Goal: Information Seeking & Learning: Learn about a topic

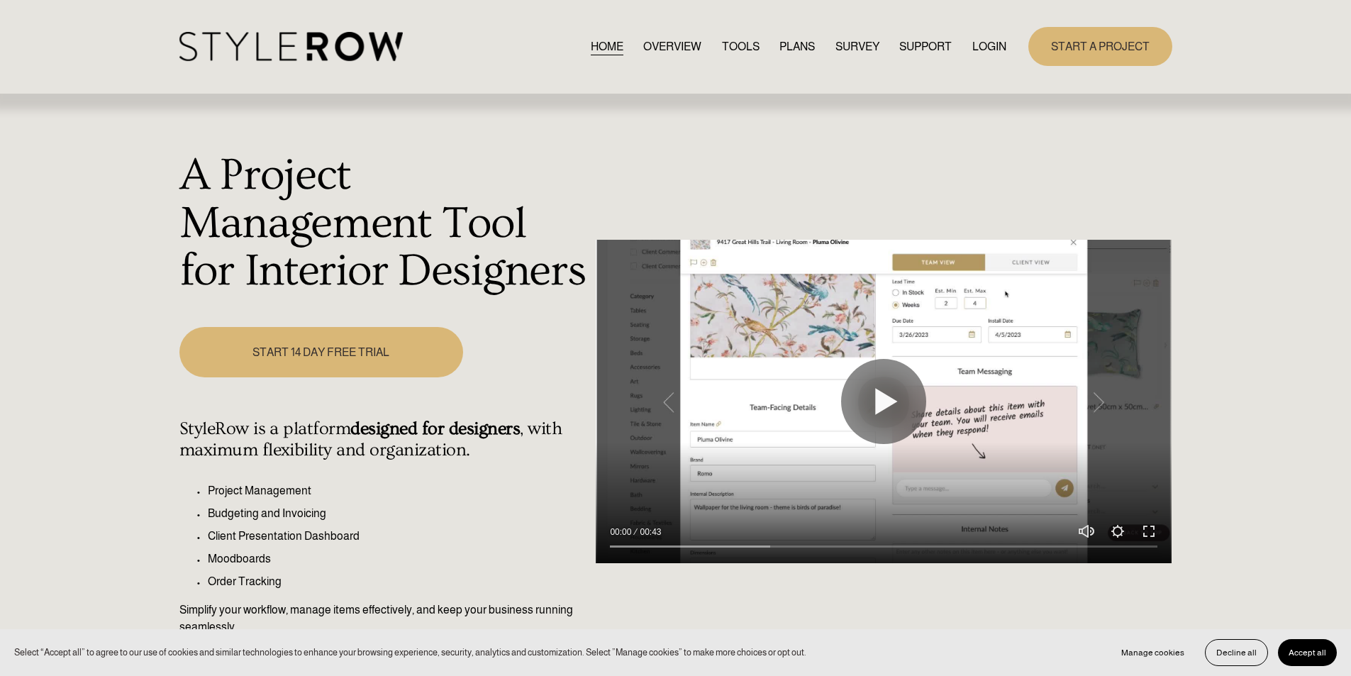
click at [987, 48] on link "LOGIN" at bounding box center [989, 46] width 34 height 19
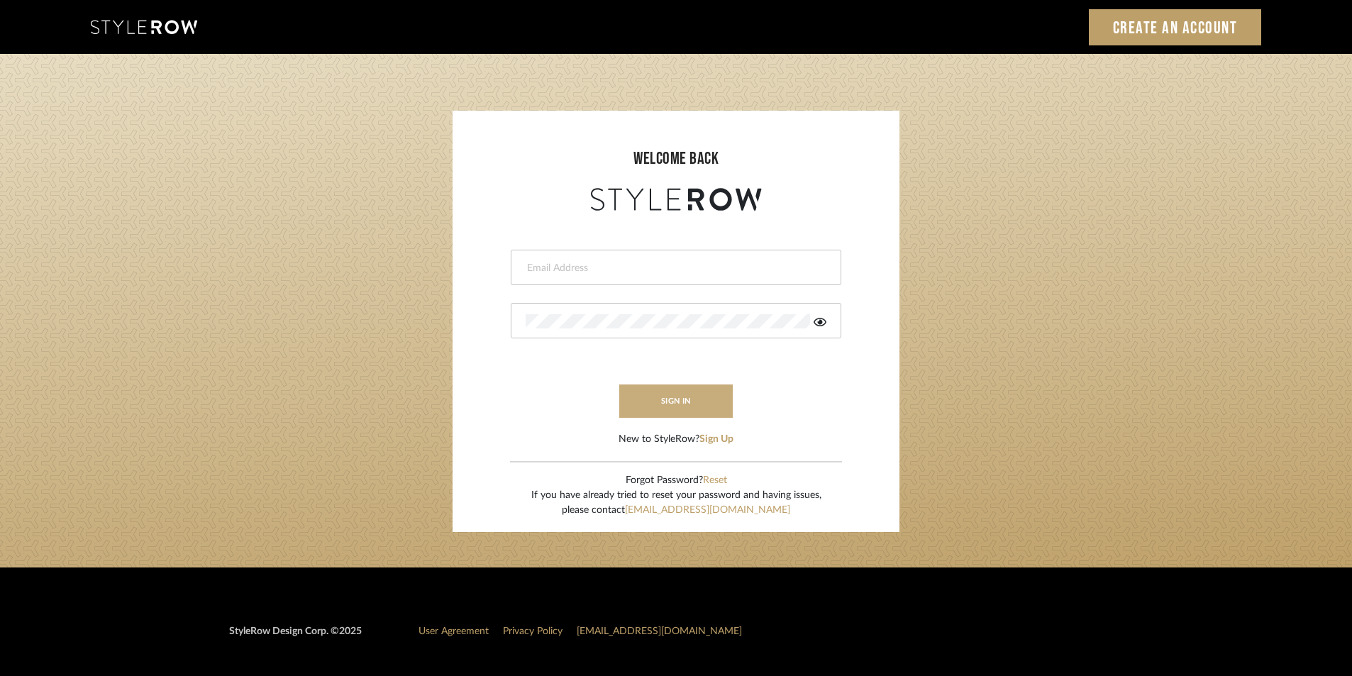
type input "Stylerowprojects1@mancini-design.com"
click at [633, 409] on button "sign in" at bounding box center [675, 400] width 113 height 33
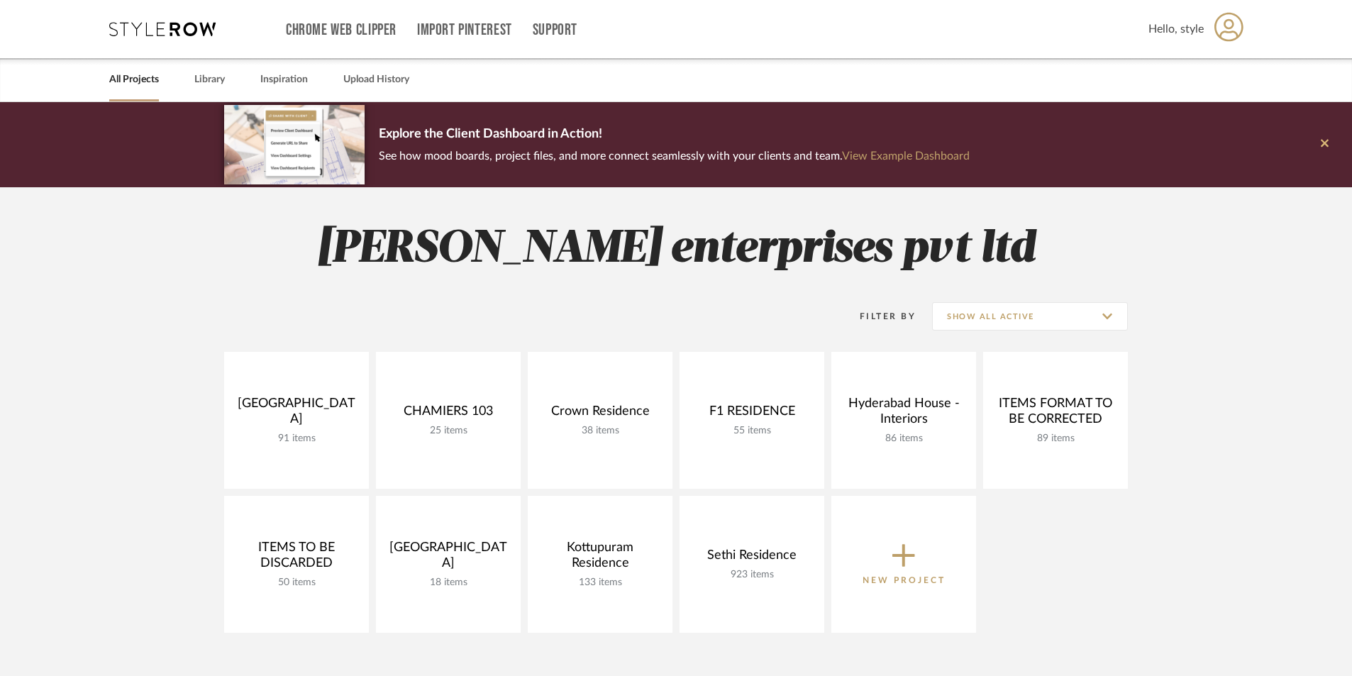
click at [1317, 147] on button at bounding box center [1324, 144] width 55 height 85
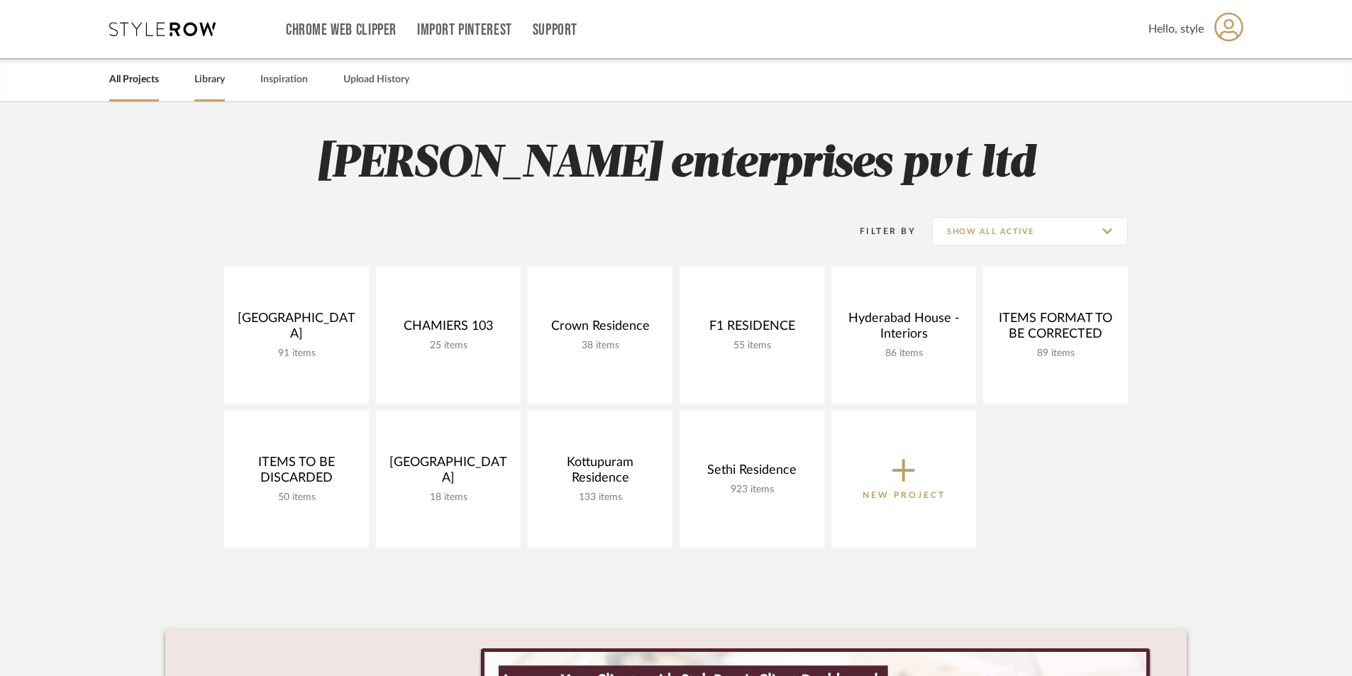
click at [199, 93] on div "Library" at bounding box center [209, 79] width 30 height 43
click at [167, 87] on div "All Projects Library Inspiration Upload History" at bounding box center [676, 79] width 1176 height 43
click at [204, 83] on link "Library" at bounding box center [209, 79] width 30 height 19
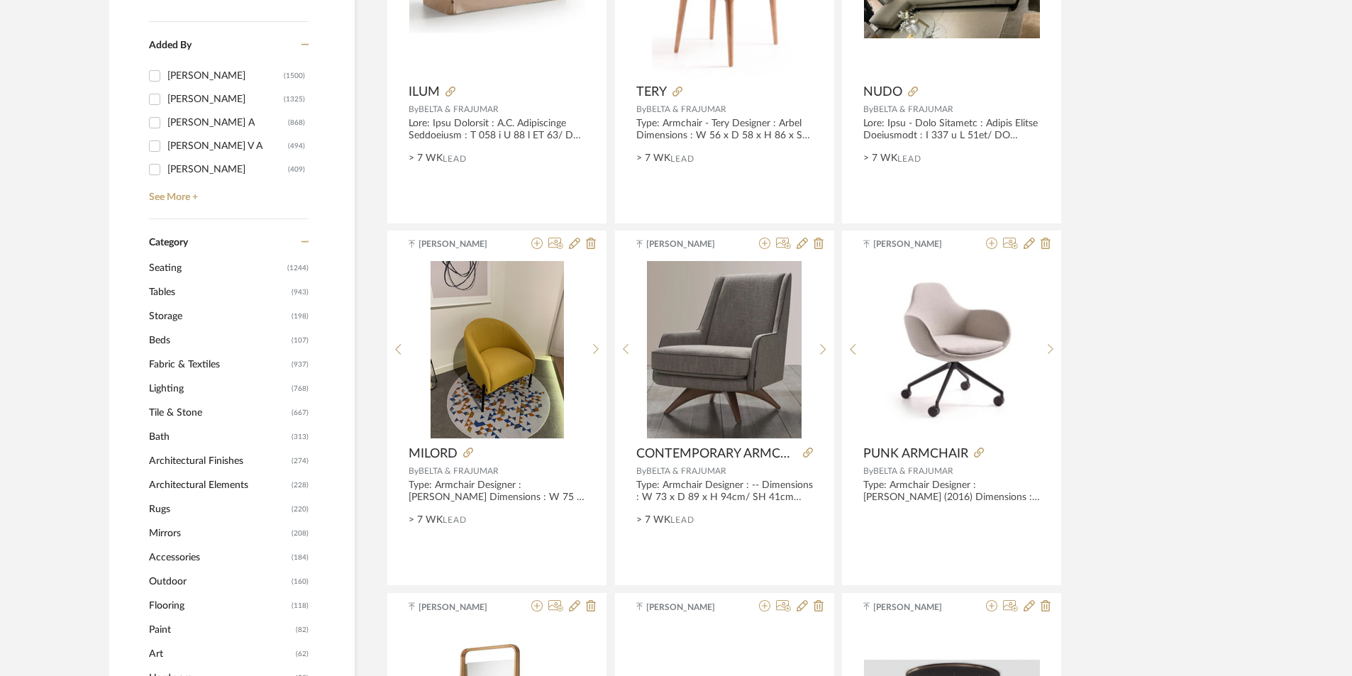
scroll to position [425, 0]
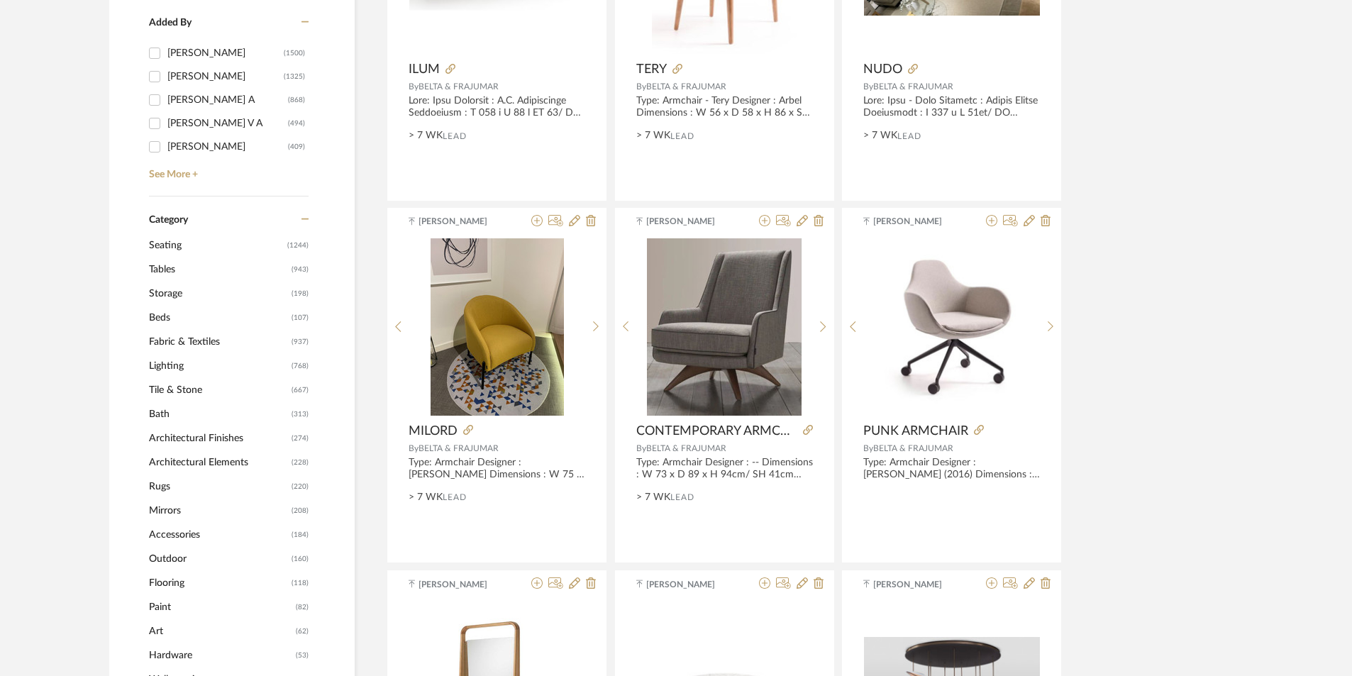
click at [164, 269] on span "Tables" at bounding box center [218, 269] width 139 height 24
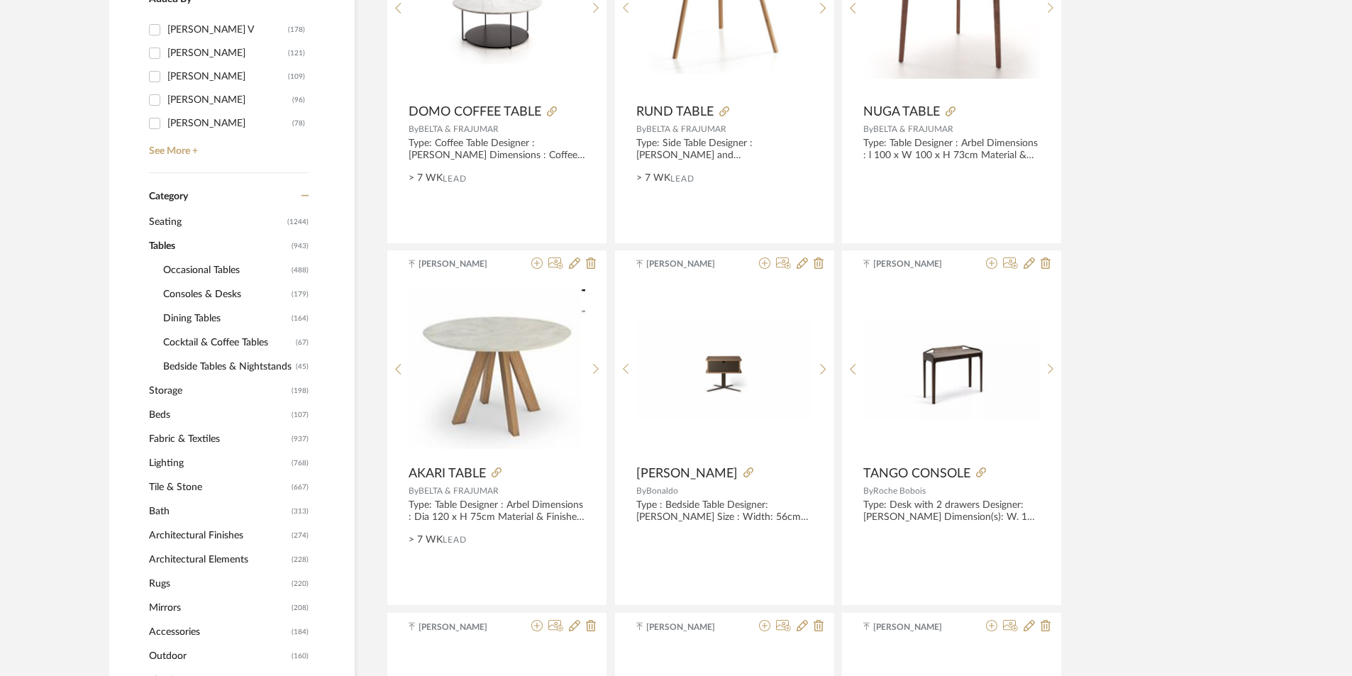
scroll to position [423, 0]
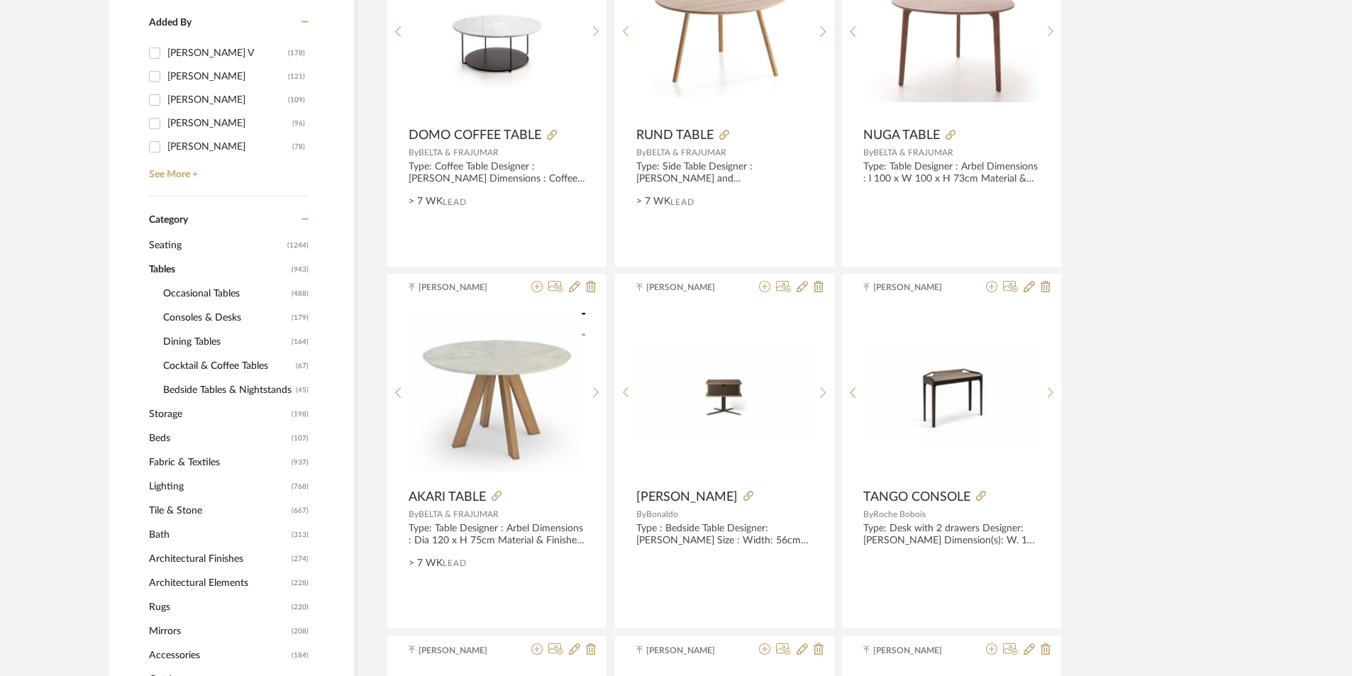
click at [211, 318] on span "Consoles & Desks" at bounding box center [225, 318] width 125 height 24
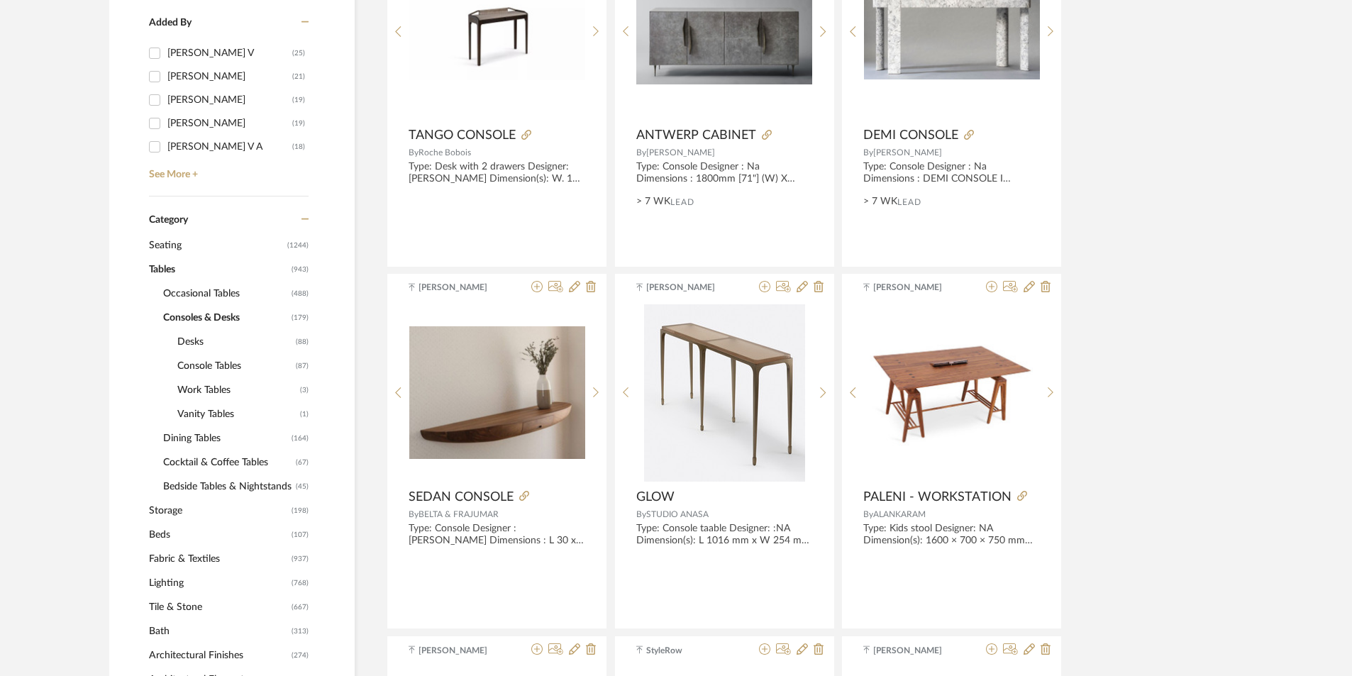
click at [211, 318] on span "Consoles & Desks" at bounding box center [225, 318] width 125 height 24
click at [169, 247] on span "Seating" at bounding box center [216, 245] width 135 height 24
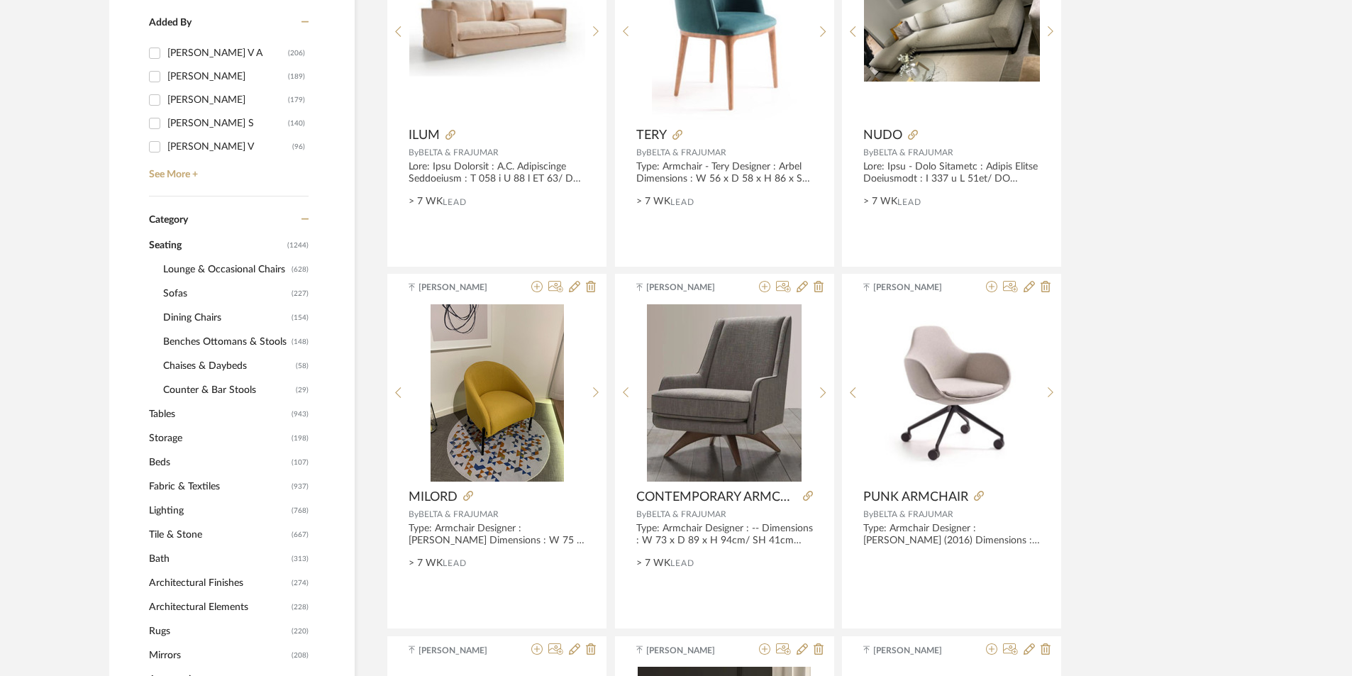
click at [205, 335] on span "Benches Ottomans & Stools" at bounding box center [225, 342] width 125 height 24
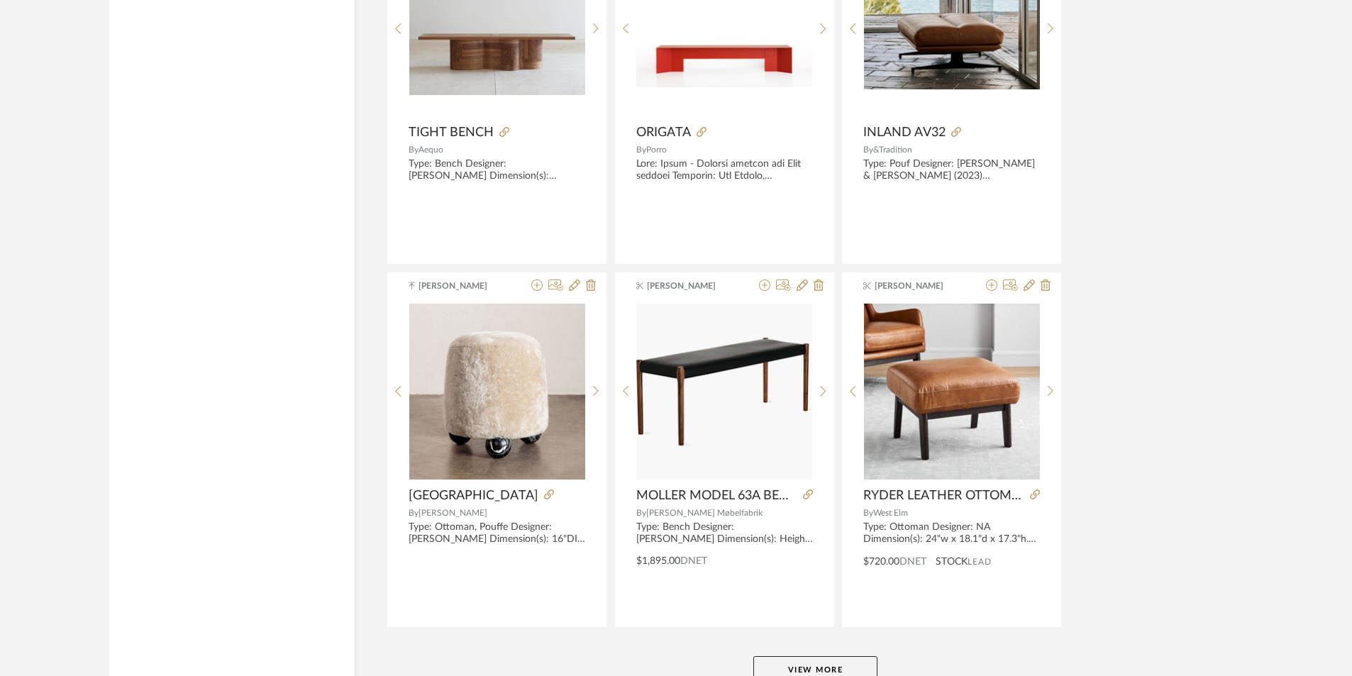
scroll to position [4154, 0]
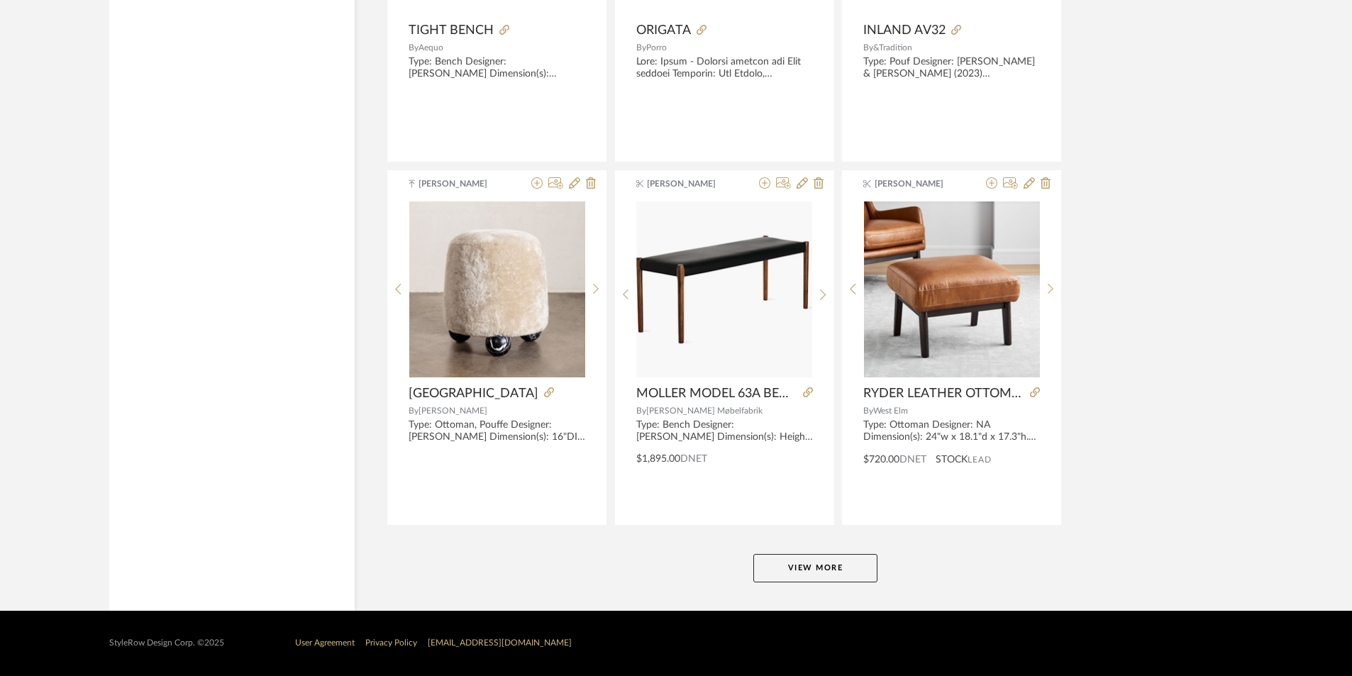
click at [806, 565] on button "View More" at bounding box center [815, 568] width 124 height 28
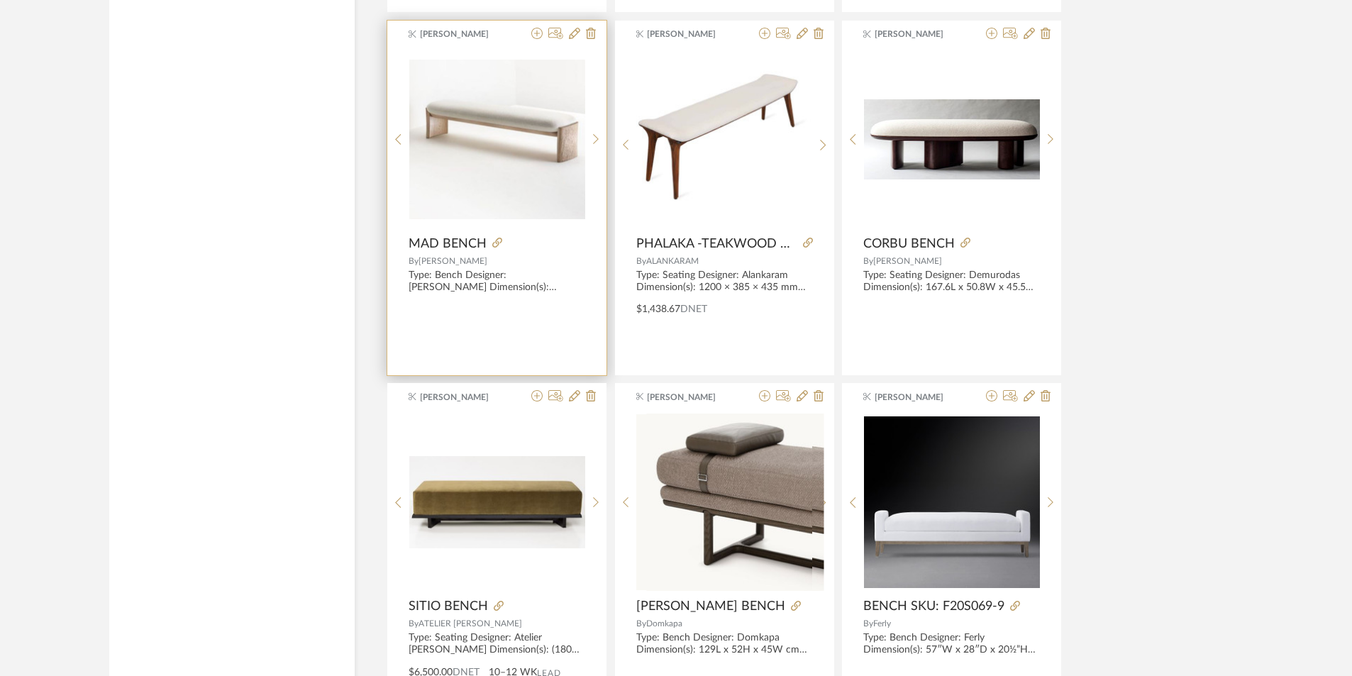
scroll to position [6366, 0]
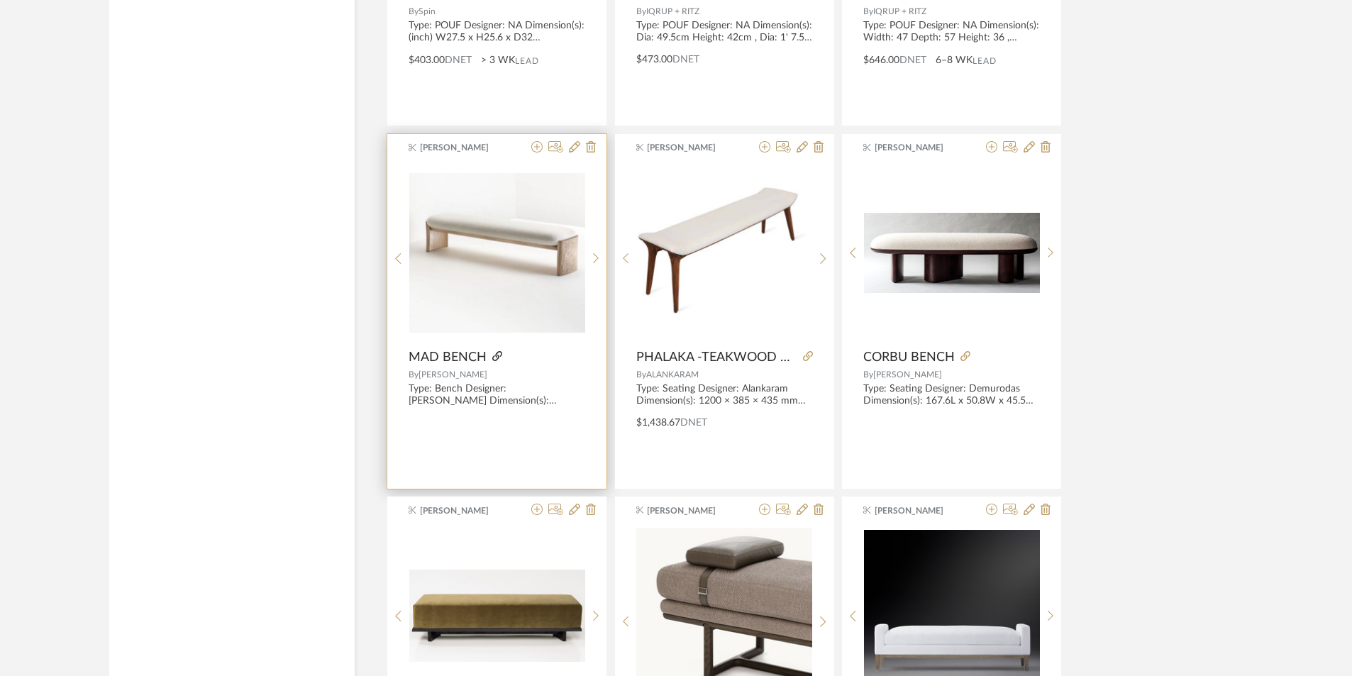
click at [496, 354] on icon at bounding box center [497, 356] width 10 height 10
drag, startPoint x: 496, startPoint y: 352, endPoint x: 474, endPoint y: 243, distance: 110.8
click at [474, 243] on img "0" at bounding box center [497, 252] width 176 height 159
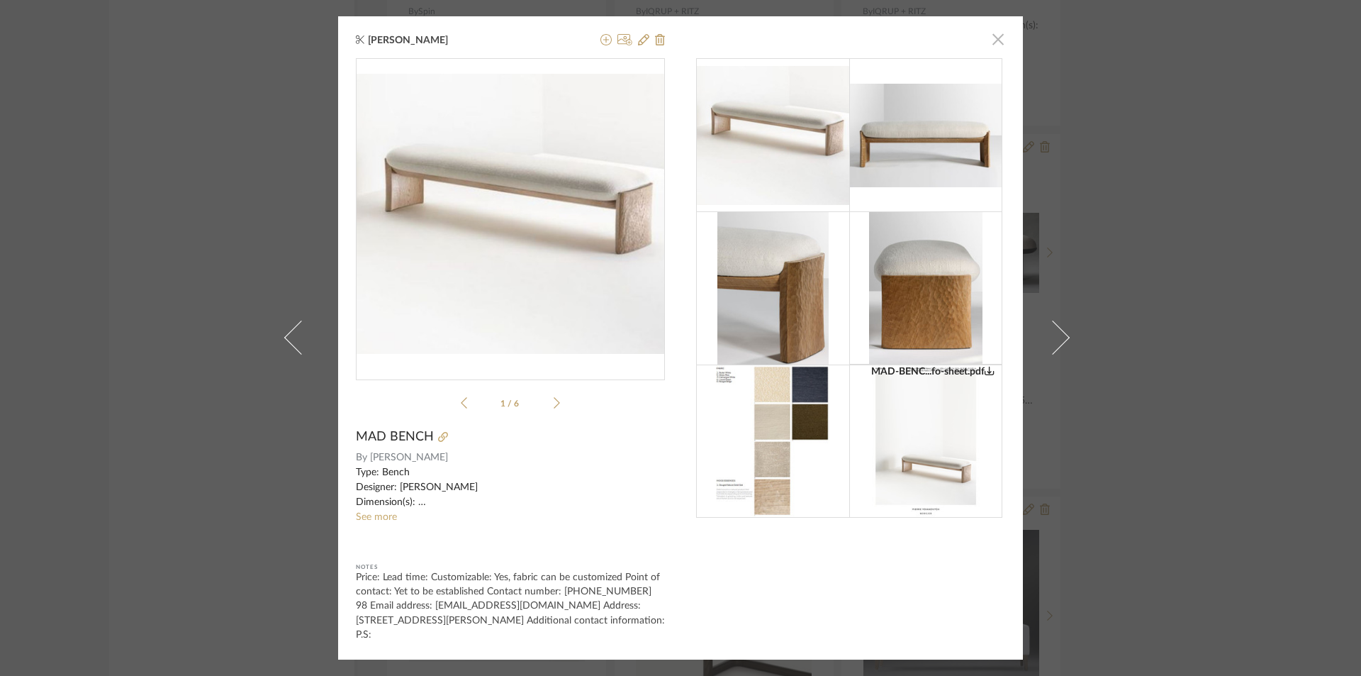
click at [984, 48] on span "button" at bounding box center [998, 39] width 28 height 28
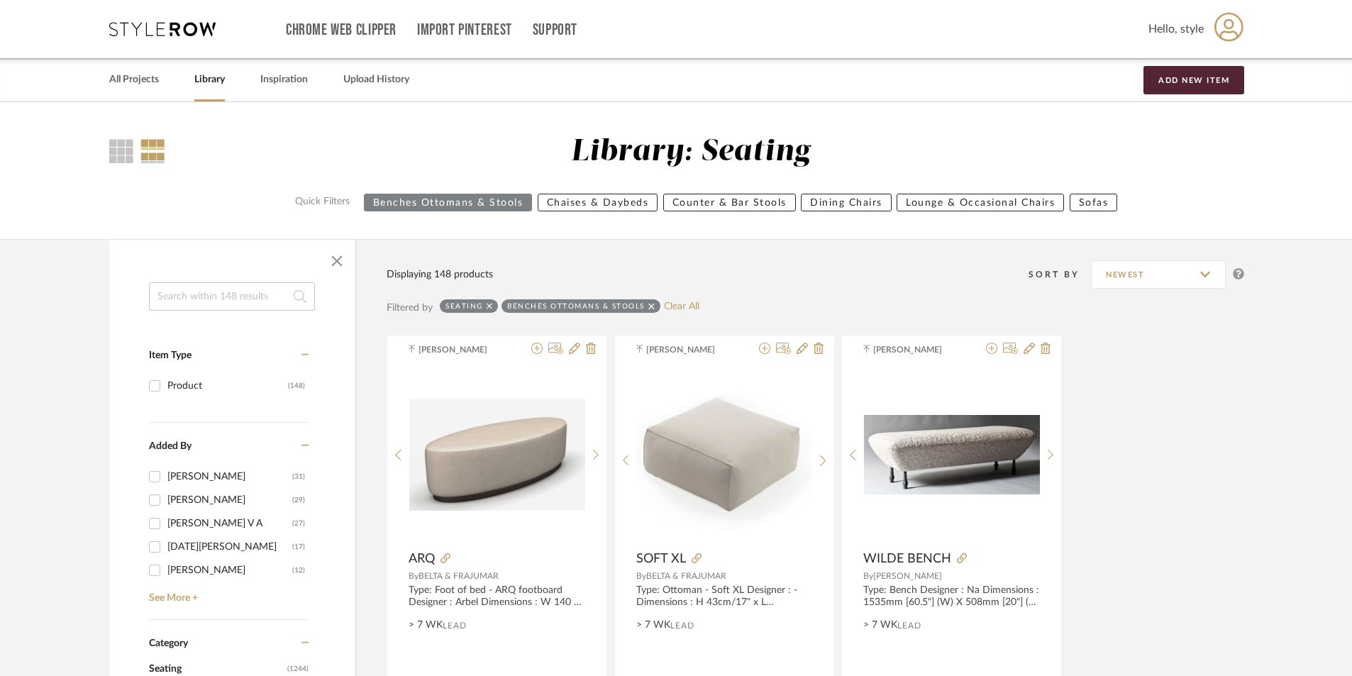
drag, startPoint x: 864, startPoint y: 199, endPoint x: 866, endPoint y: 26, distance: 173.0
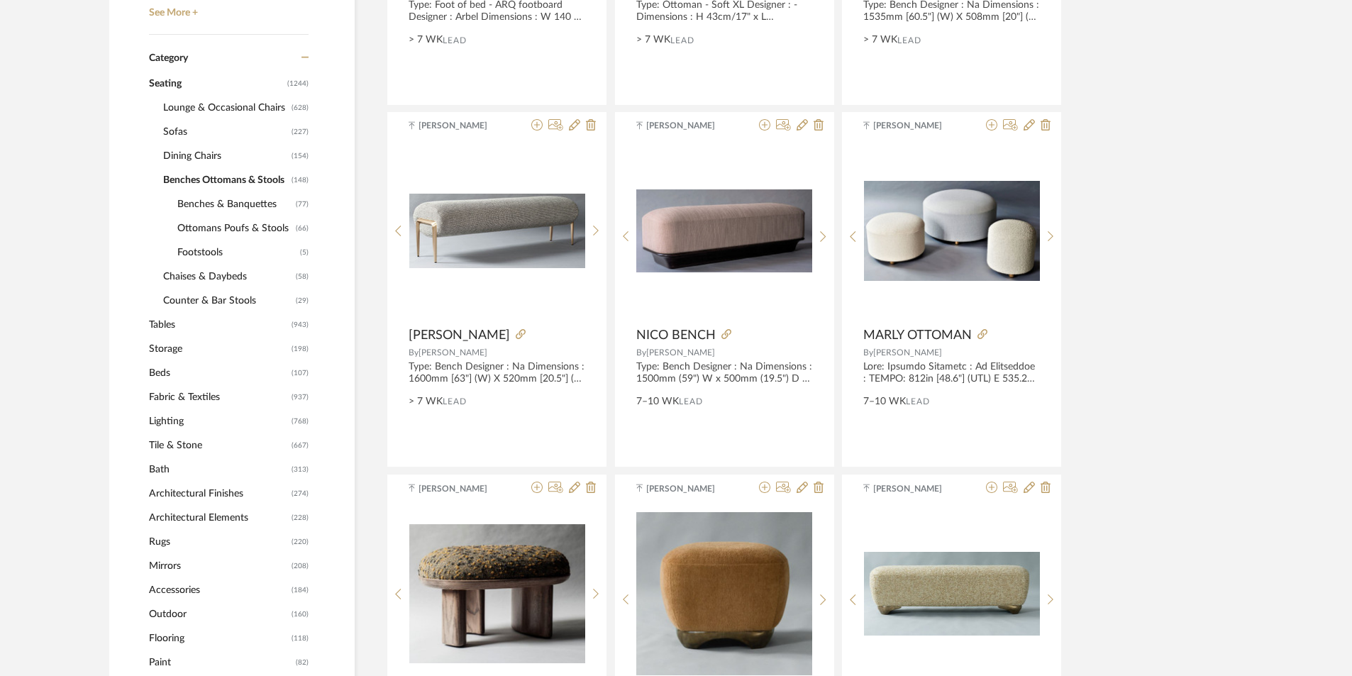
scroll to position [567, 0]
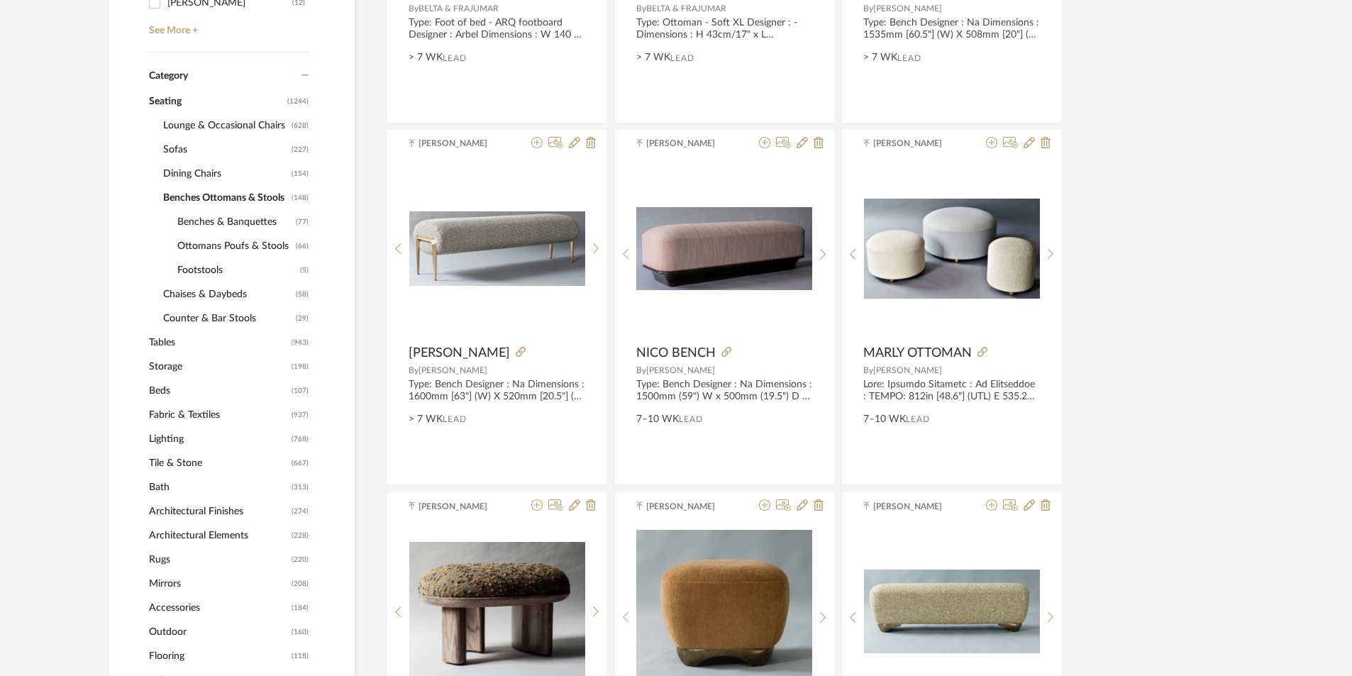
click at [167, 372] on span "Storage" at bounding box center [218, 367] width 139 height 24
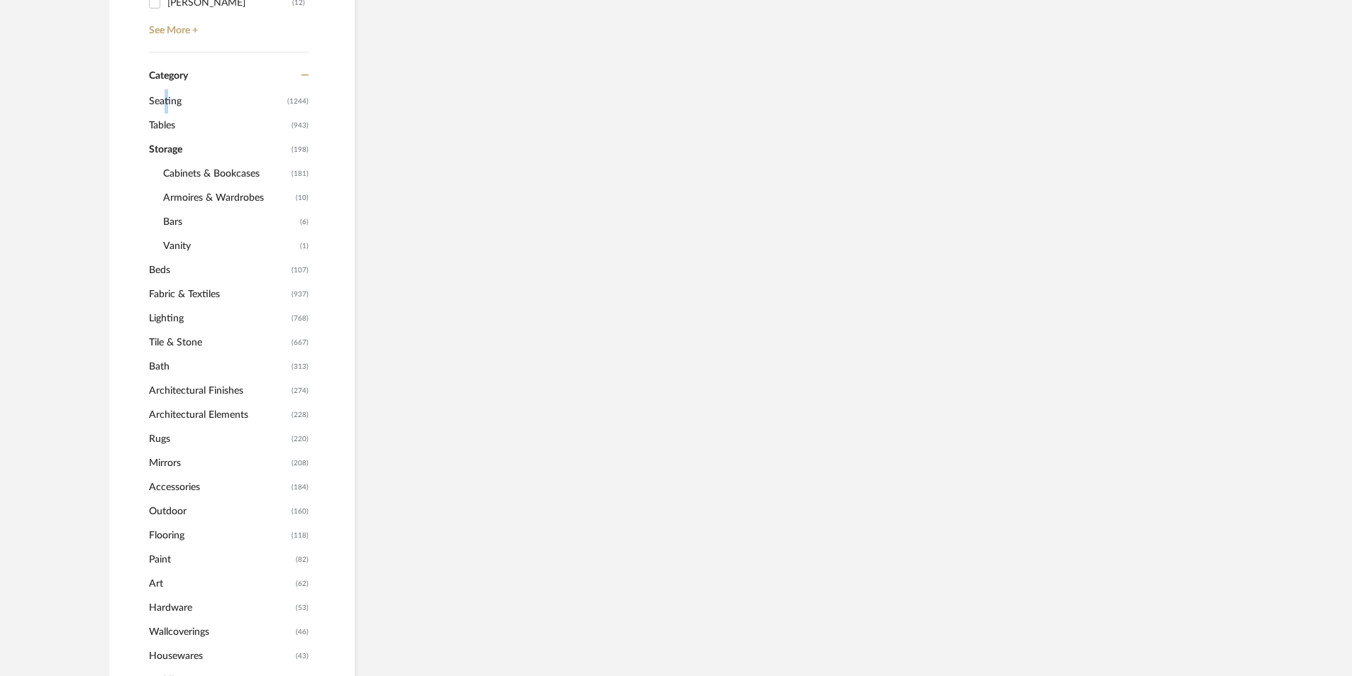
click at [162, 96] on span "Seating" at bounding box center [216, 101] width 135 height 24
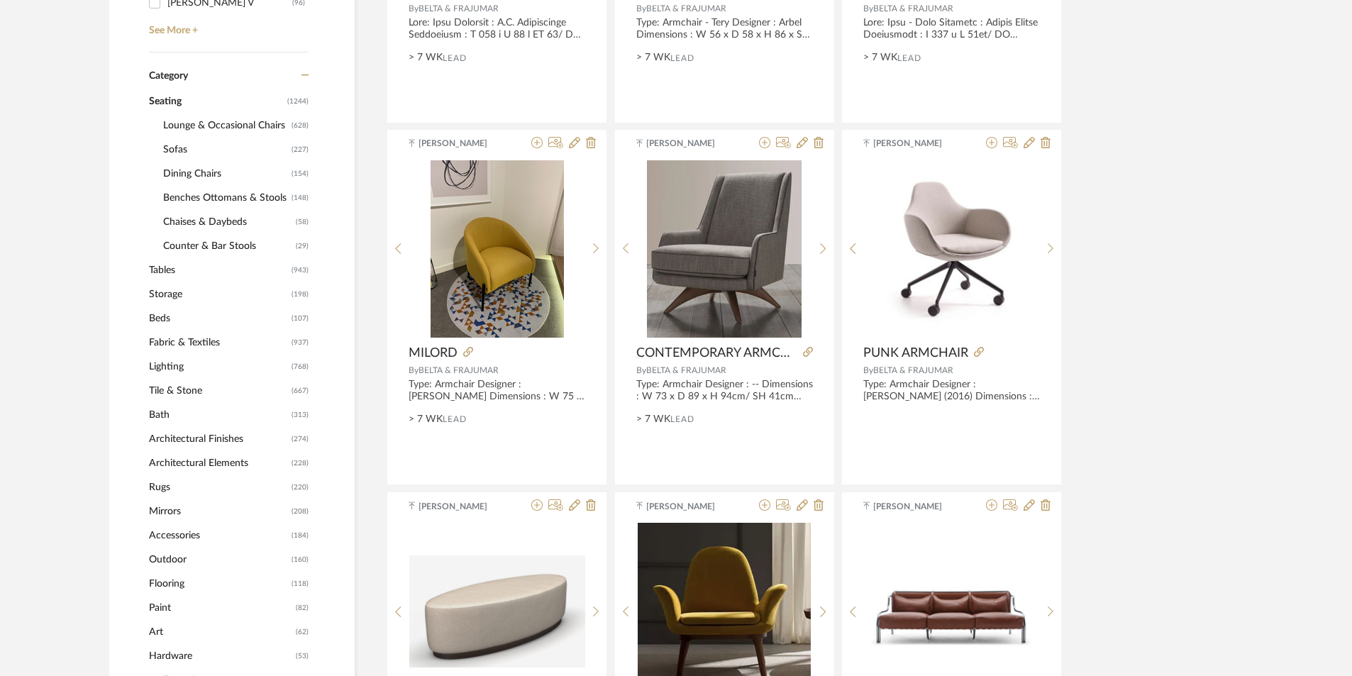
click at [157, 266] on span "Tables" at bounding box center [218, 270] width 139 height 24
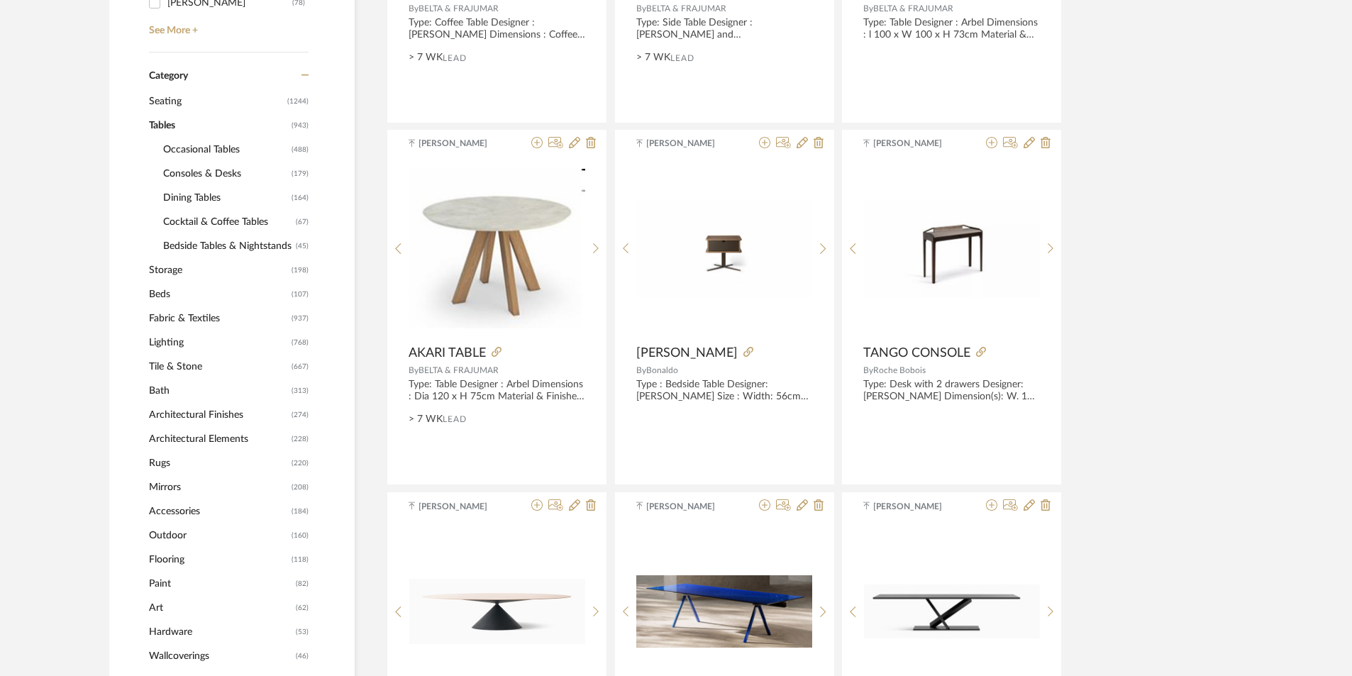
click at [221, 175] on span "Consoles & Desks" at bounding box center [225, 174] width 125 height 24
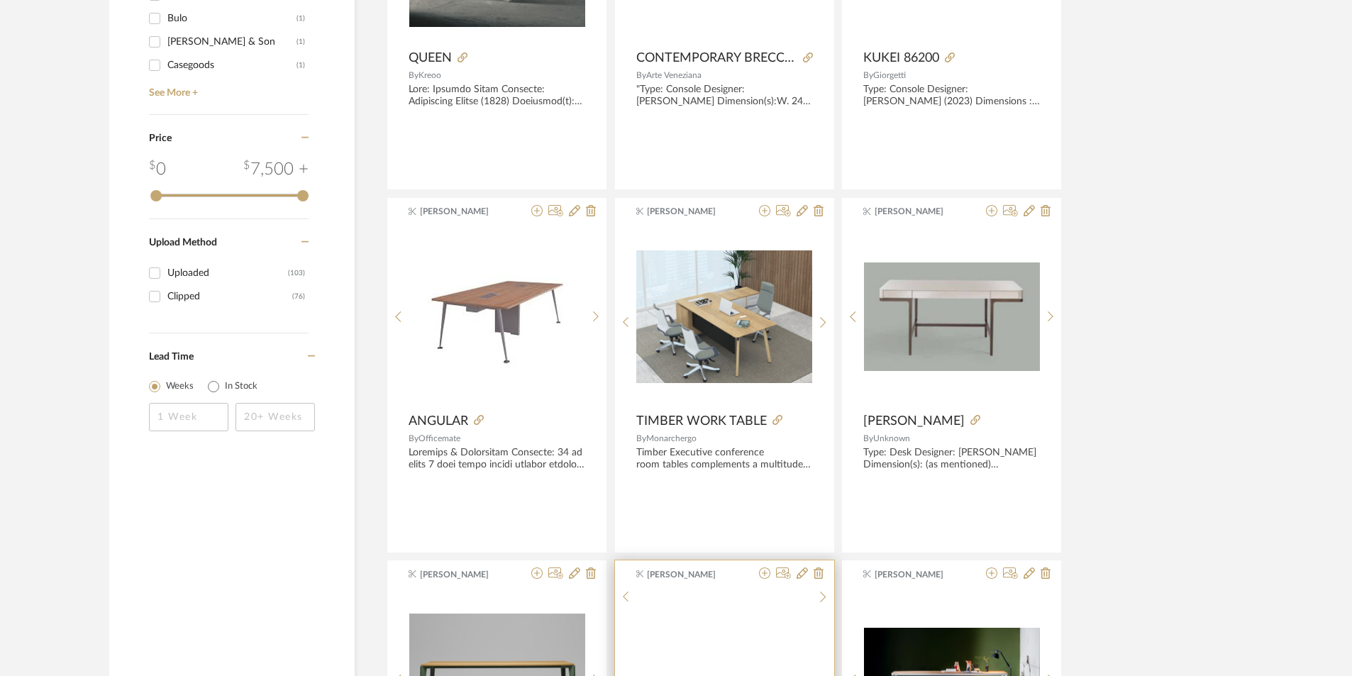
scroll to position [2198, 0]
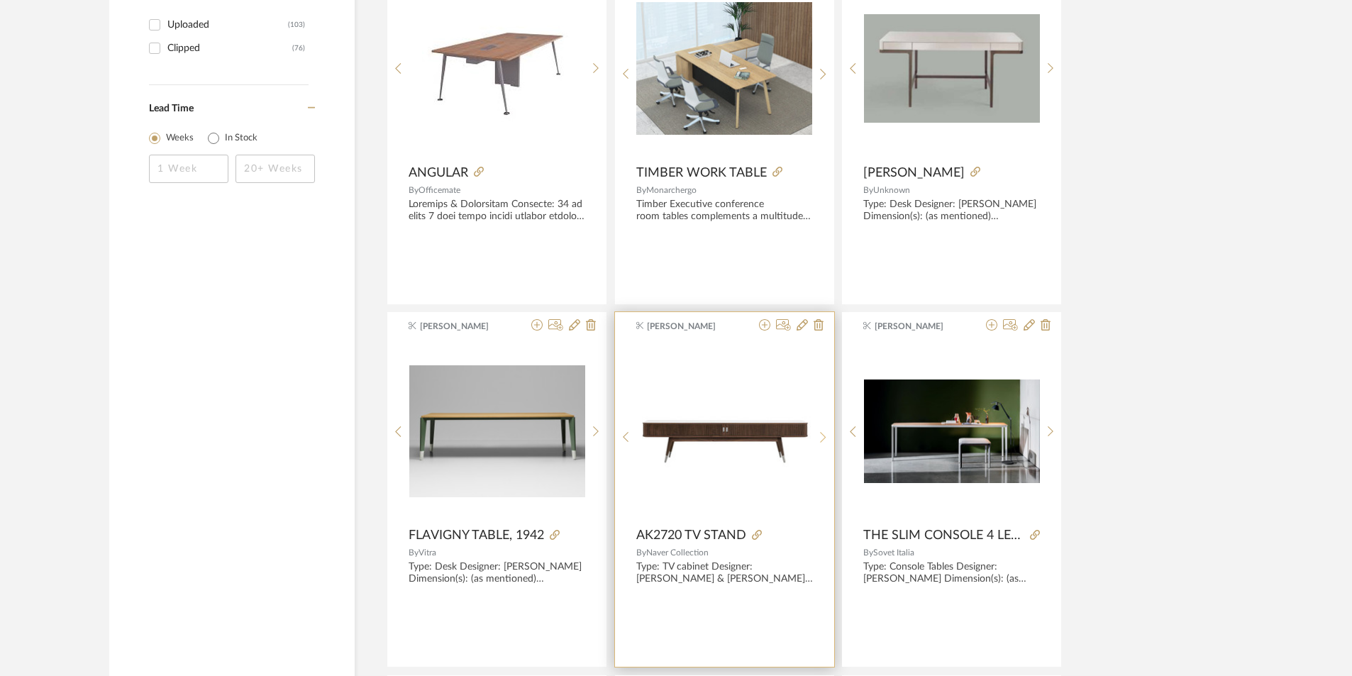
click at [822, 430] on div at bounding box center [823, 436] width 22 height 189
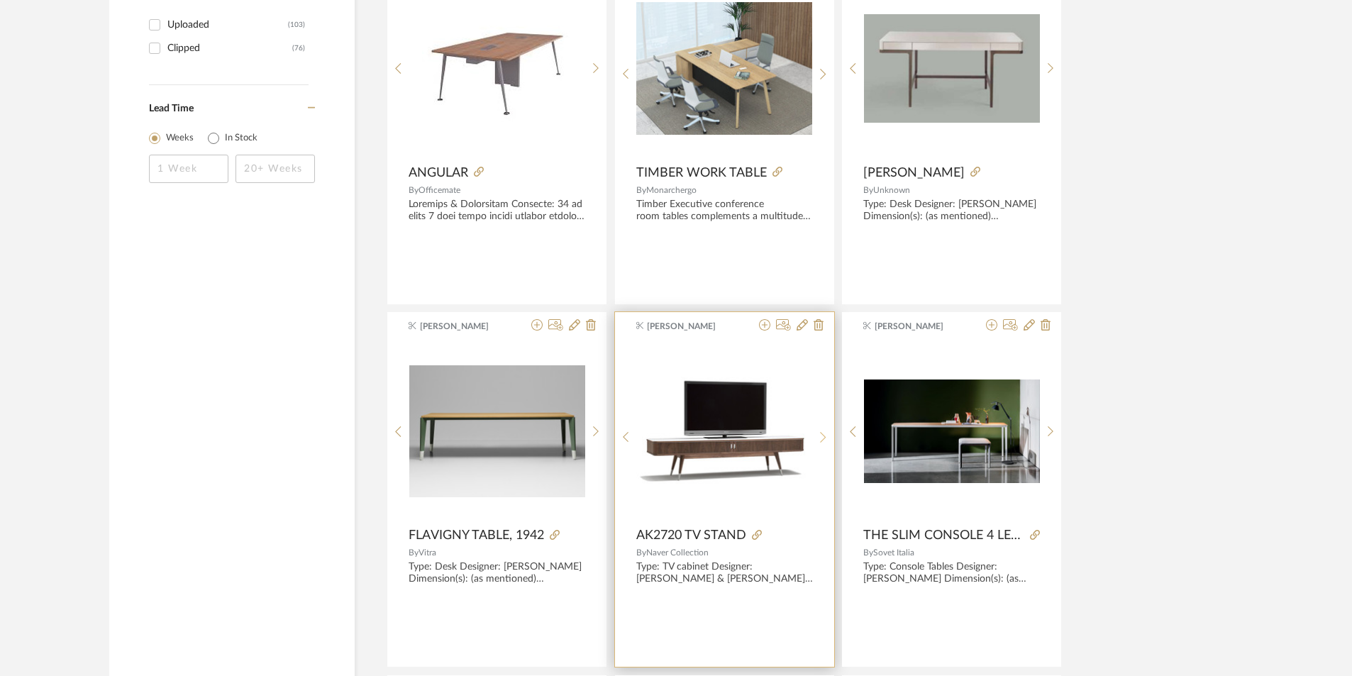
click at [822, 430] on div at bounding box center [823, 436] width 22 height 189
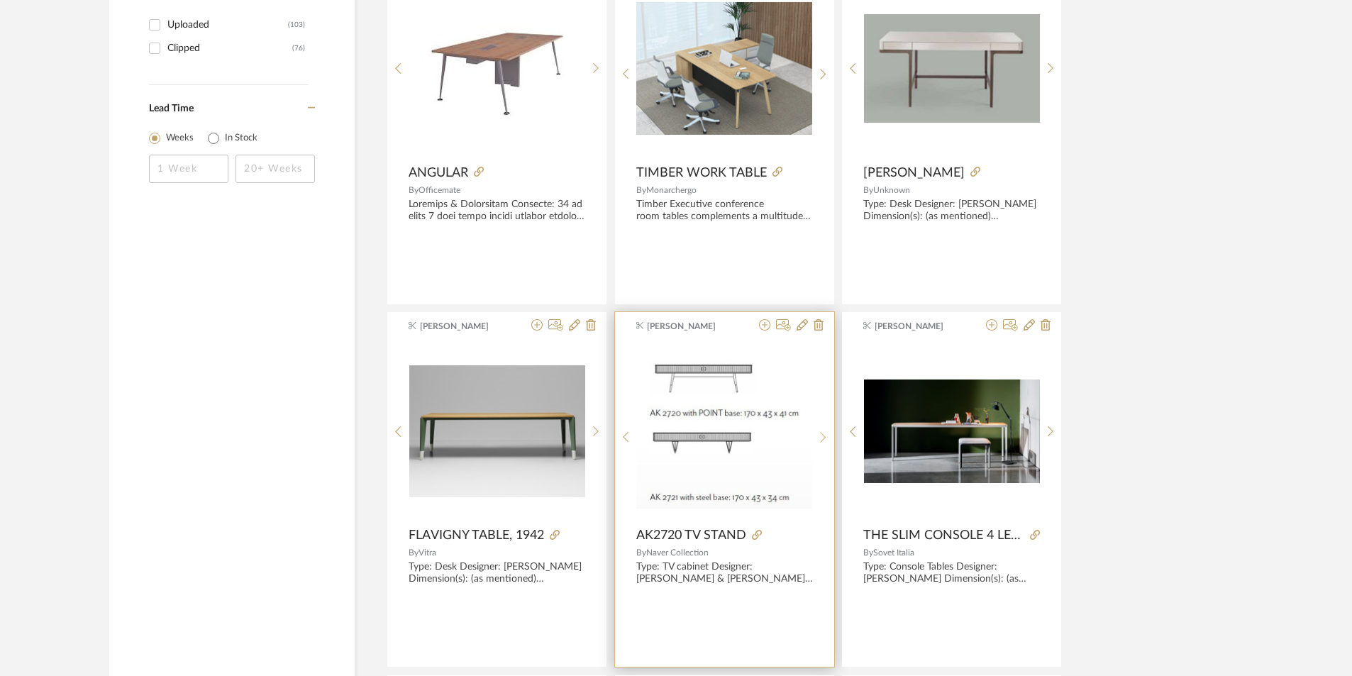
click at [822, 430] on div at bounding box center [823, 436] width 22 height 189
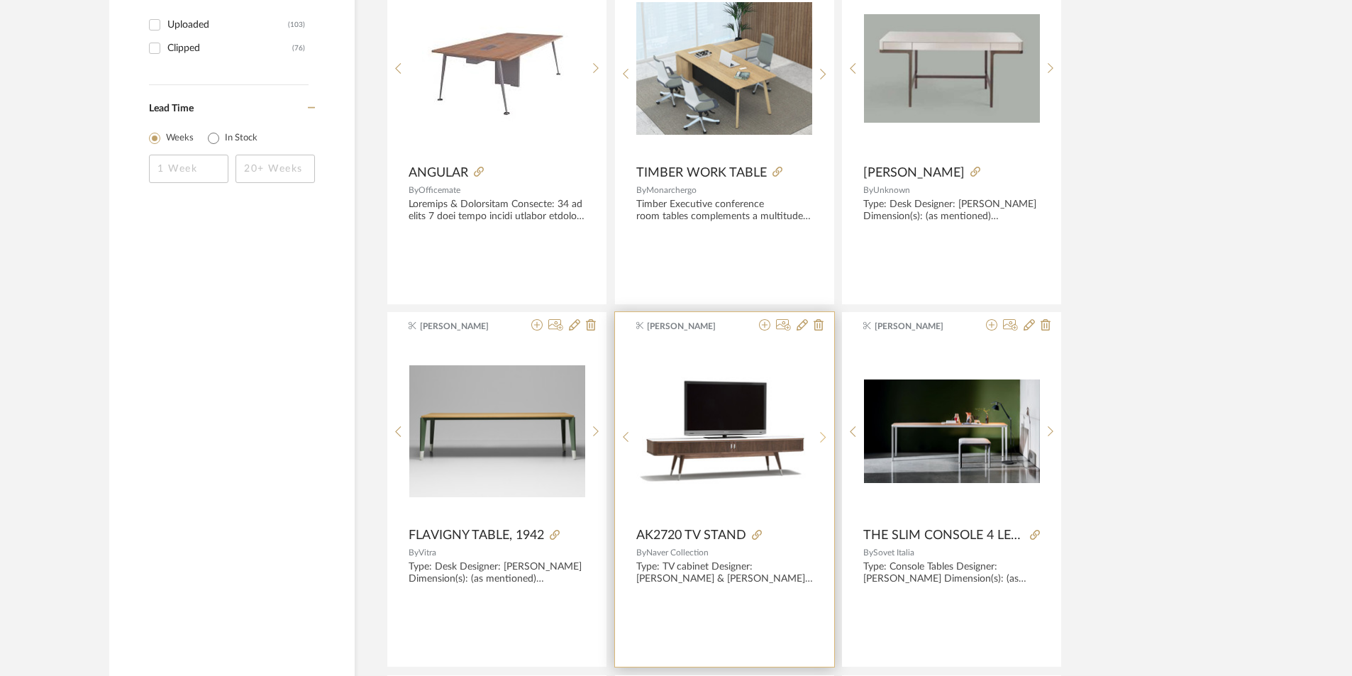
click at [822, 430] on div at bounding box center [823, 436] width 22 height 189
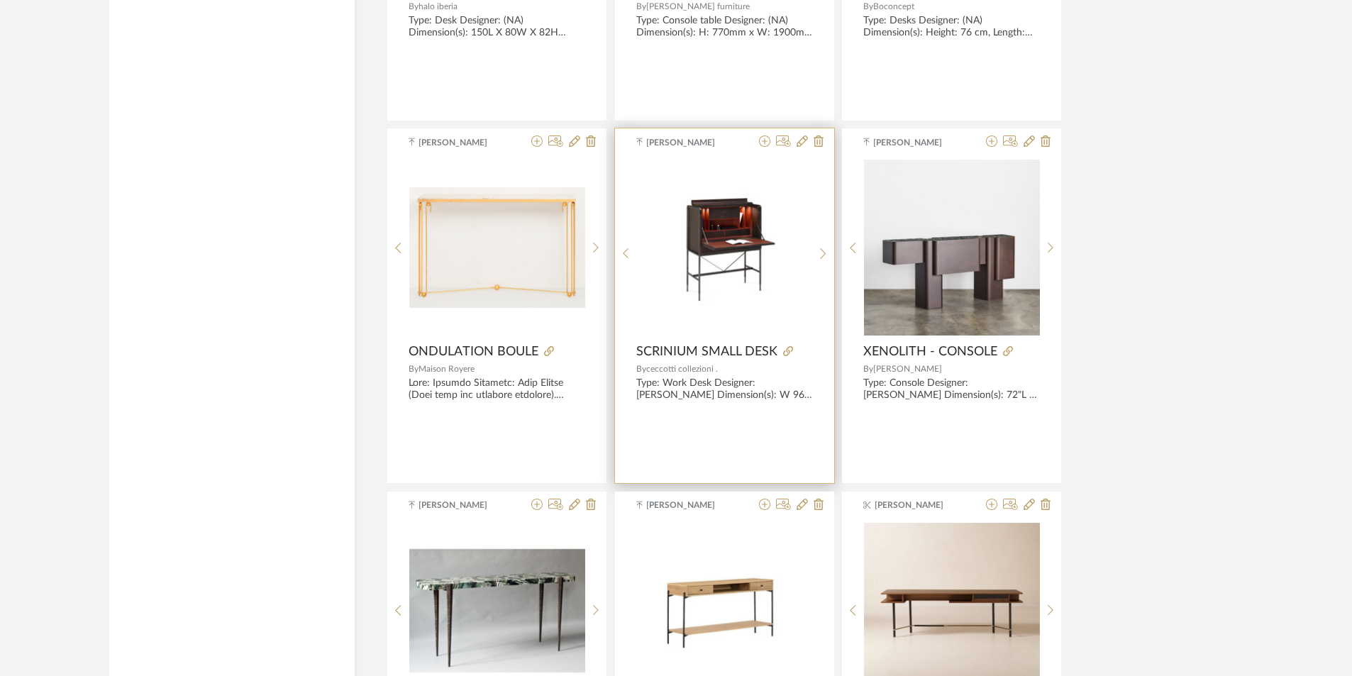
scroll to position [4154, 0]
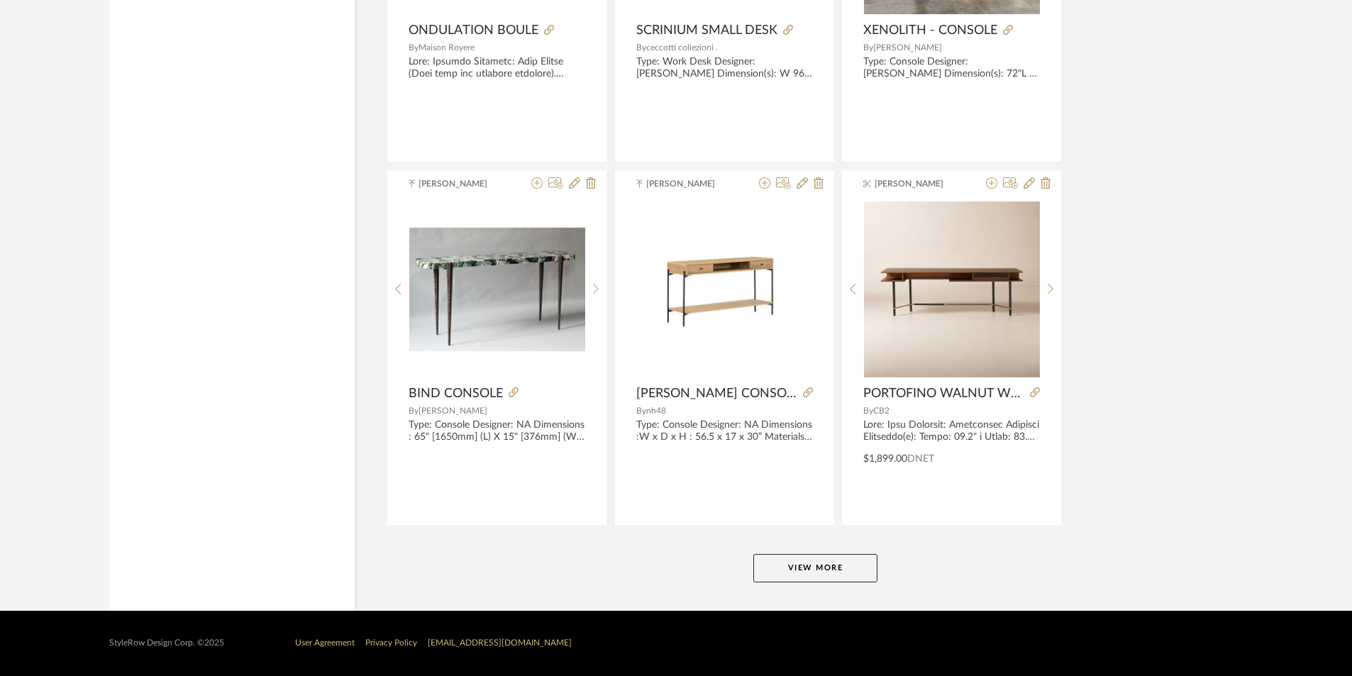
click at [792, 562] on button "View More" at bounding box center [815, 568] width 124 height 28
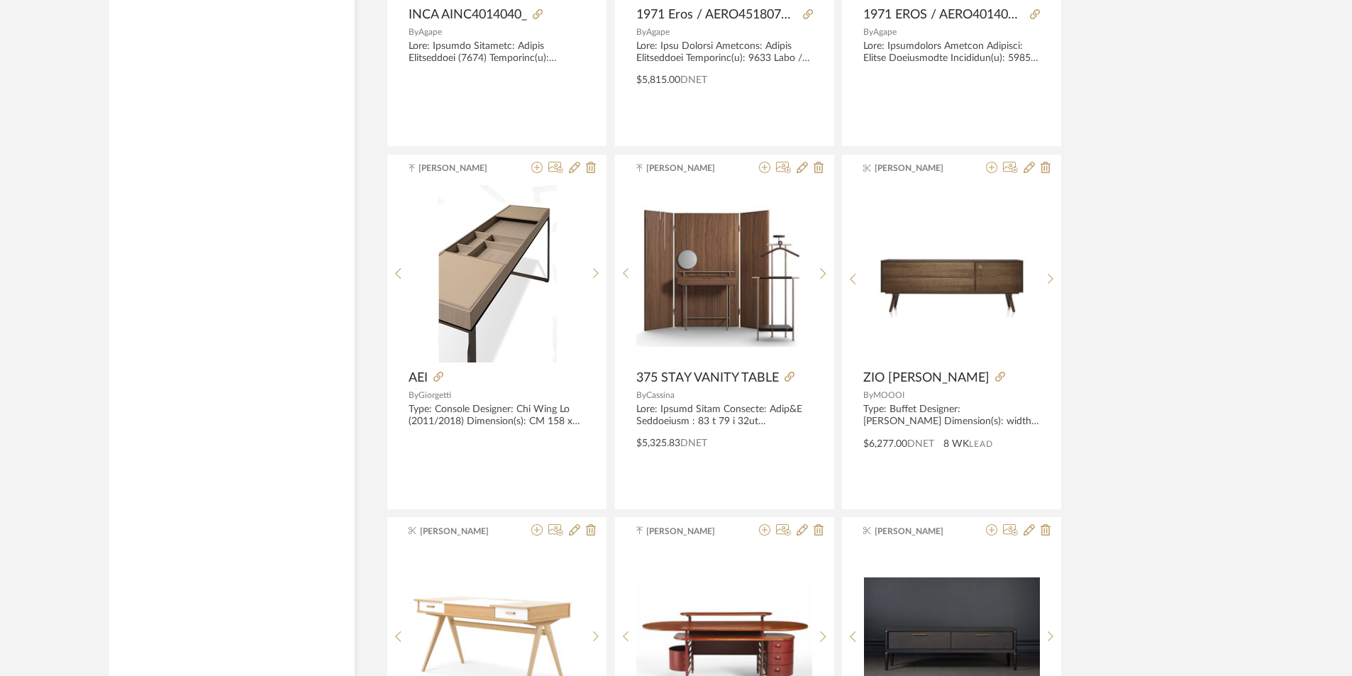
scroll to position [4948, 0]
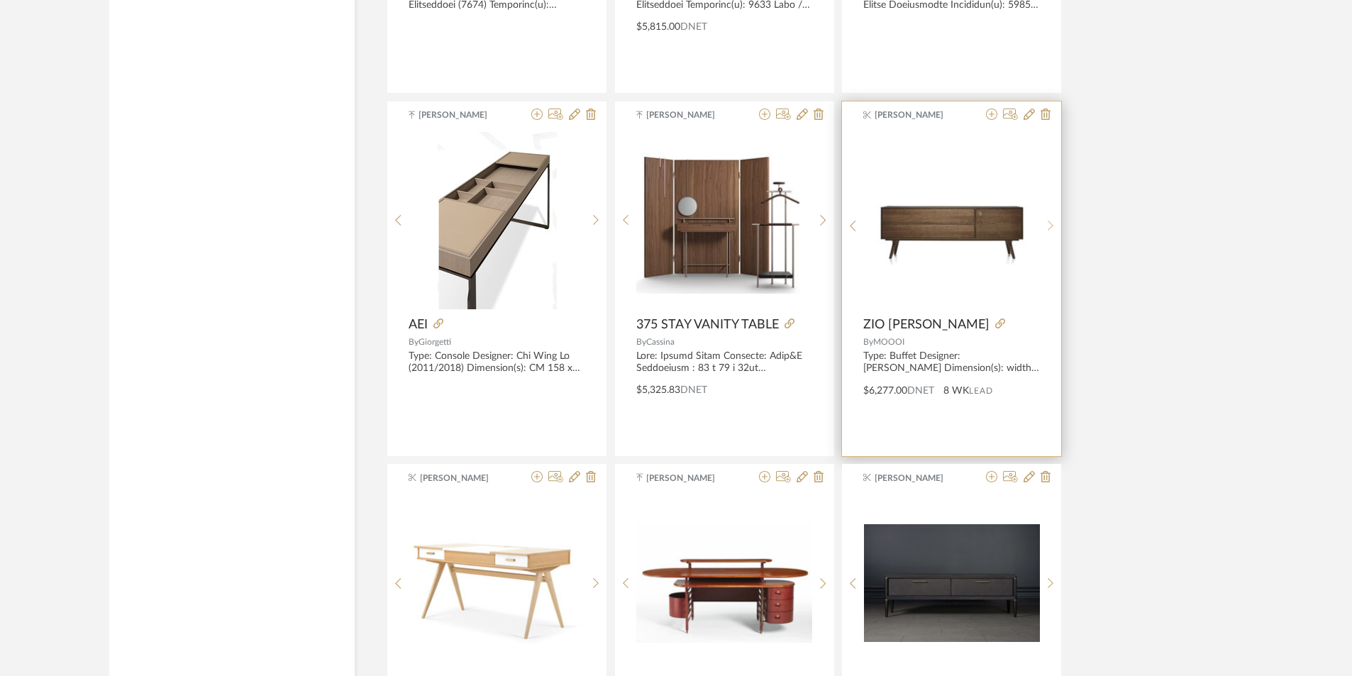
click at [1053, 229] on sr-next-btn at bounding box center [1051, 226] width 22 height 12
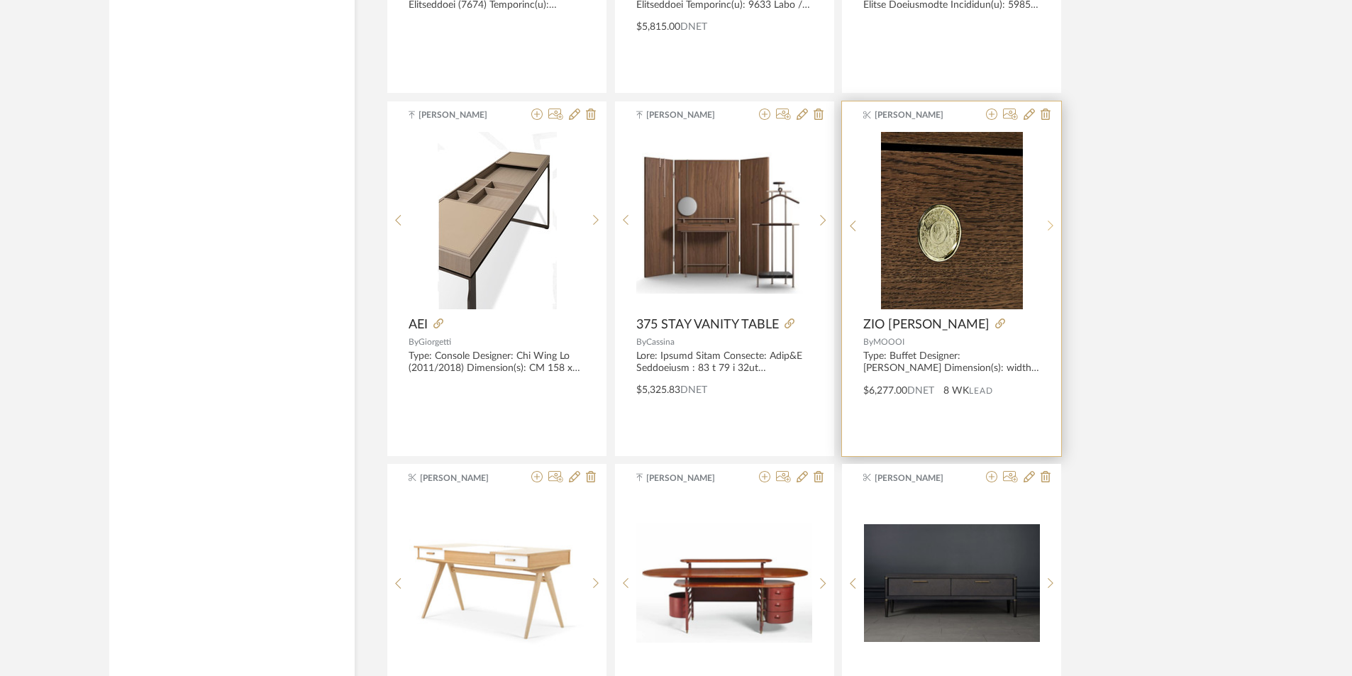
click at [1053, 229] on sr-next-btn at bounding box center [1051, 226] width 22 height 12
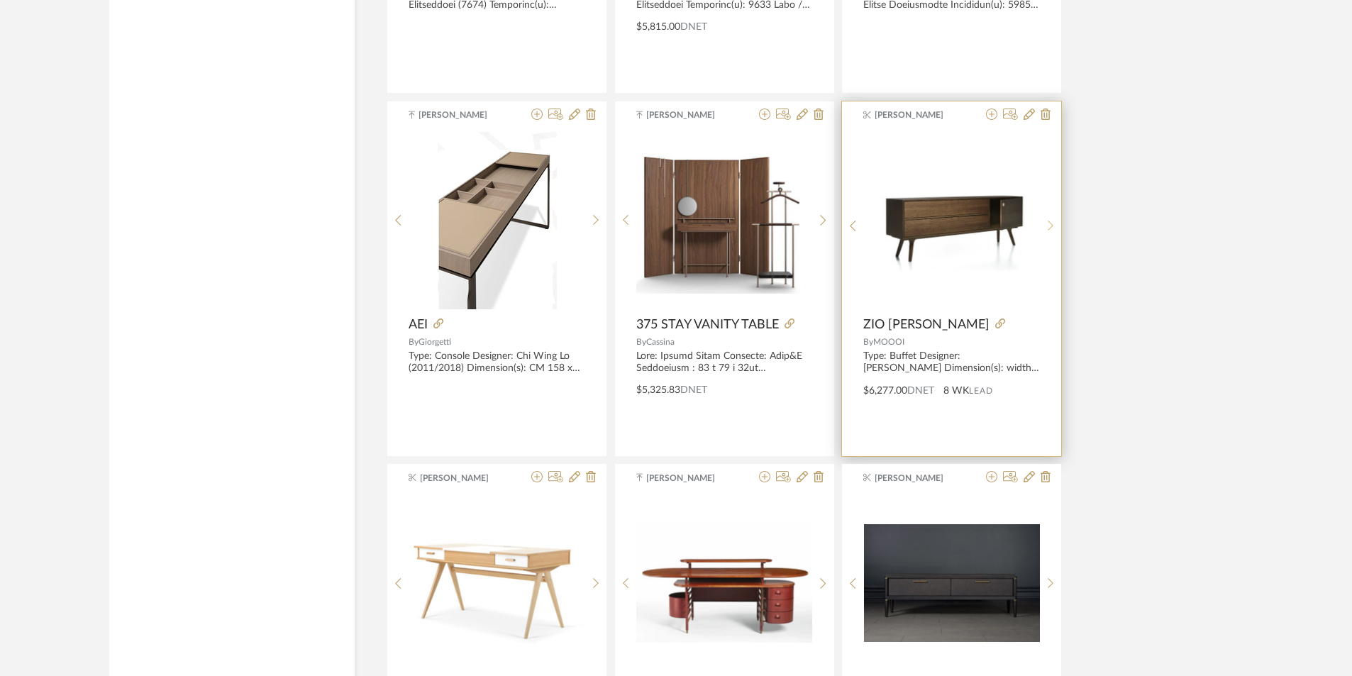
click at [1053, 229] on sr-next-btn at bounding box center [1051, 226] width 22 height 12
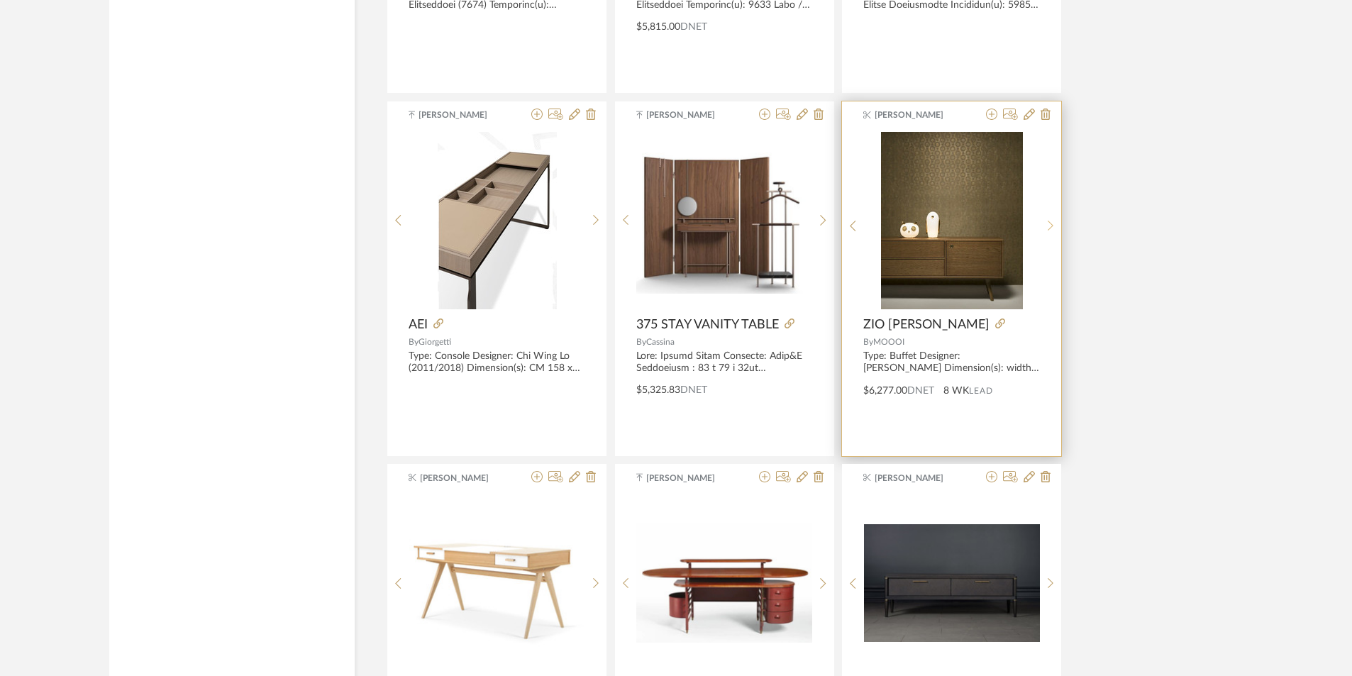
click at [1053, 229] on sr-next-btn at bounding box center [1051, 226] width 22 height 12
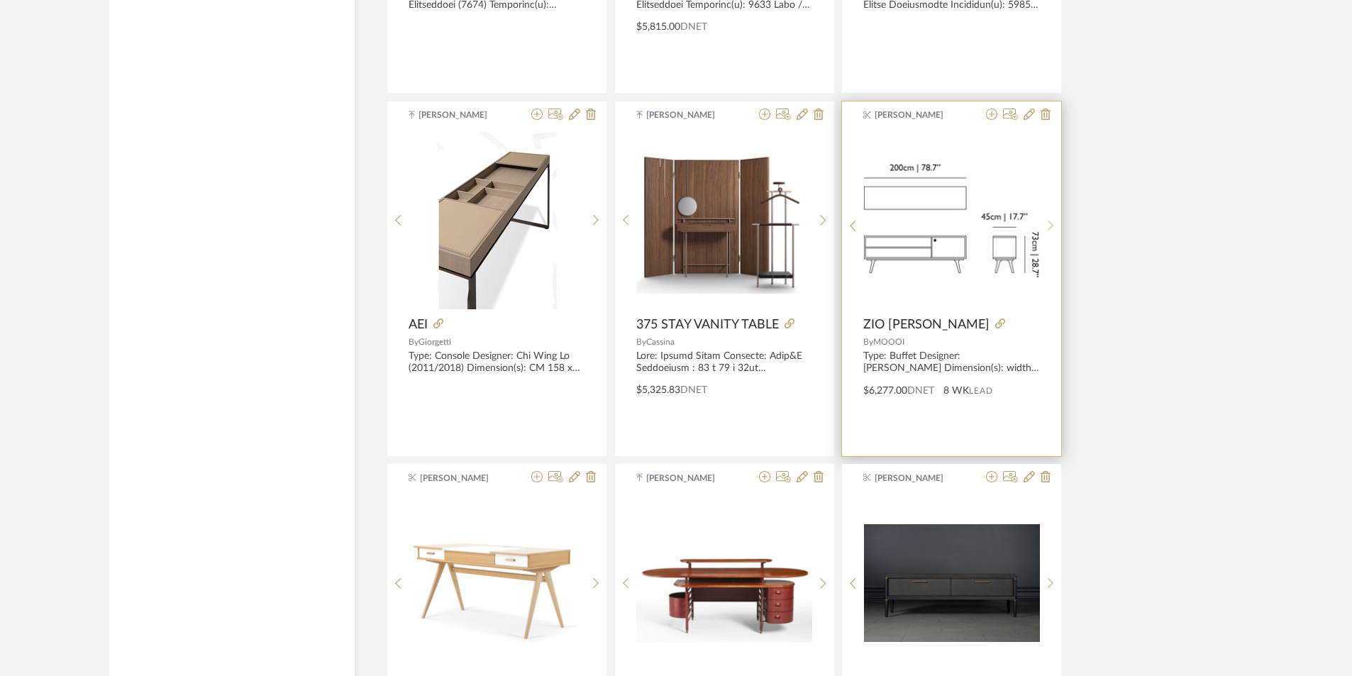
click at [1053, 229] on sr-next-btn at bounding box center [1051, 226] width 22 height 12
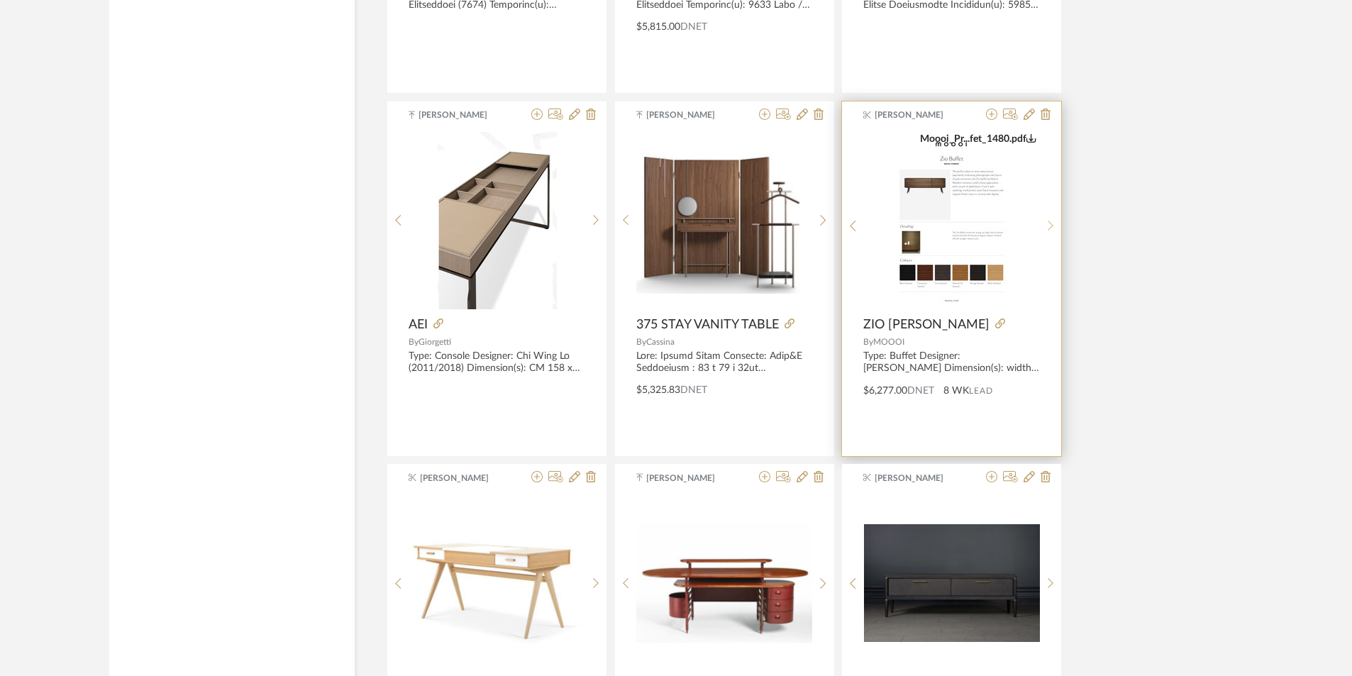
click at [1053, 229] on sr-next-btn at bounding box center [1051, 226] width 22 height 12
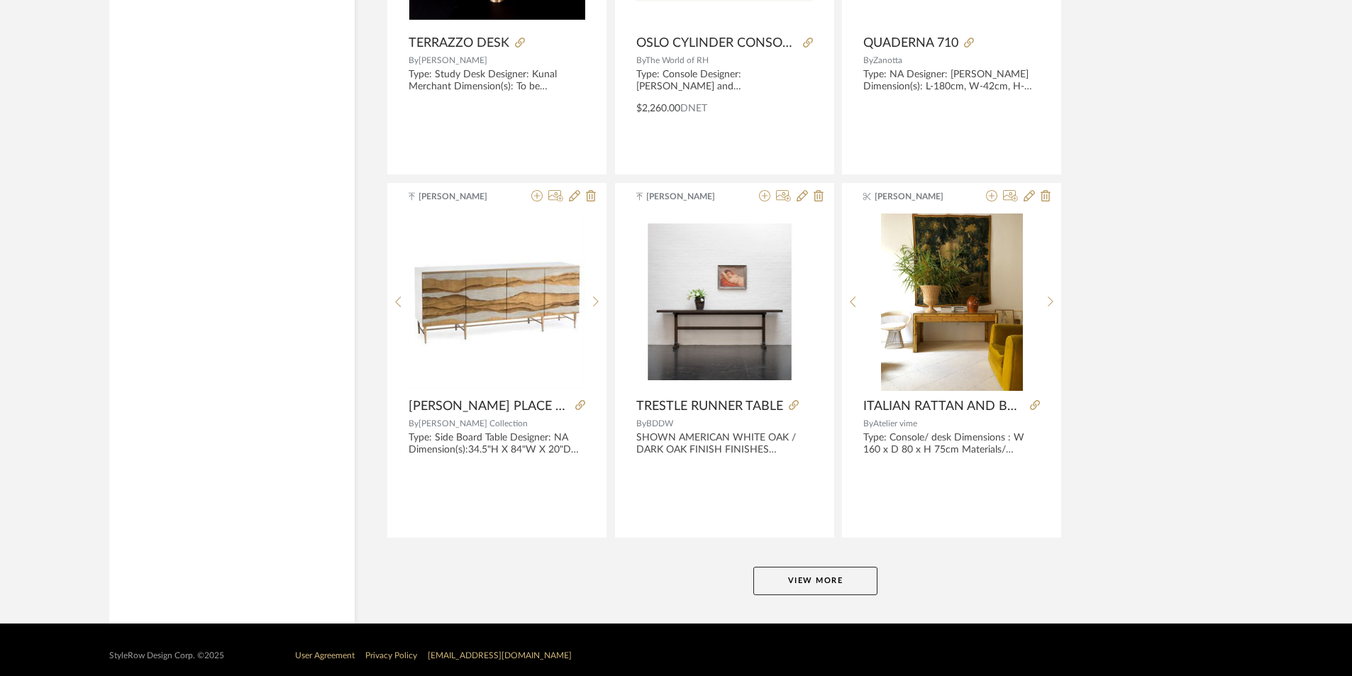
scroll to position [8506, 0]
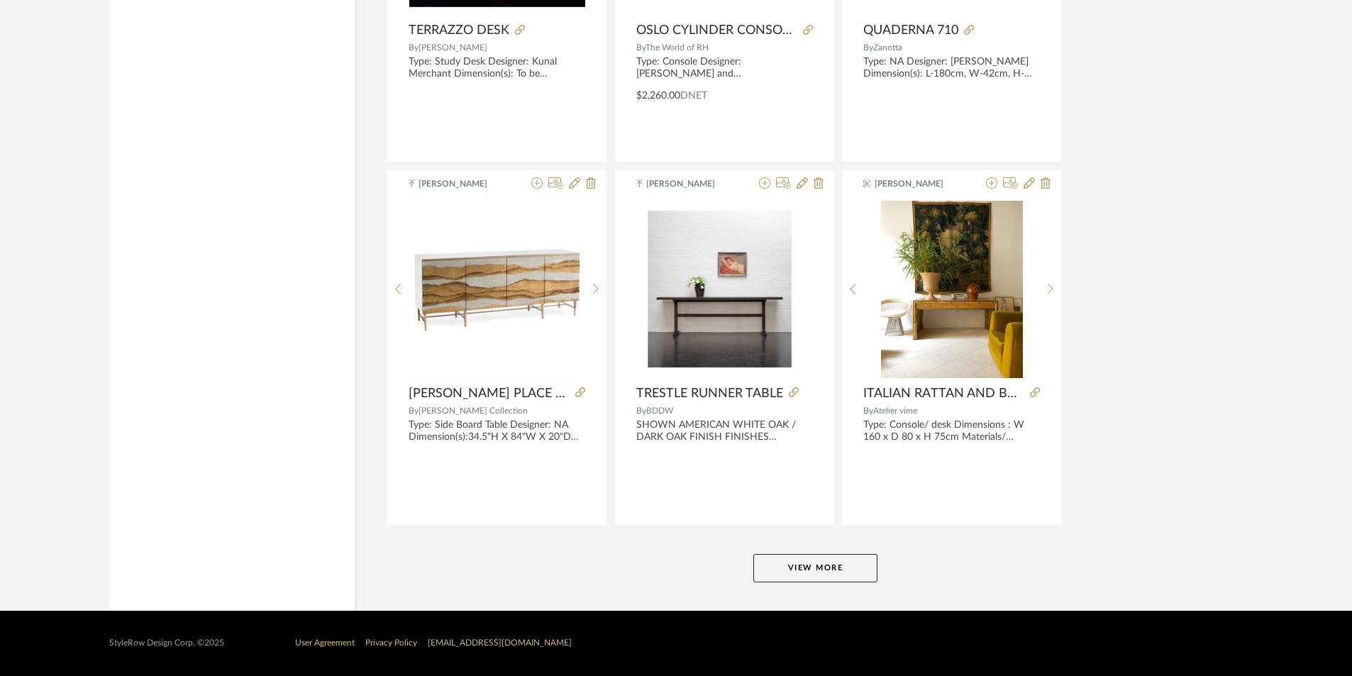
click at [844, 567] on button "View More" at bounding box center [815, 568] width 124 height 28
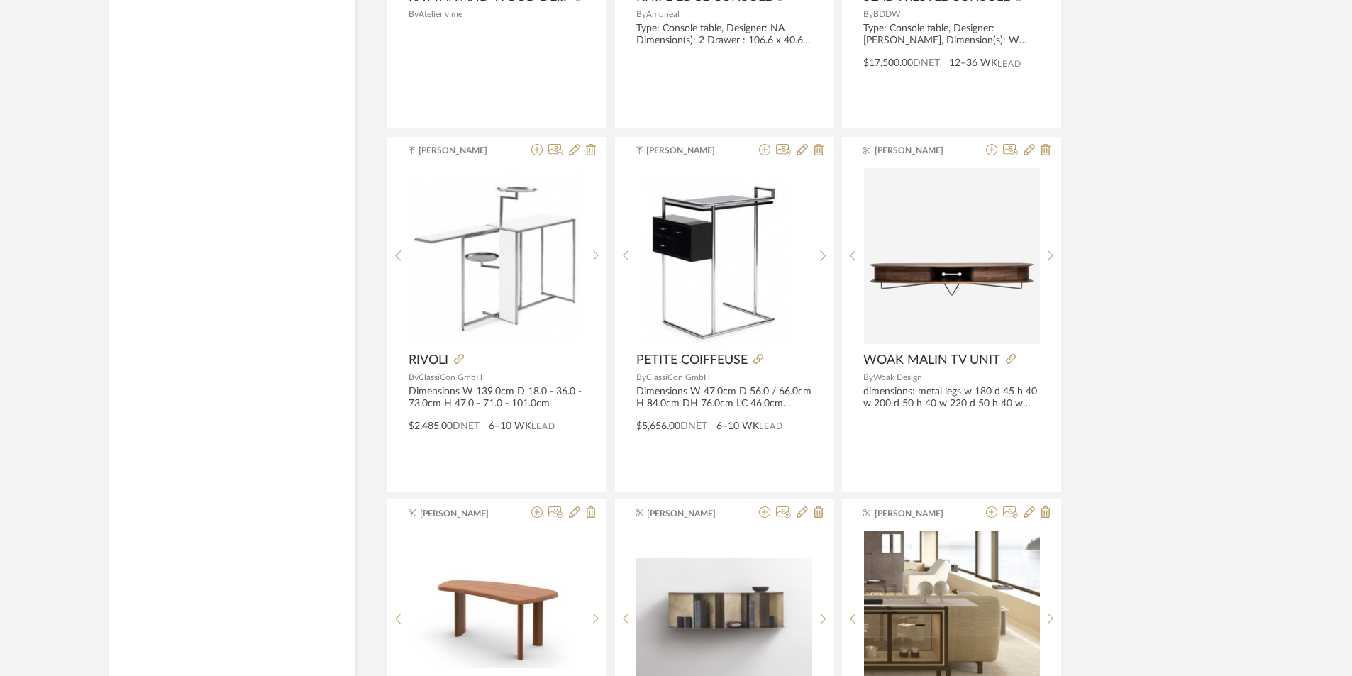
scroll to position [11498, 0]
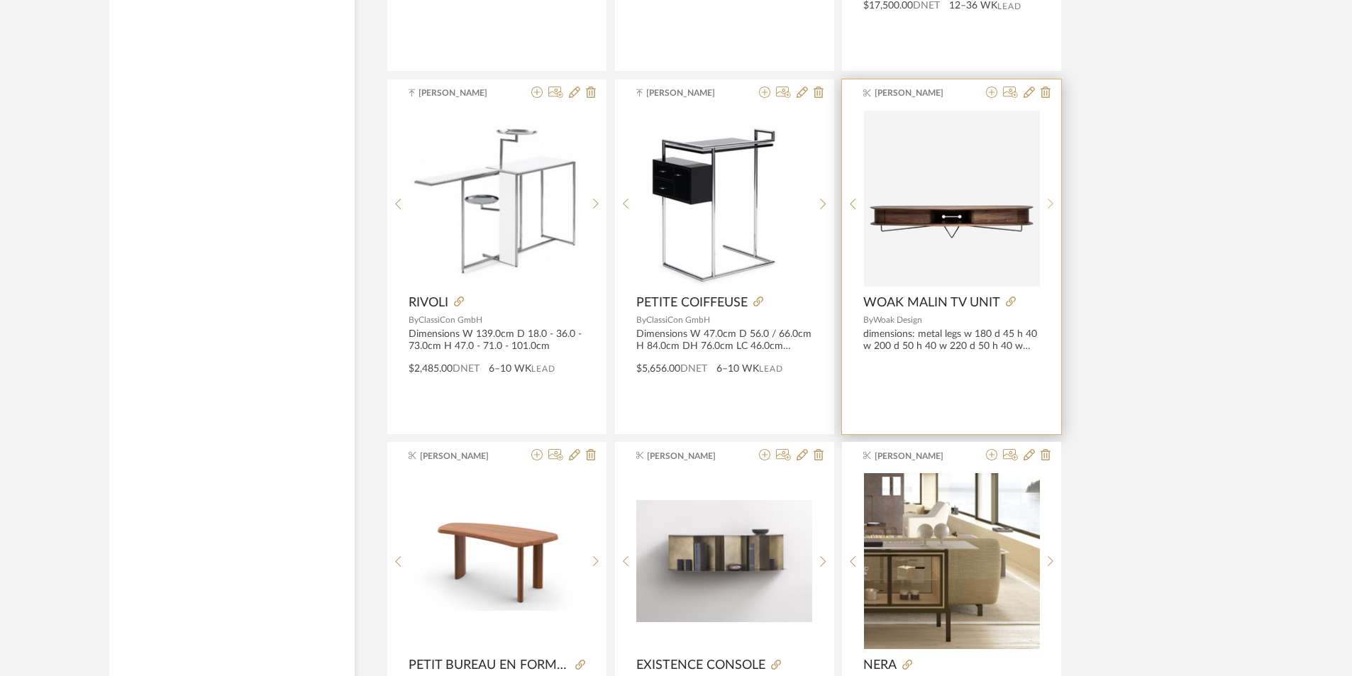
click at [1048, 198] on icon at bounding box center [1050, 204] width 6 height 12
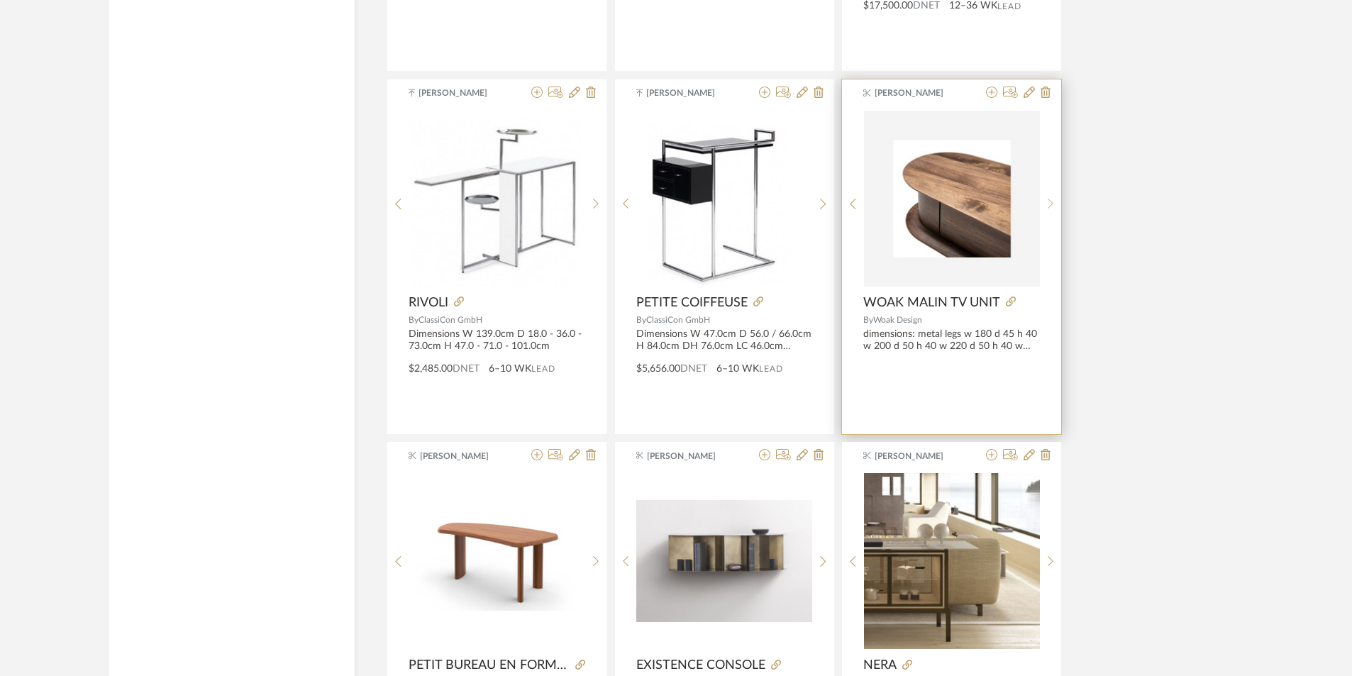
click at [1048, 198] on icon at bounding box center [1050, 204] width 6 height 12
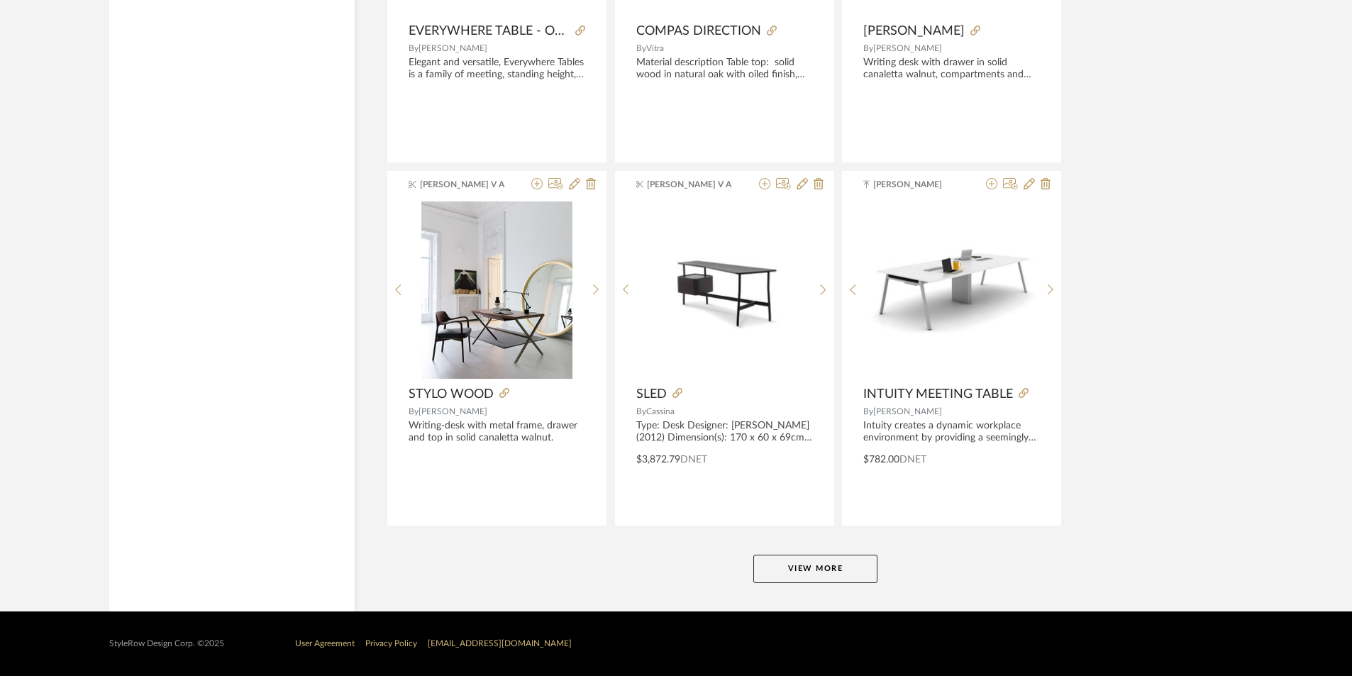
scroll to position [12858, 0]
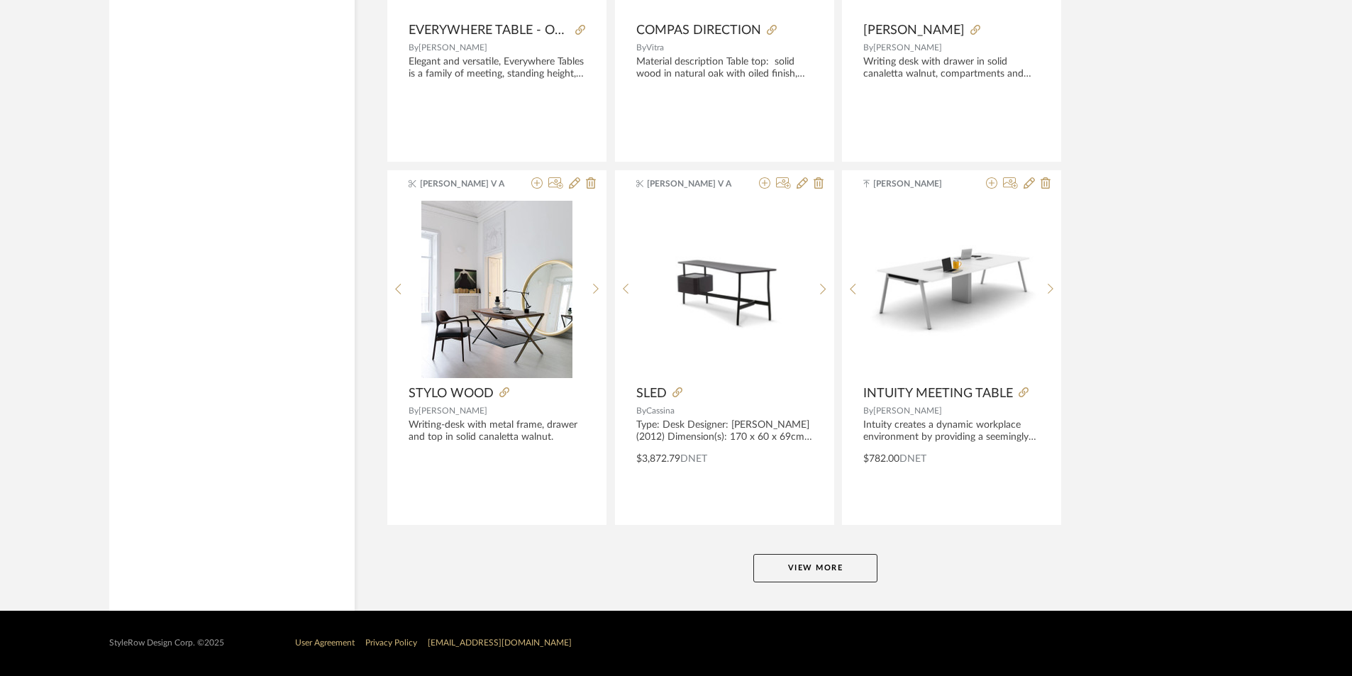
click at [810, 570] on button "View More" at bounding box center [815, 568] width 124 height 28
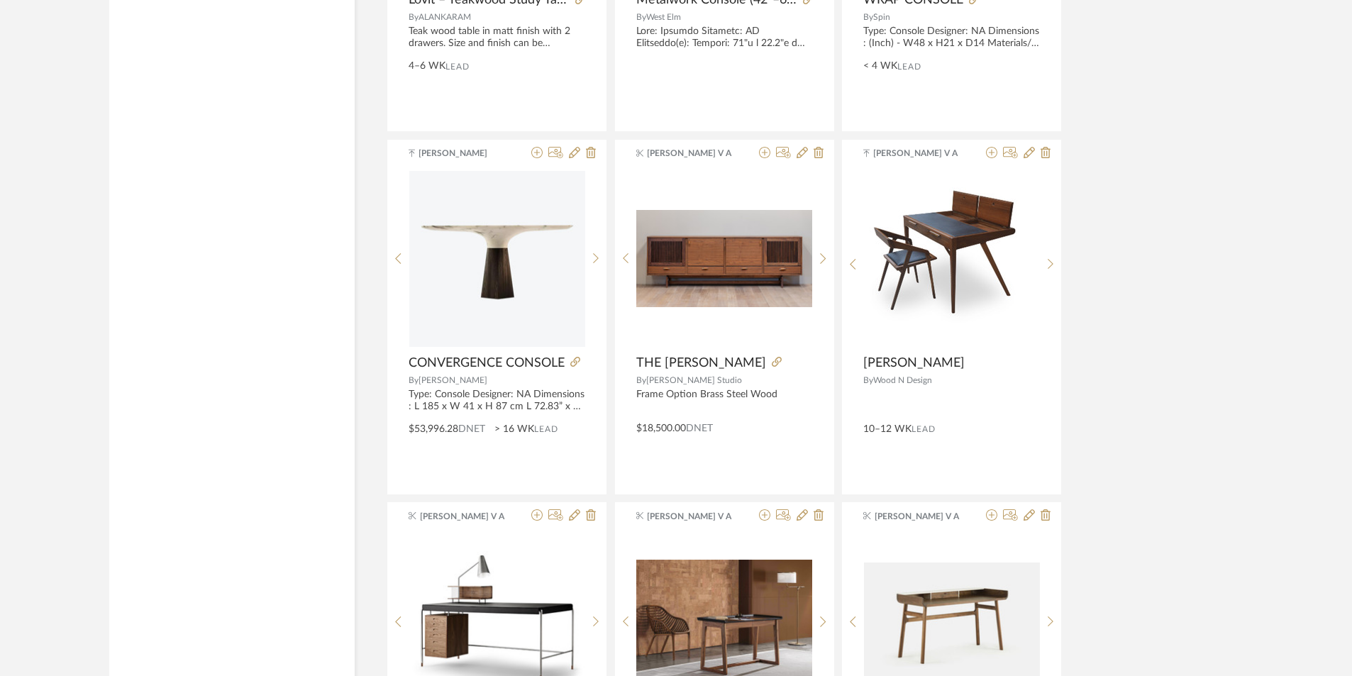
scroll to position [14362, 0]
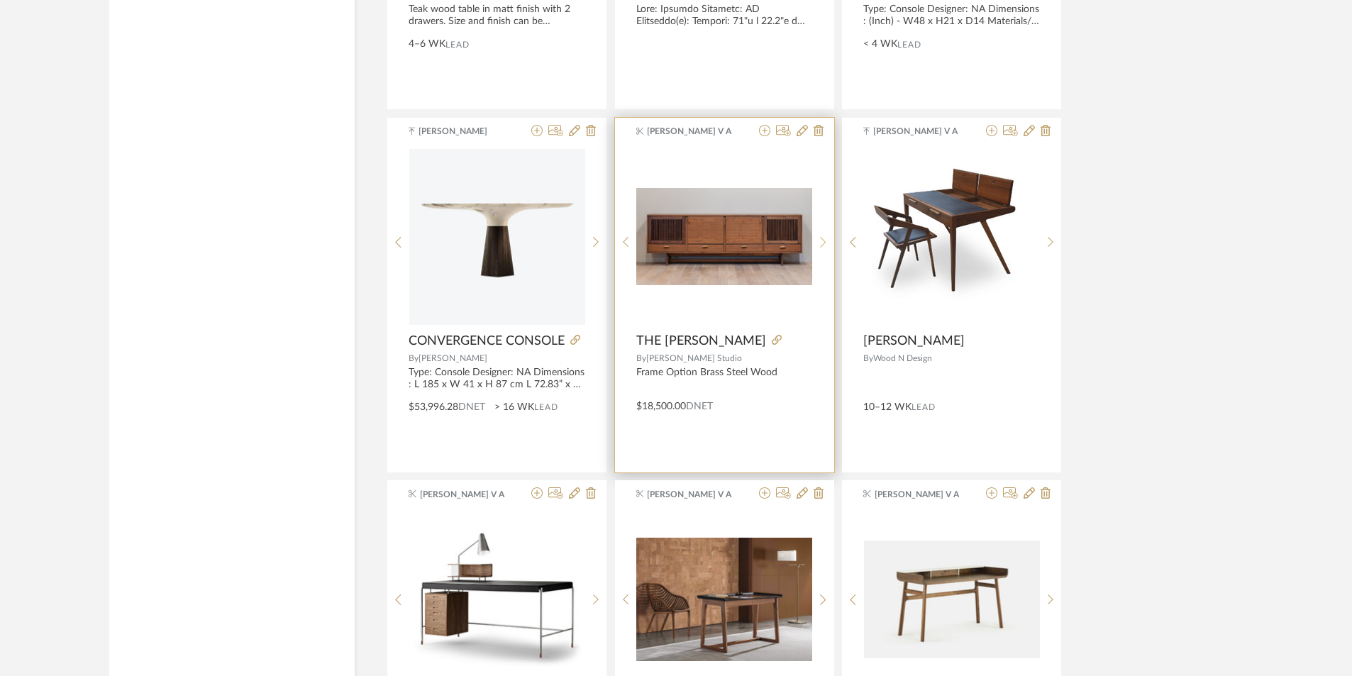
click at [823, 234] on div at bounding box center [823, 242] width 22 height 189
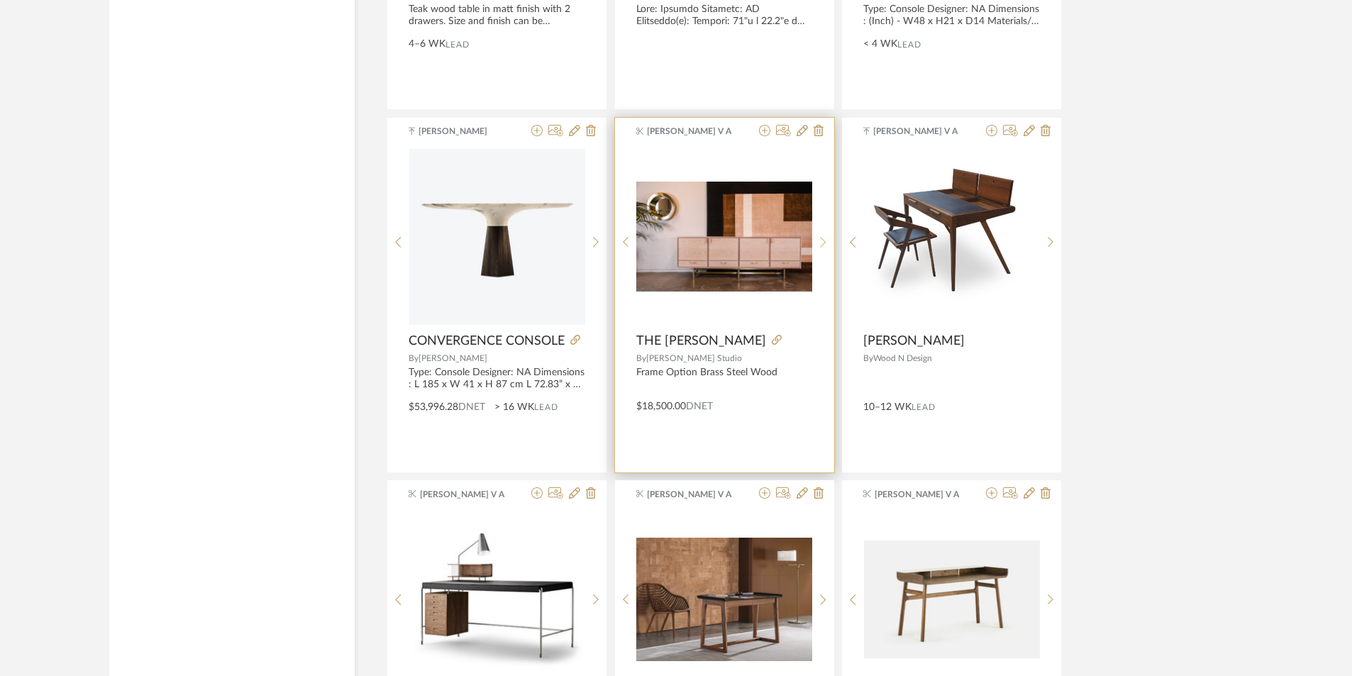
click at [823, 234] on div at bounding box center [823, 242] width 22 height 189
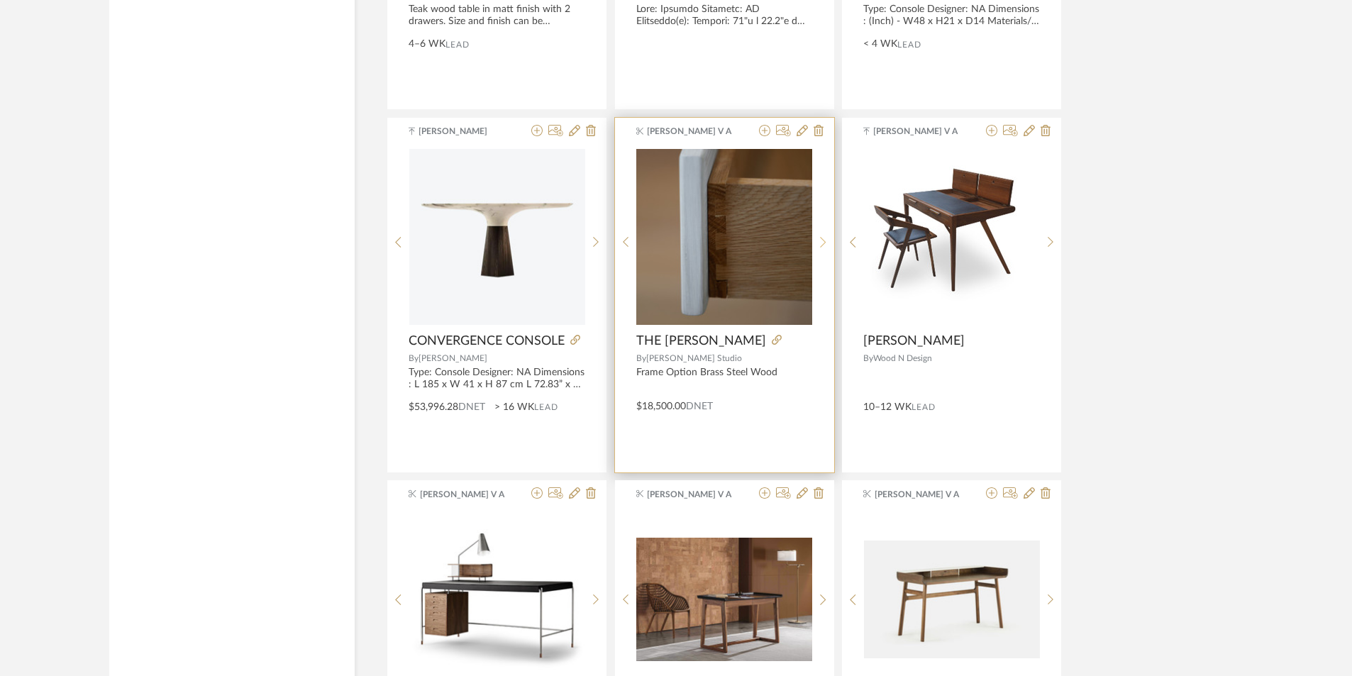
click at [823, 234] on div at bounding box center [823, 242] width 22 height 189
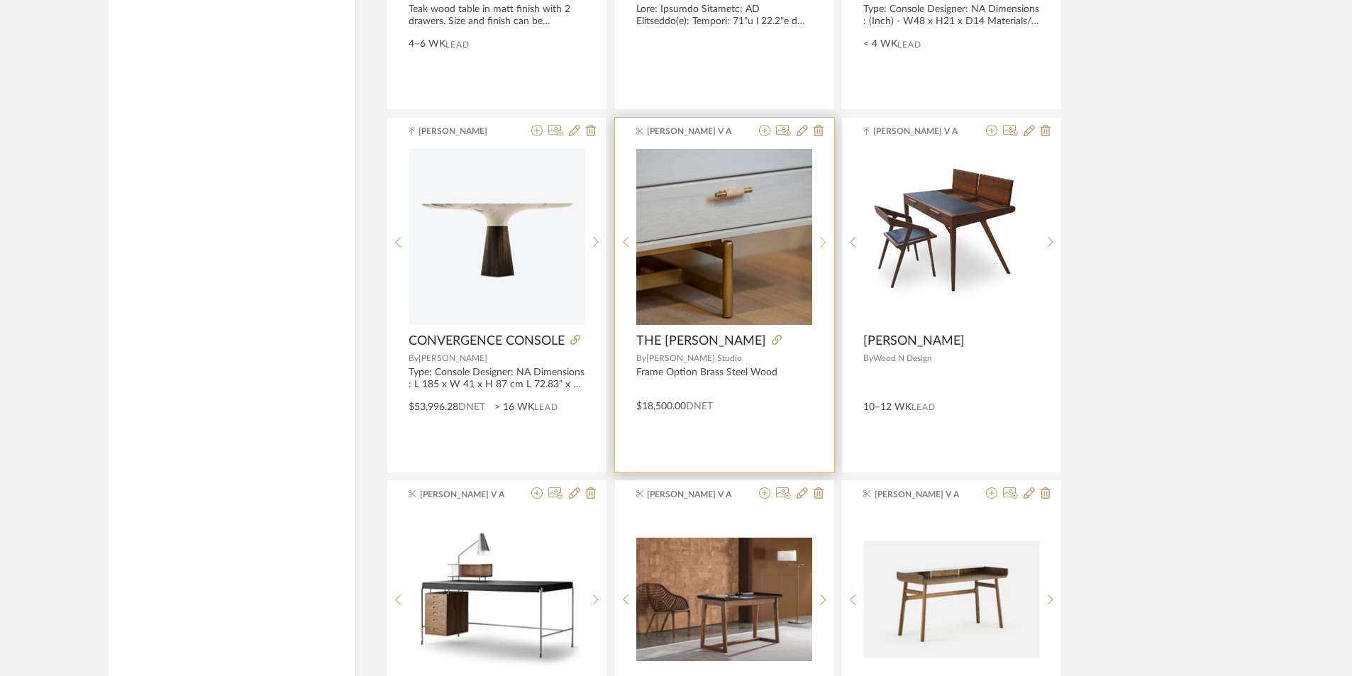
click at [823, 234] on div at bounding box center [823, 242] width 22 height 189
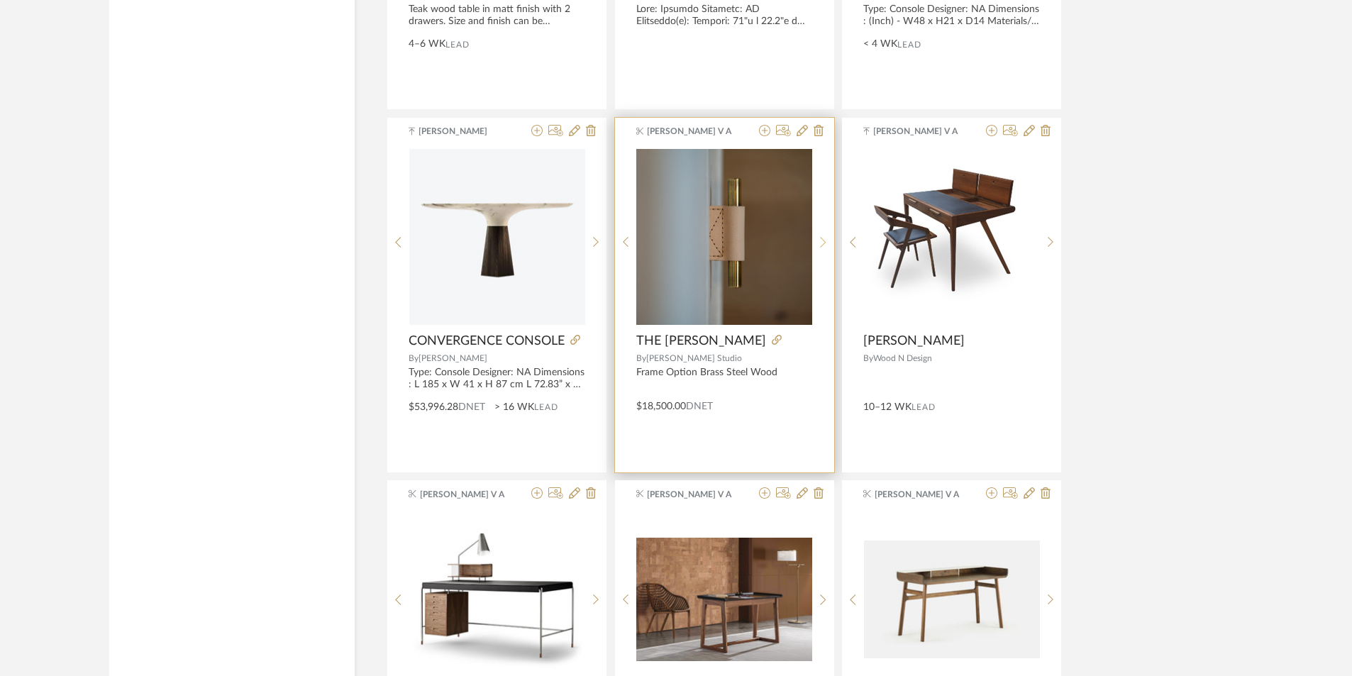
click at [823, 234] on div at bounding box center [823, 242] width 22 height 189
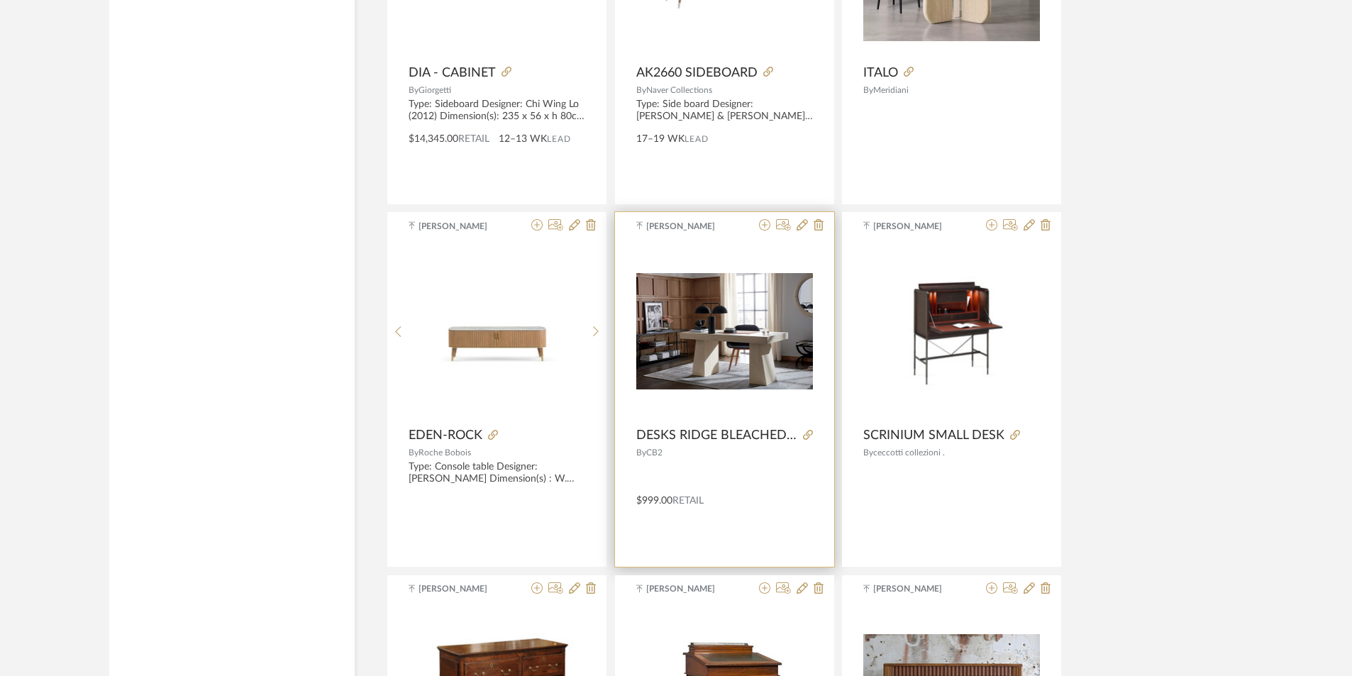
scroll to position [16843, 0]
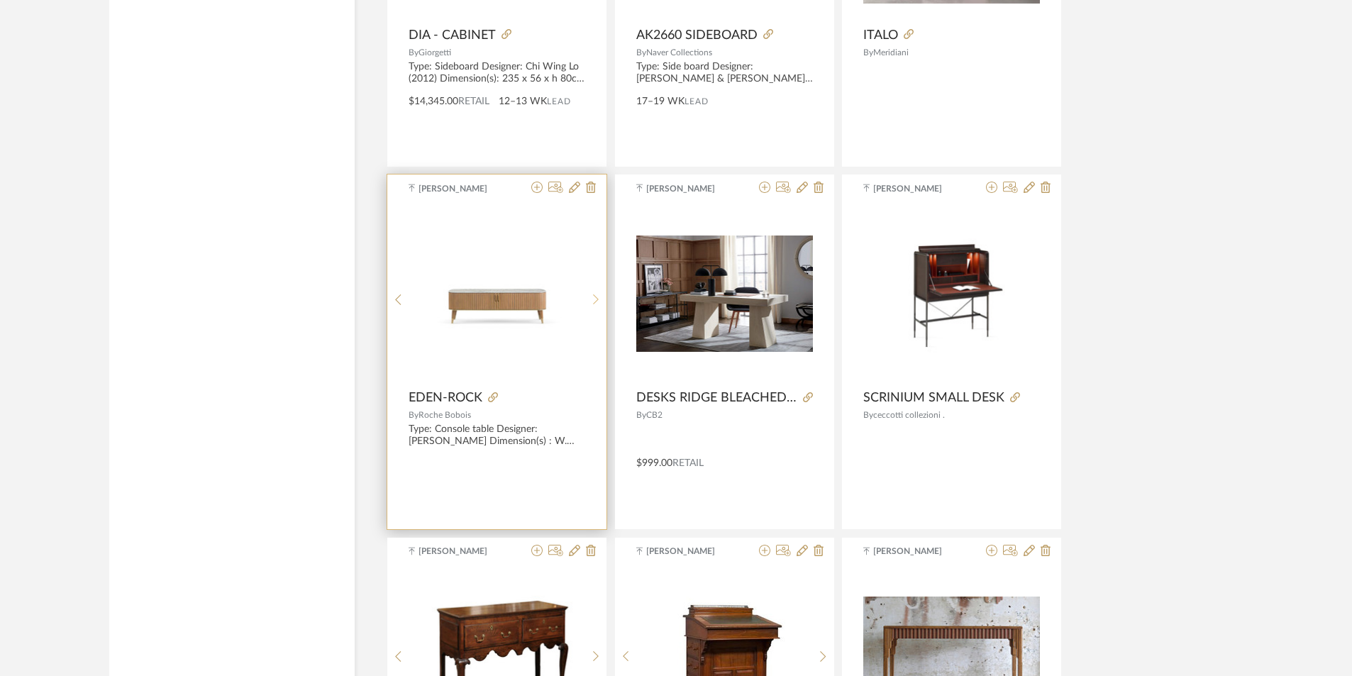
click at [598, 297] on sr-next-btn at bounding box center [596, 300] width 22 height 12
click at [599, 297] on sr-next-btn at bounding box center [596, 300] width 22 height 12
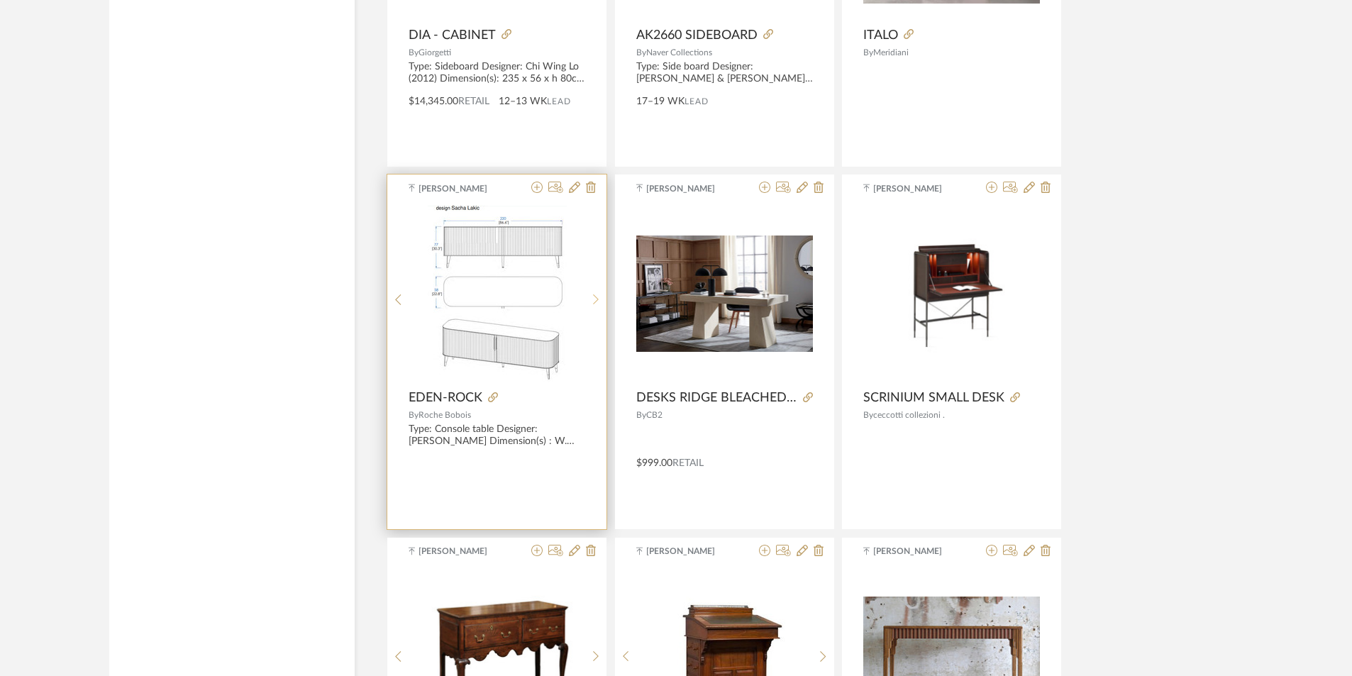
click at [599, 297] on sr-next-btn at bounding box center [596, 300] width 22 height 12
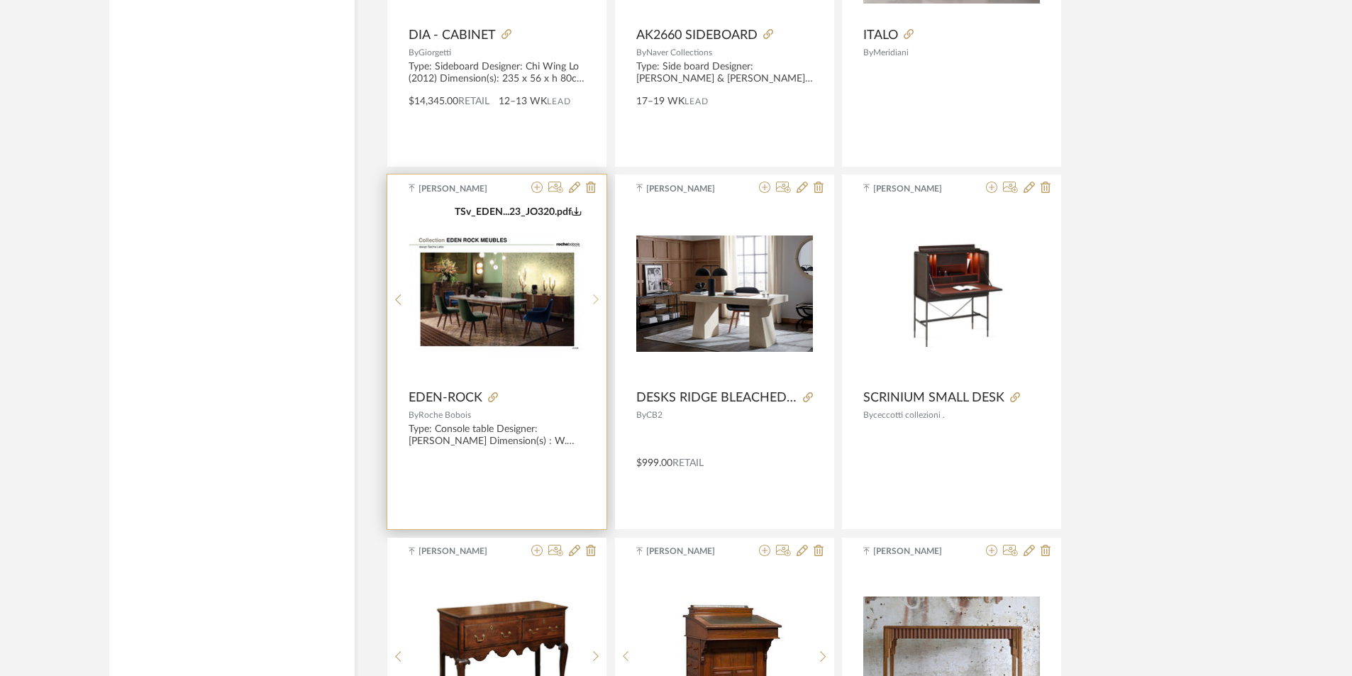
click at [599, 297] on sr-next-btn at bounding box center [596, 300] width 22 height 12
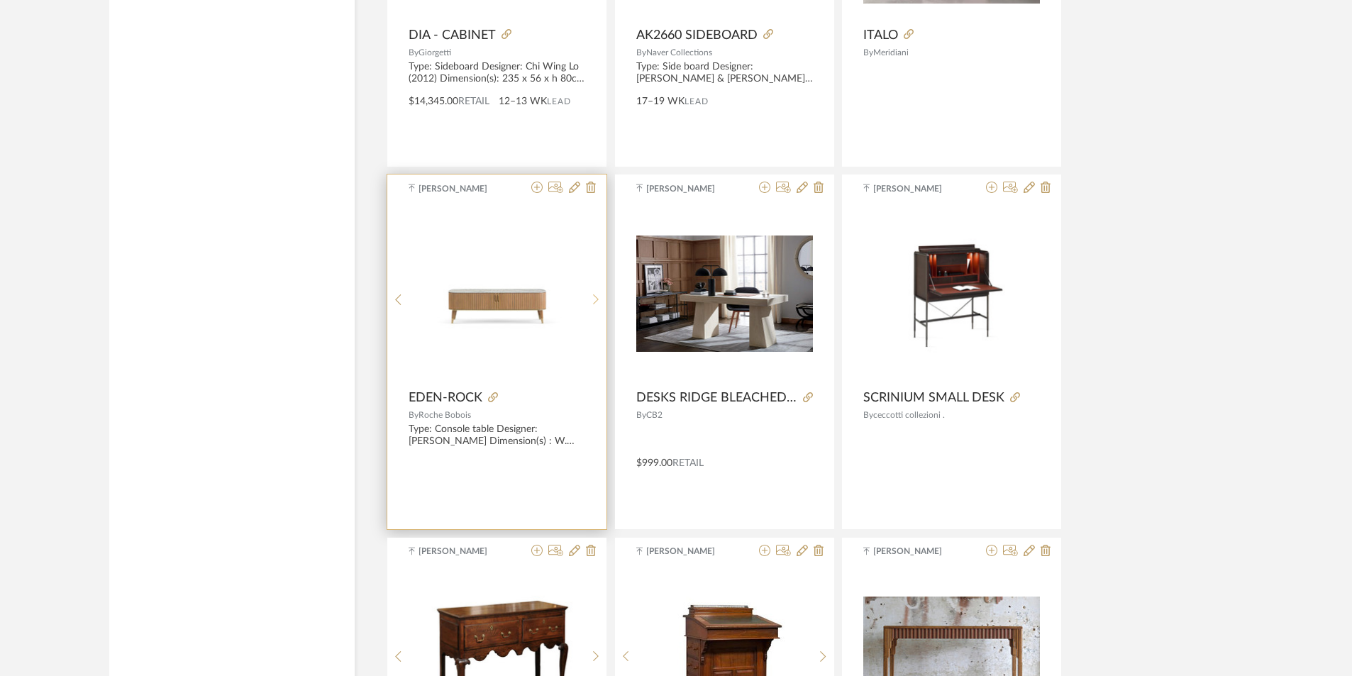
click at [599, 297] on sr-next-btn at bounding box center [596, 300] width 22 height 12
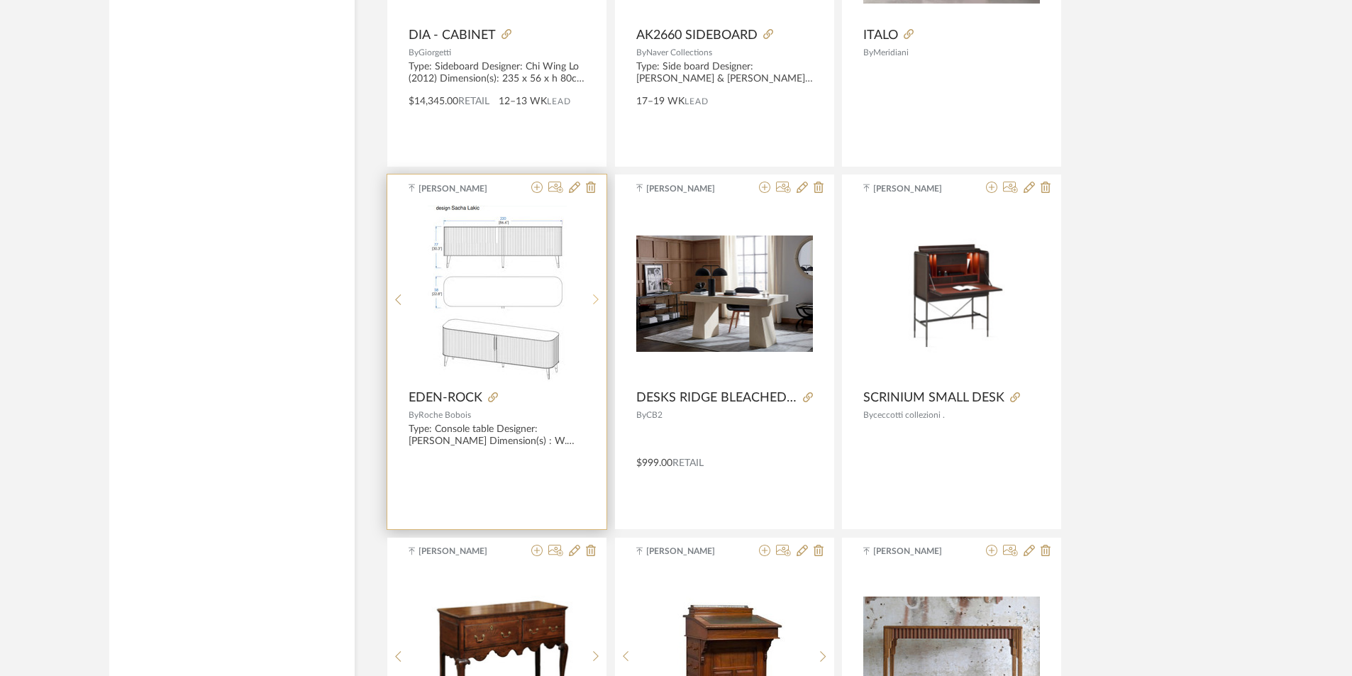
click at [599, 297] on sr-next-btn at bounding box center [596, 300] width 22 height 12
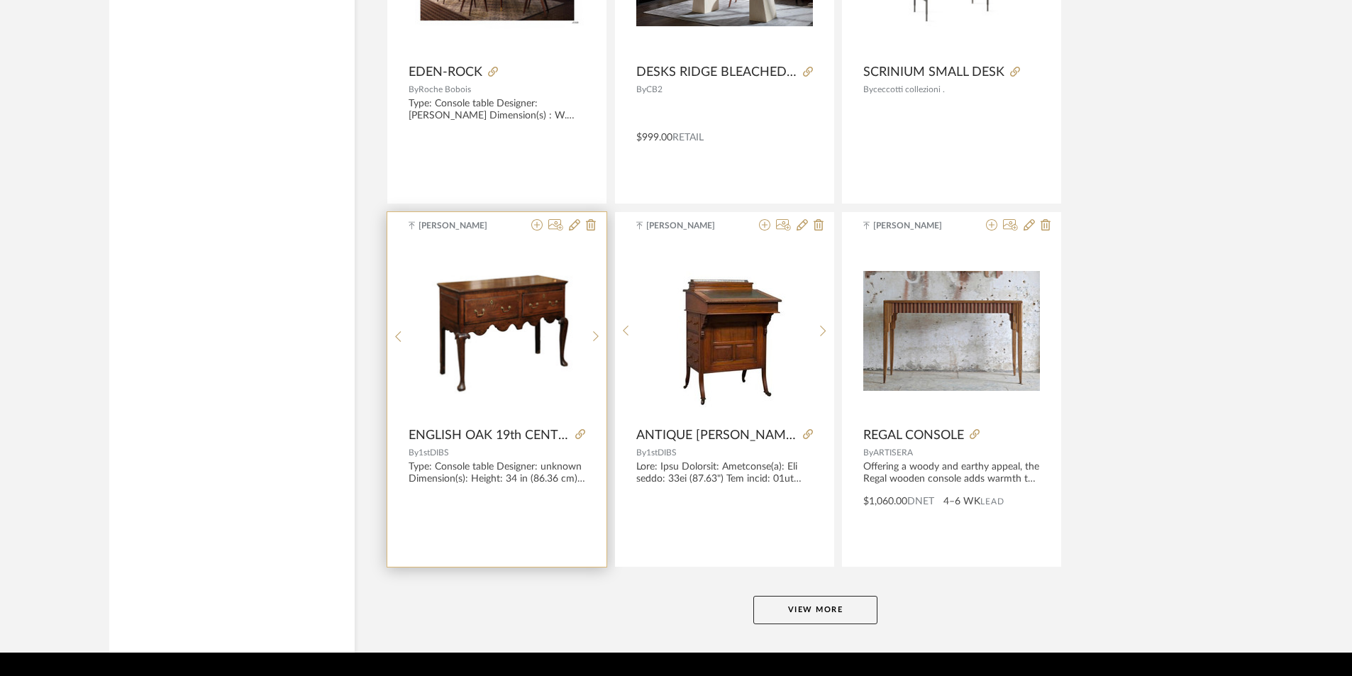
scroll to position [17211, 0]
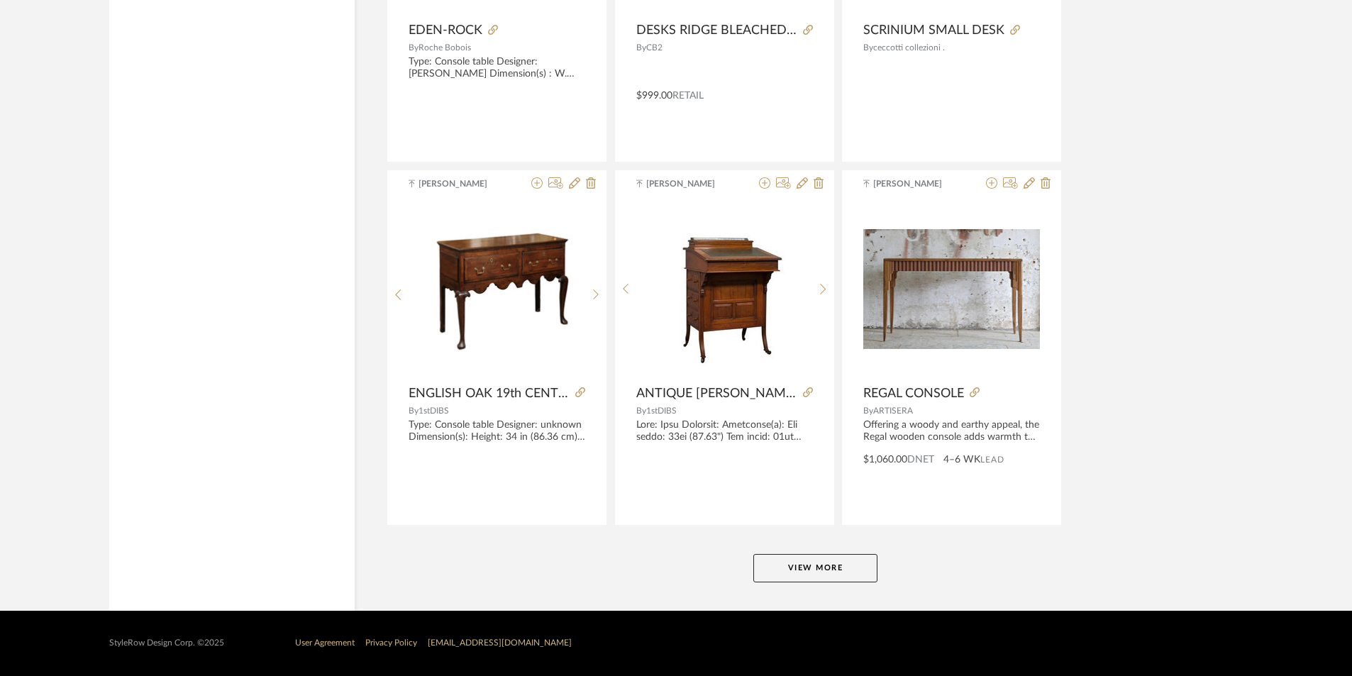
click at [800, 564] on button "View More" at bounding box center [815, 568] width 124 height 28
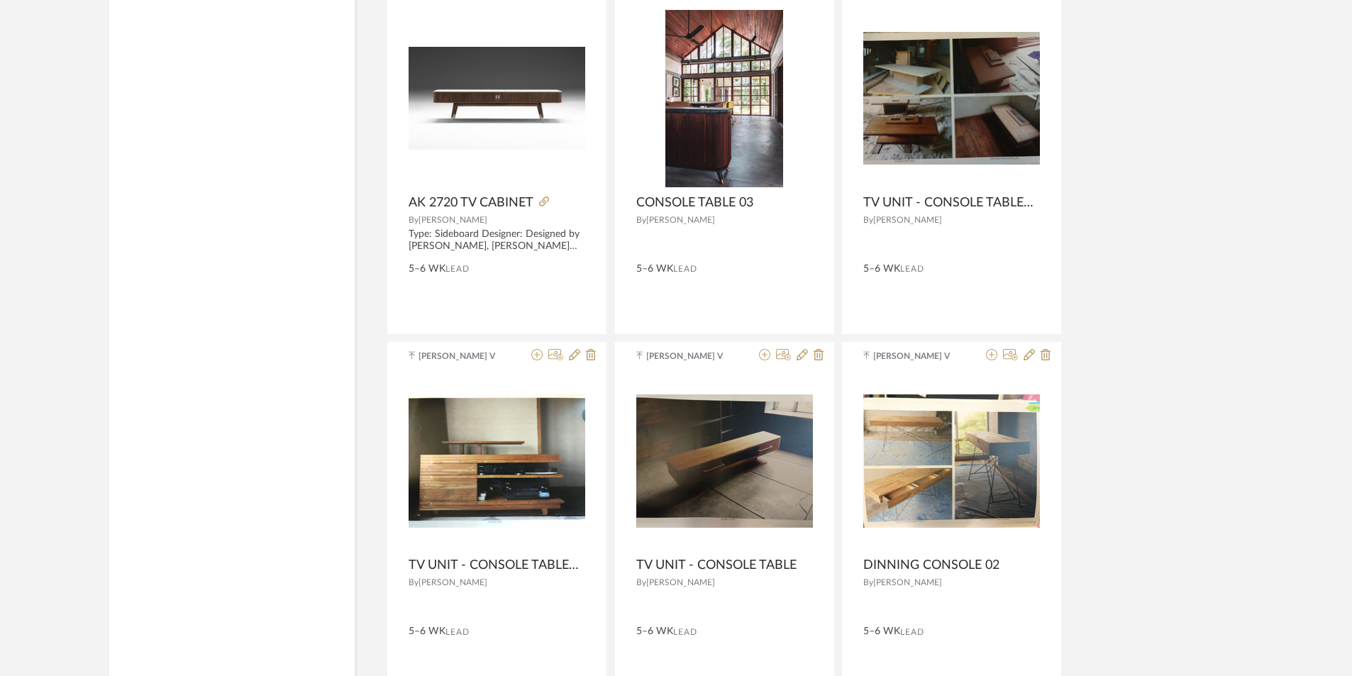
scroll to position [21054, 0]
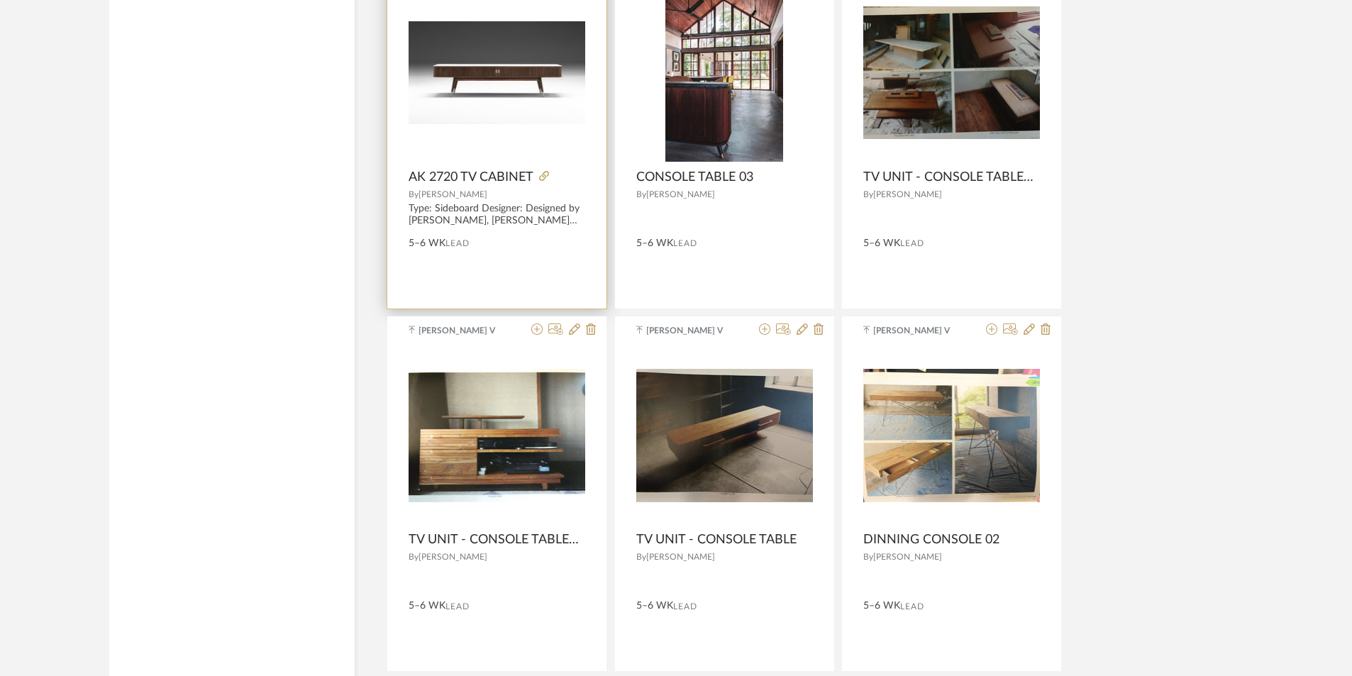
click at [0, 0] on img at bounding box center [0, 0] width 0 height 0
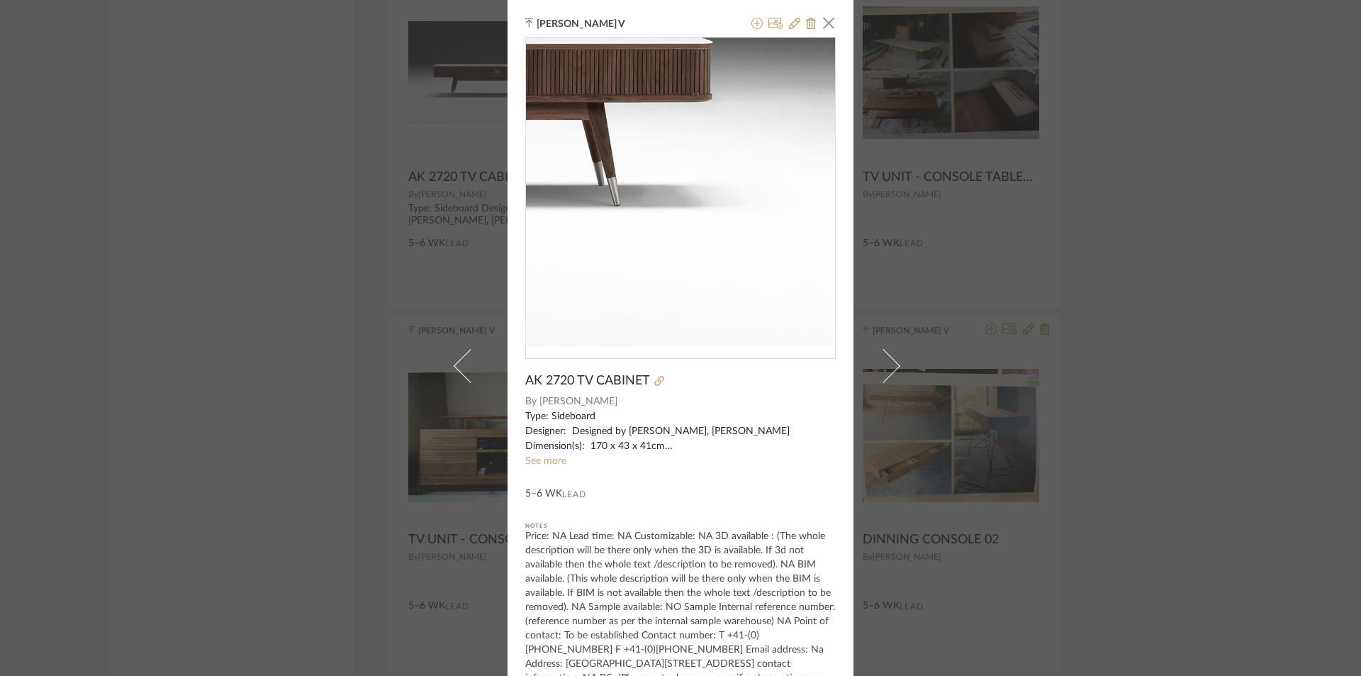
click at [808, 247] on img "0" at bounding box center [680, 192] width 309 height 179
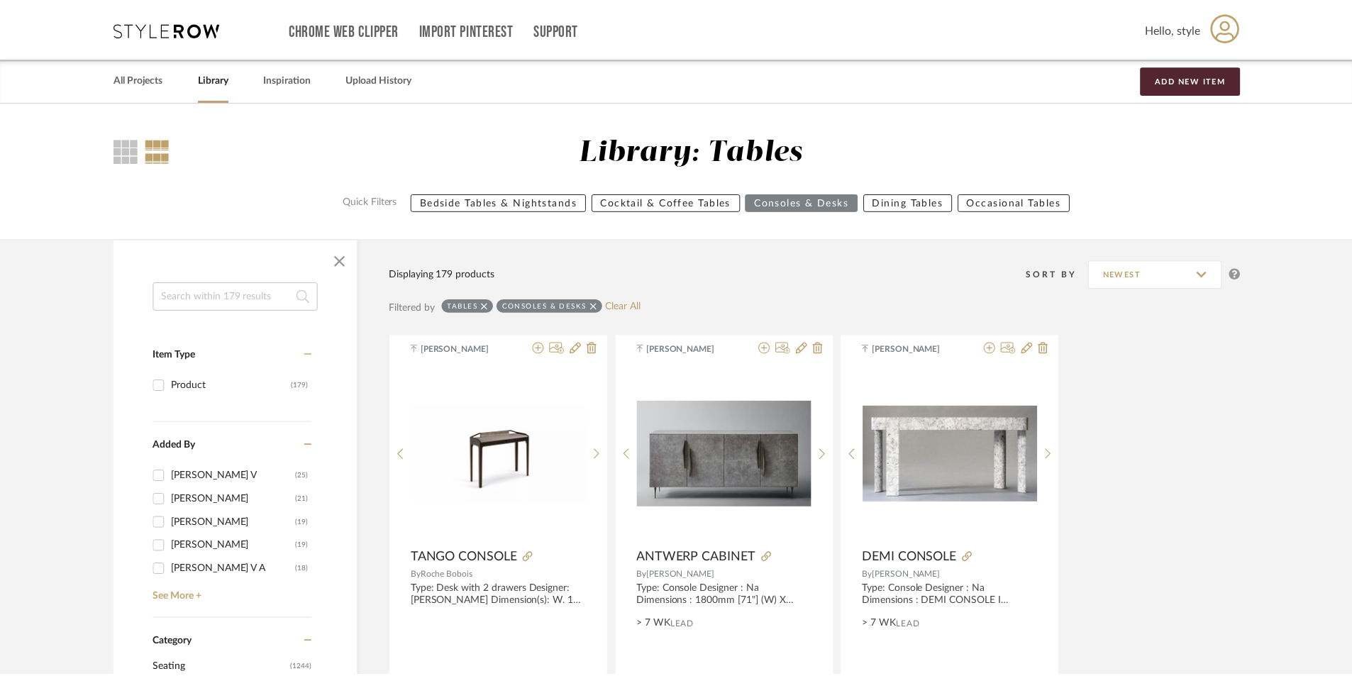
scroll to position [21054, 0]
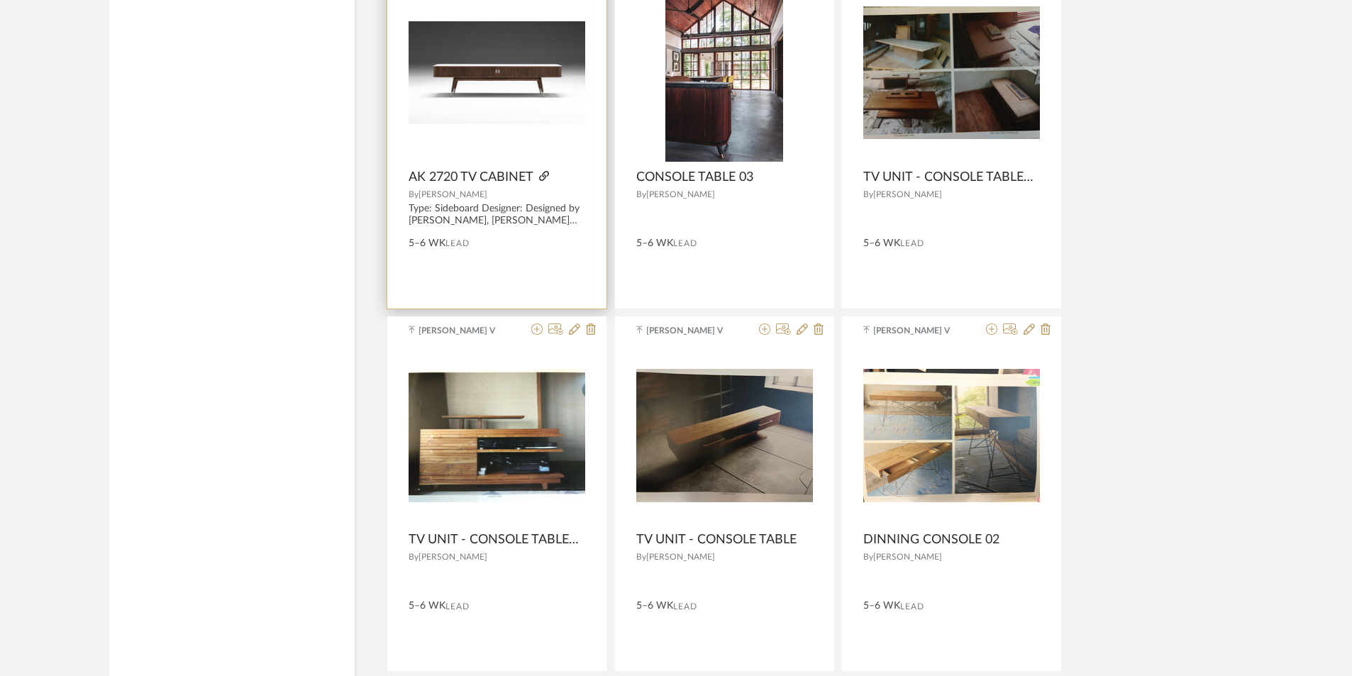
click at [542, 174] on icon at bounding box center [544, 176] width 10 height 10
drag, startPoint x: 545, startPoint y: 173, endPoint x: 462, endPoint y: 93, distance: 115.3
click at [462, 93] on img "0" at bounding box center [496, 72] width 177 height 102
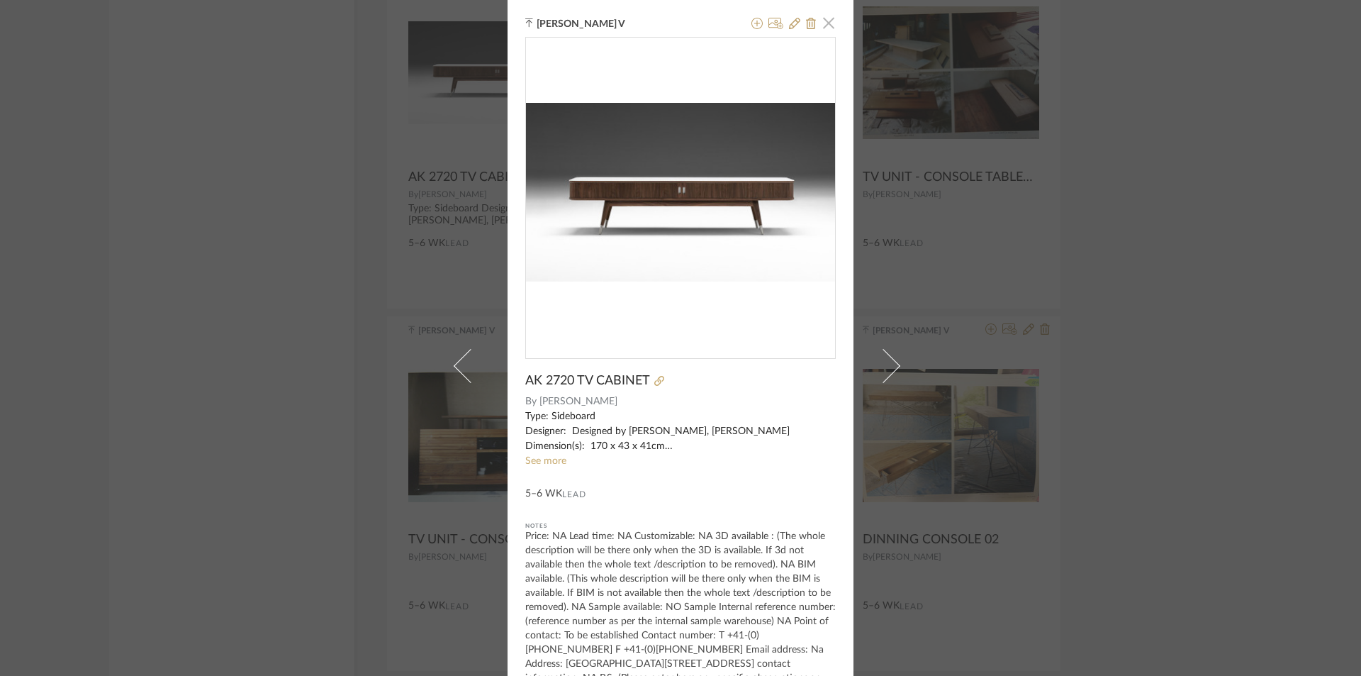
click at [828, 33] on span "button" at bounding box center [829, 23] width 28 height 28
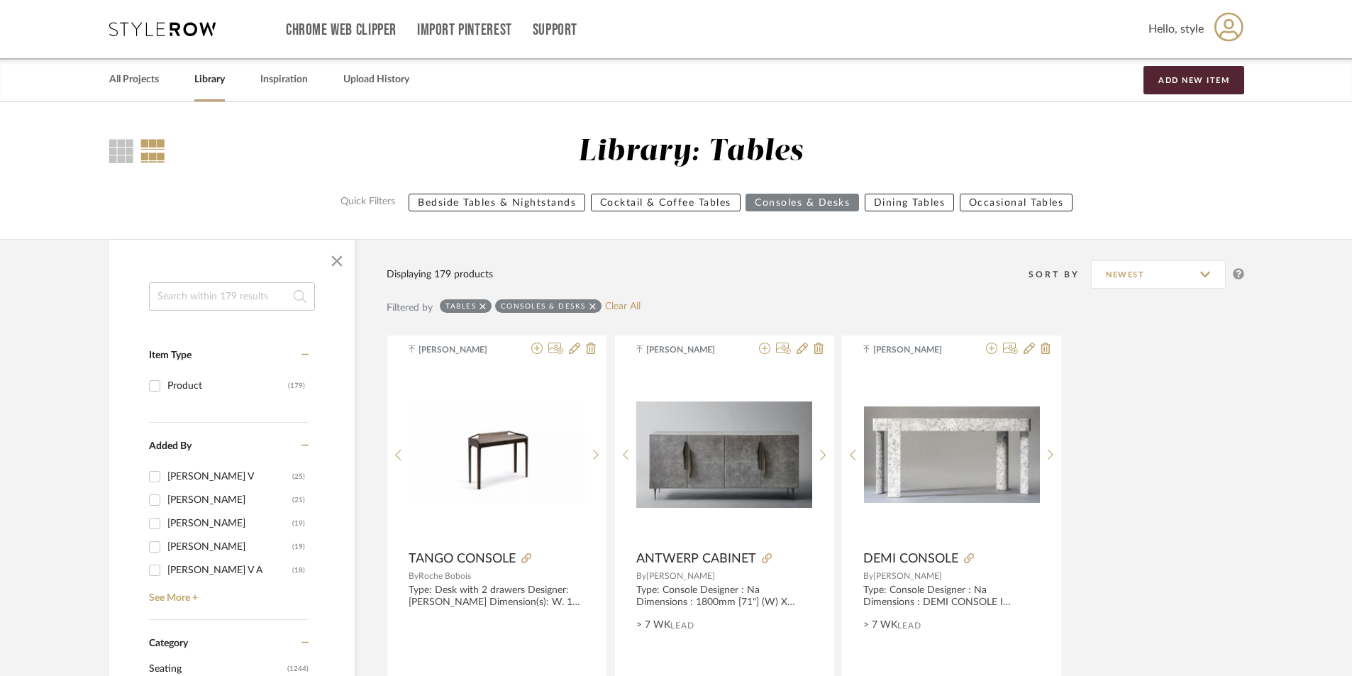
drag, startPoint x: 749, startPoint y: 279, endPoint x: 740, endPoint y: -33, distance: 311.4
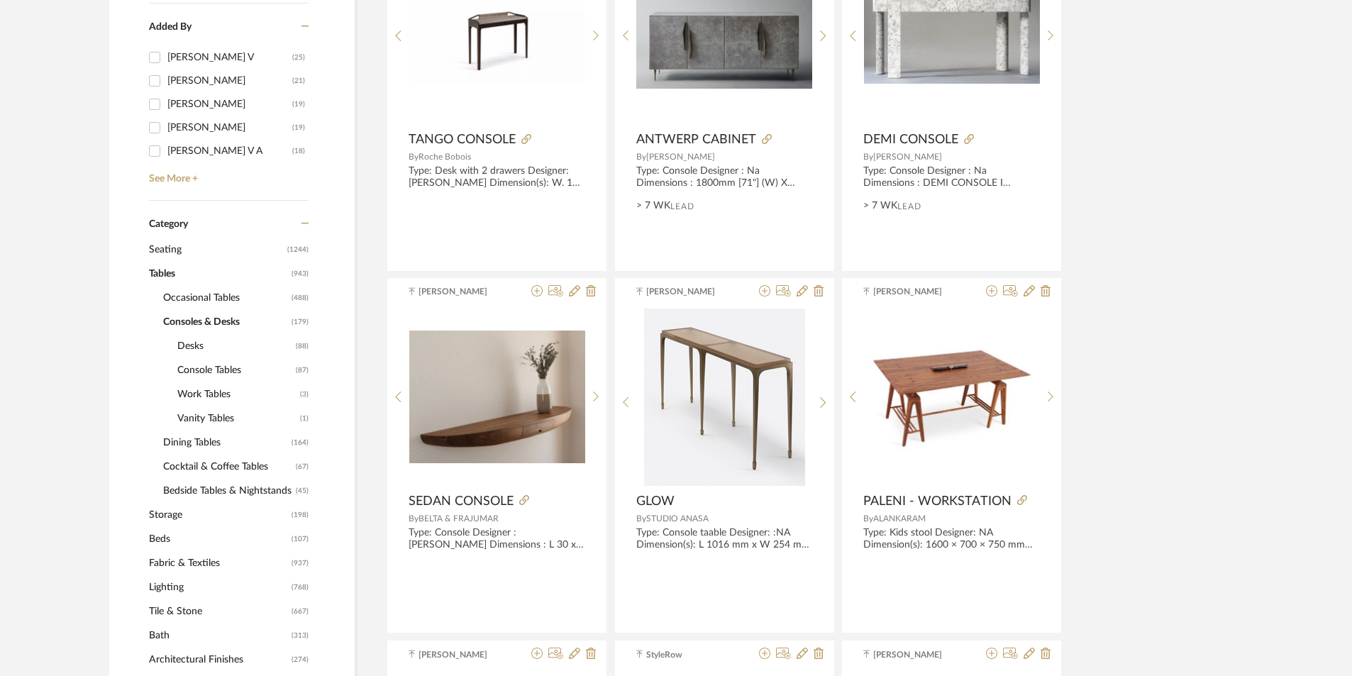
scroll to position [496, 0]
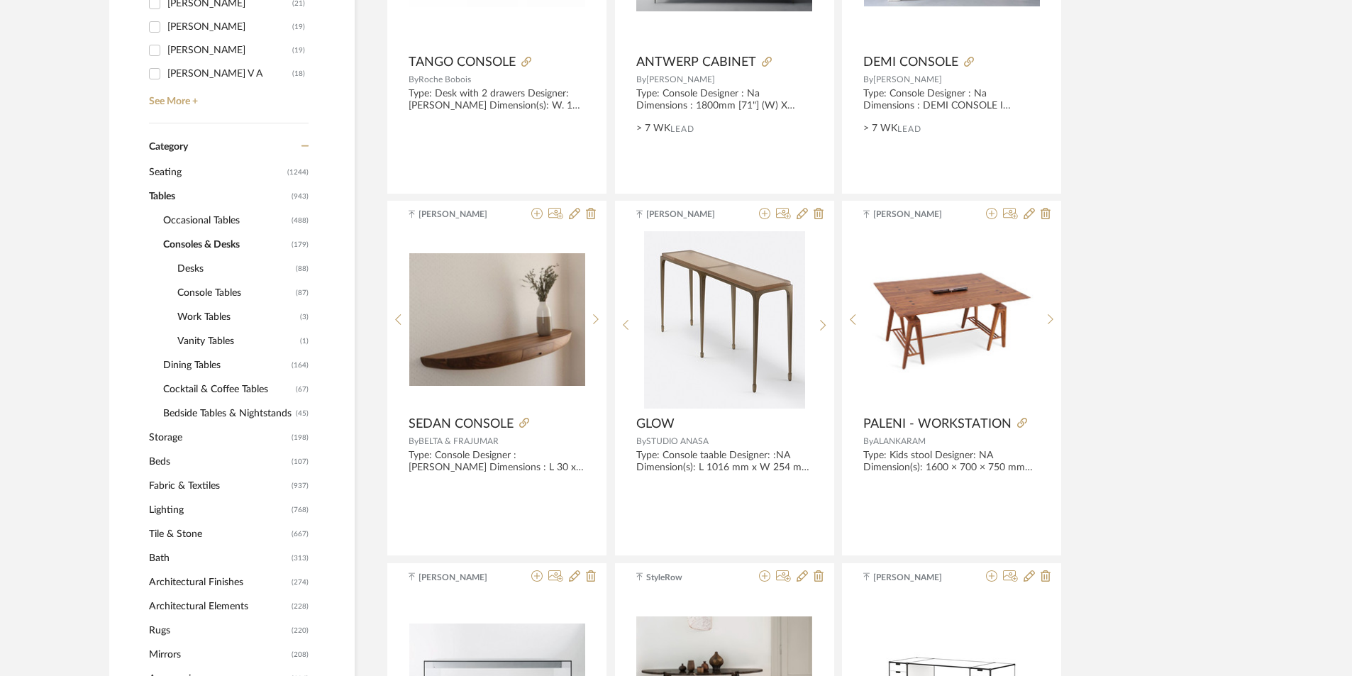
click at [228, 218] on span "Occasional Tables" at bounding box center [225, 220] width 125 height 24
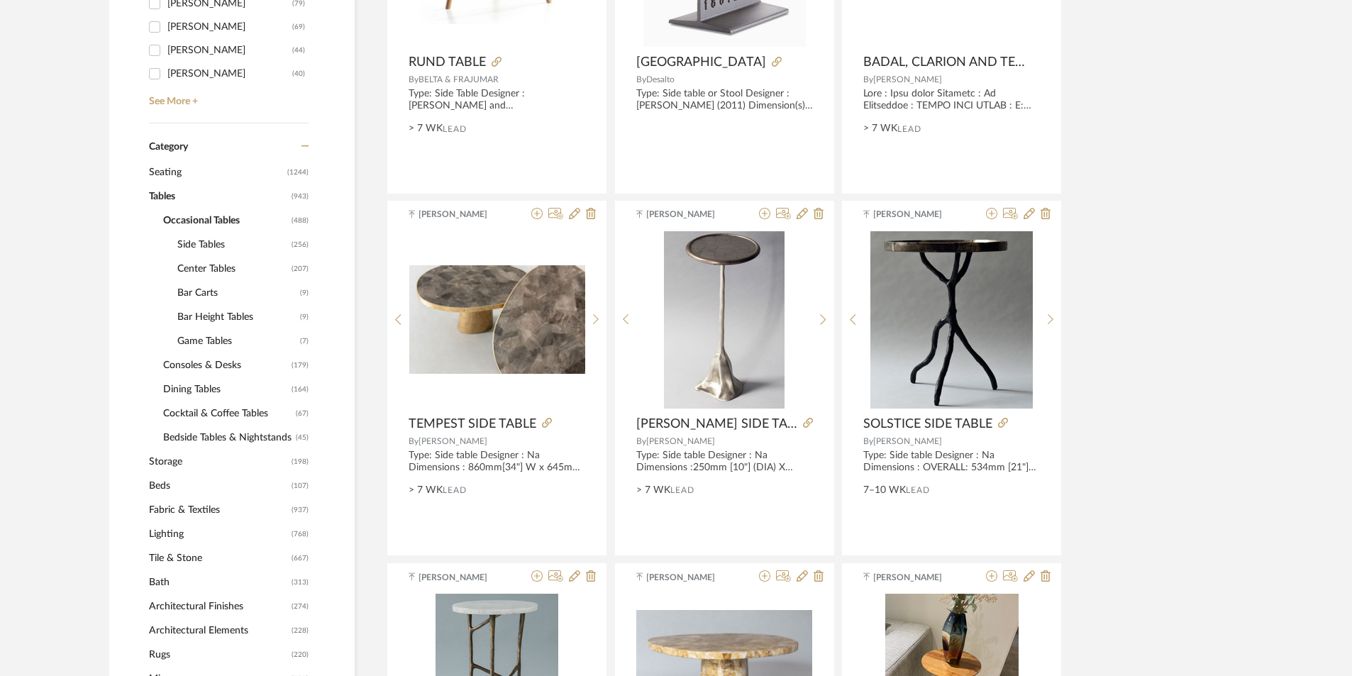
click at [221, 242] on span "Side Tables" at bounding box center [232, 245] width 111 height 24
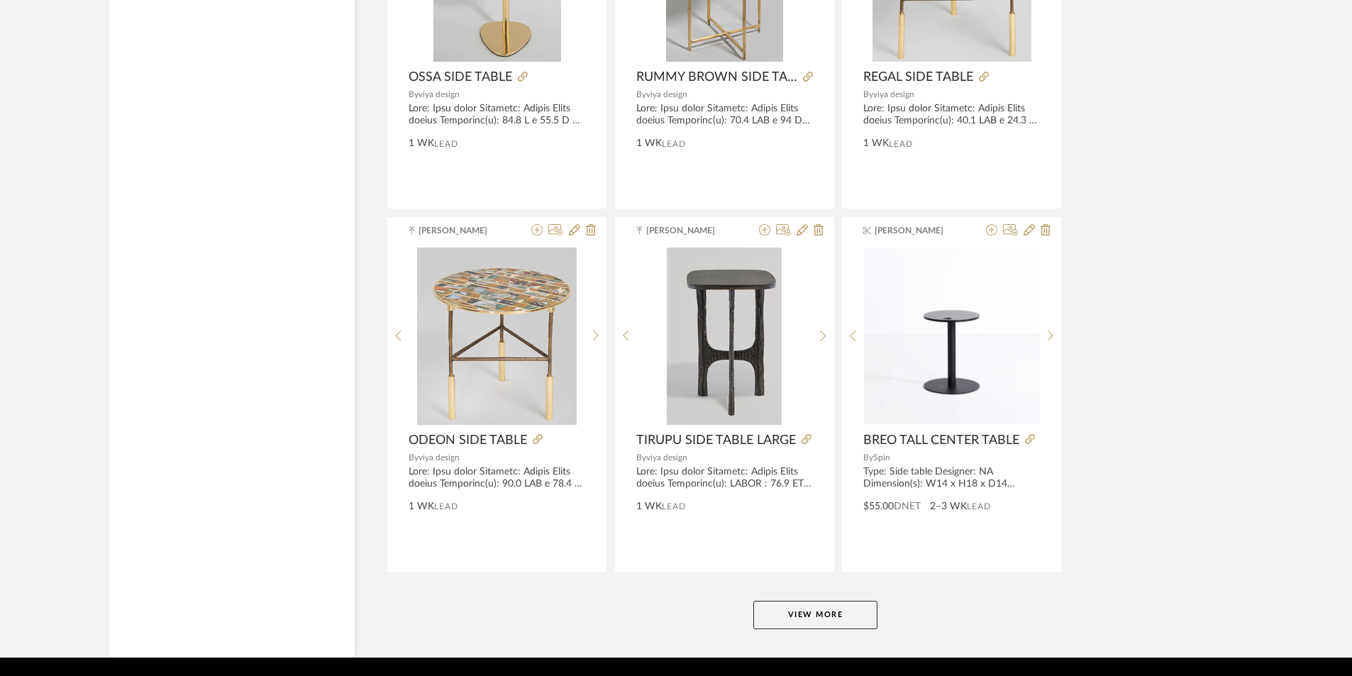
scroll to position [4154, 0]
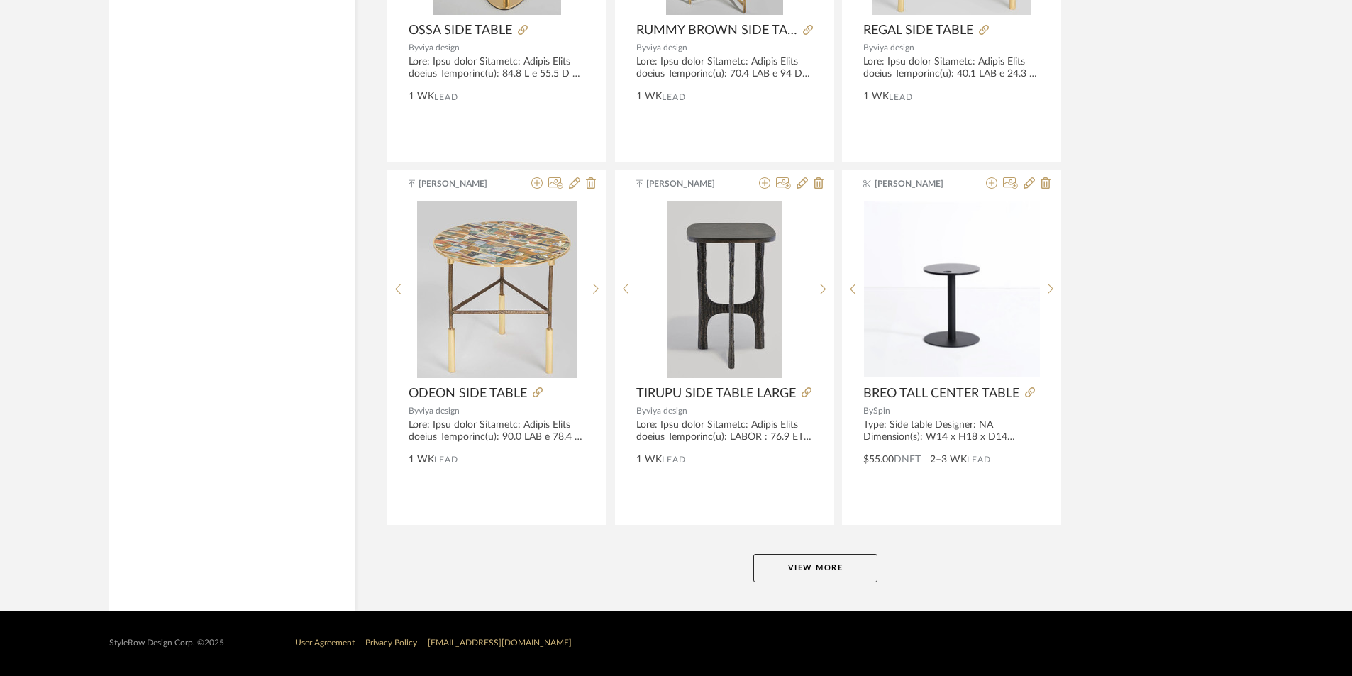
click at [843, 581] on button "View More" at bounding box center [815, 568] width 124 height 28
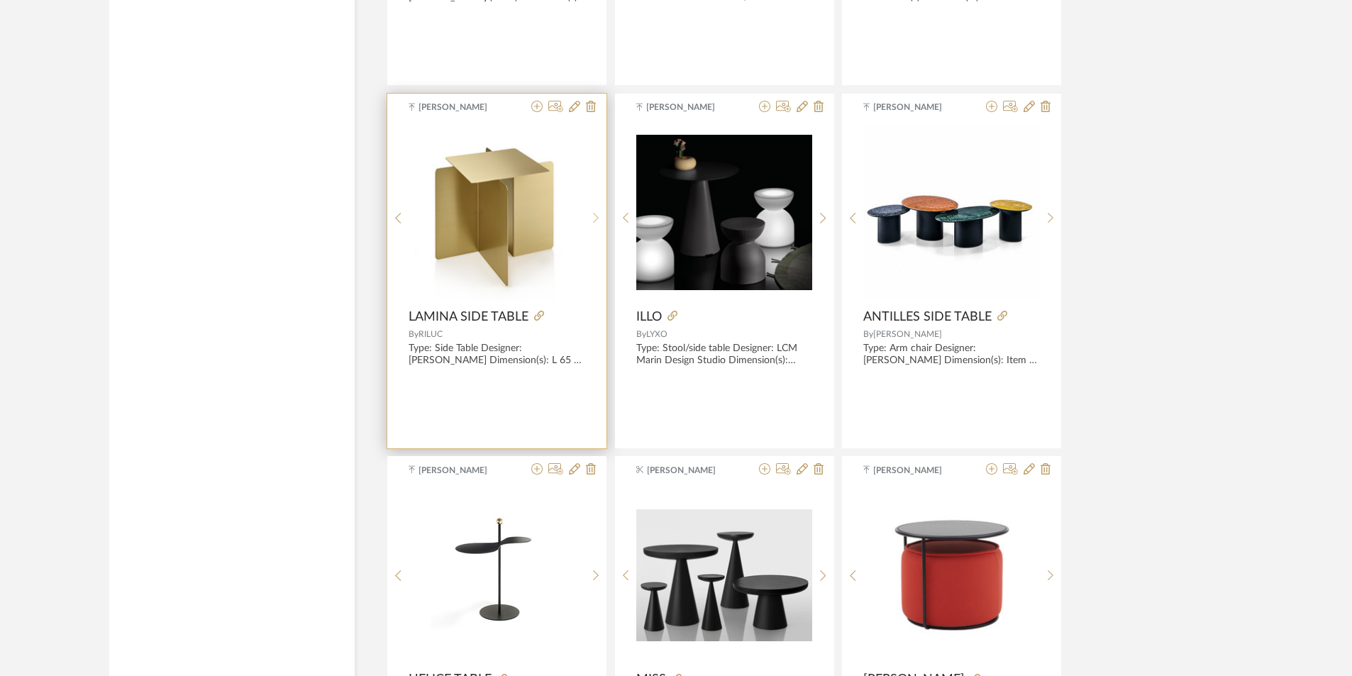
scroll to position [7841, 0]
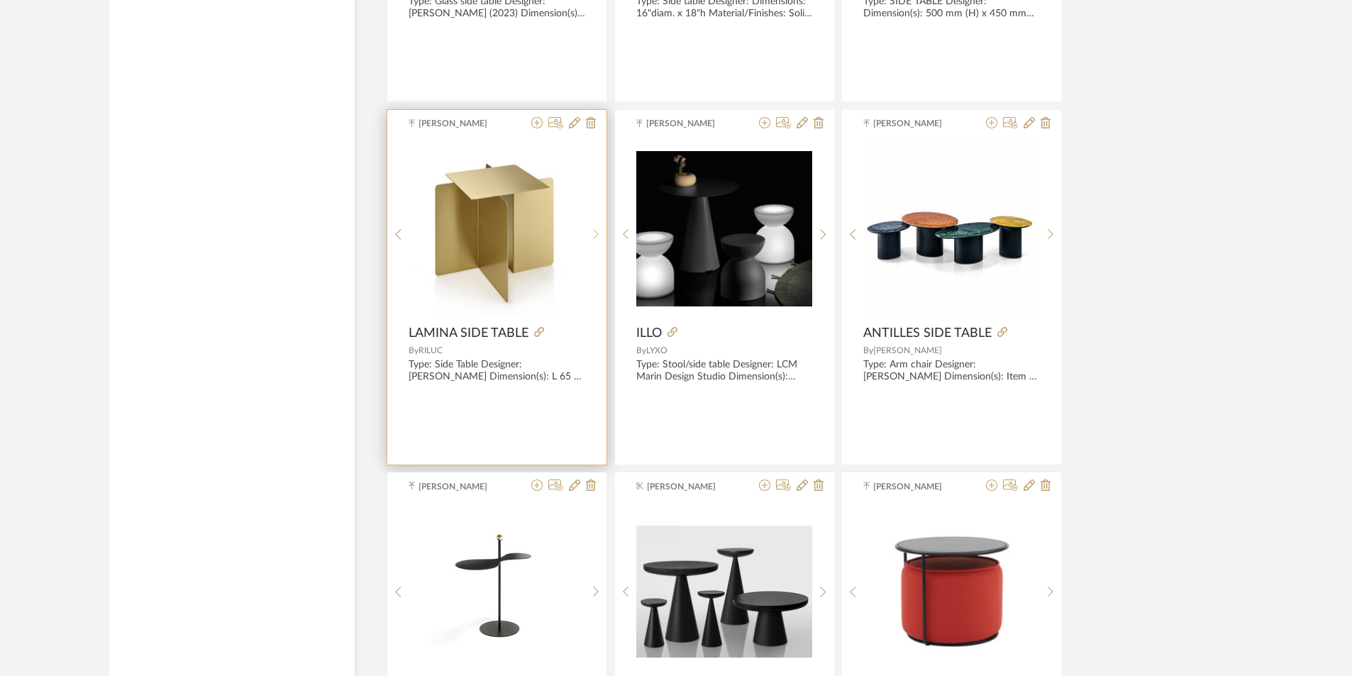
click at [593, 241] on div at bounding box center [596, 234] width 22 height 189
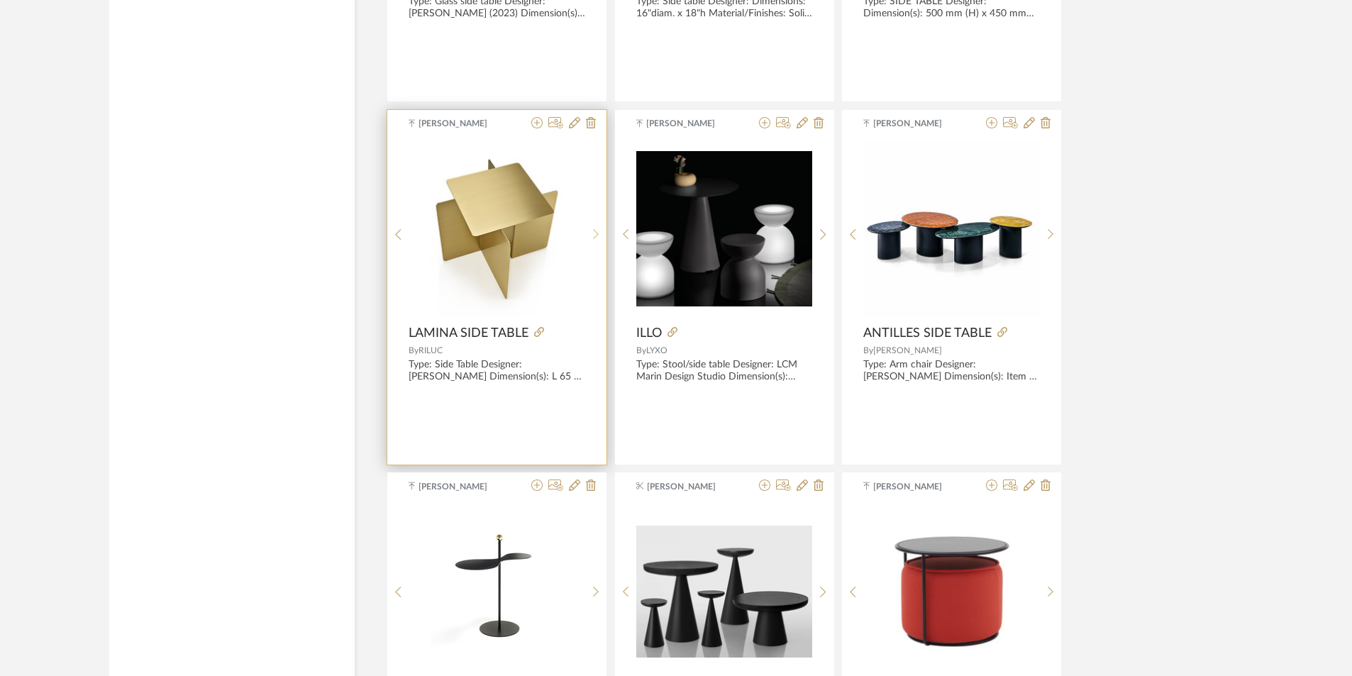
click at [593, 241] on div at bounding box center [596, 234] width 22 height 189
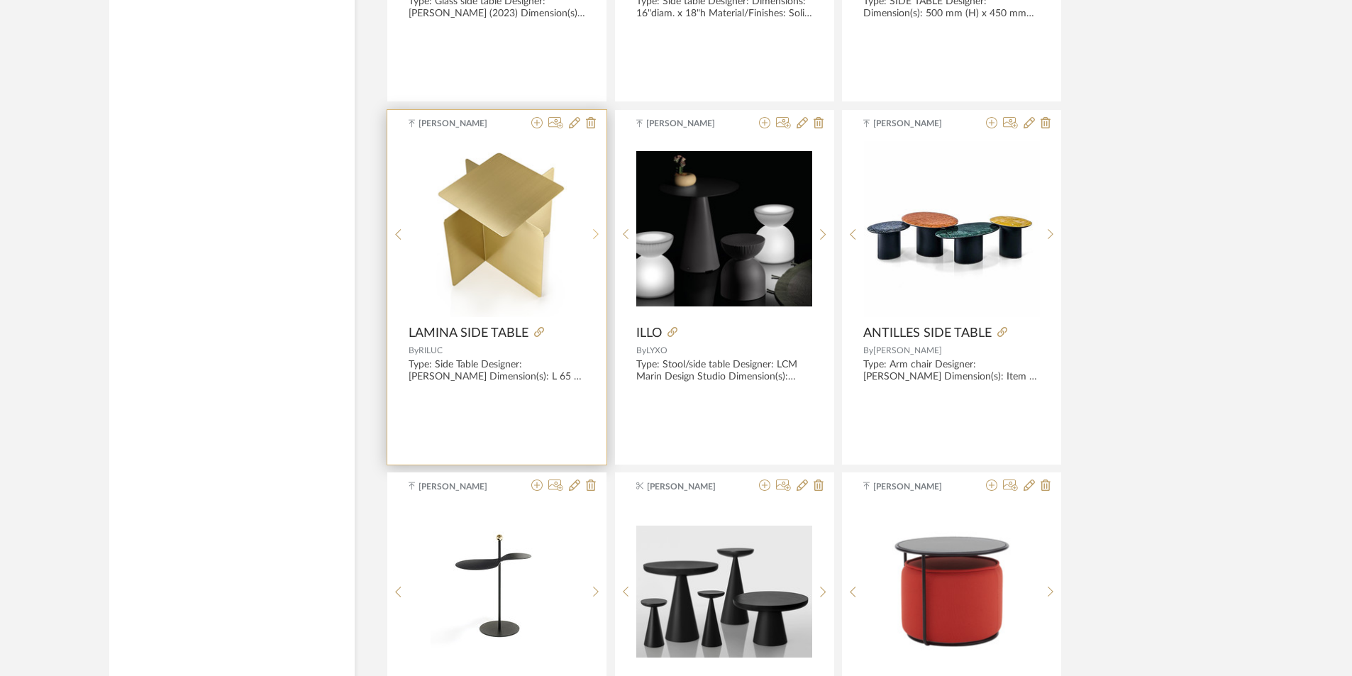
click at [593, 241] on div at bounding box center [596, 234] width 22 height 189
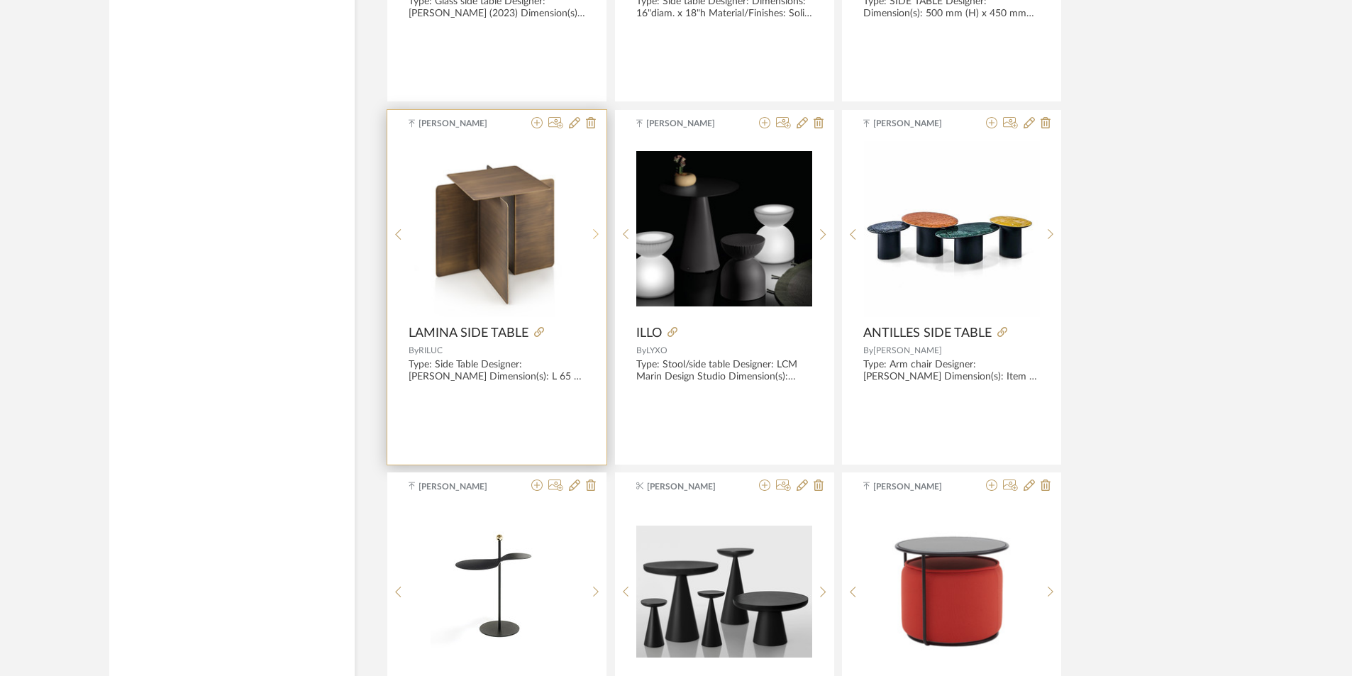
click at [593, 241] on div at bounding box center [596, 234] width 22 height 189
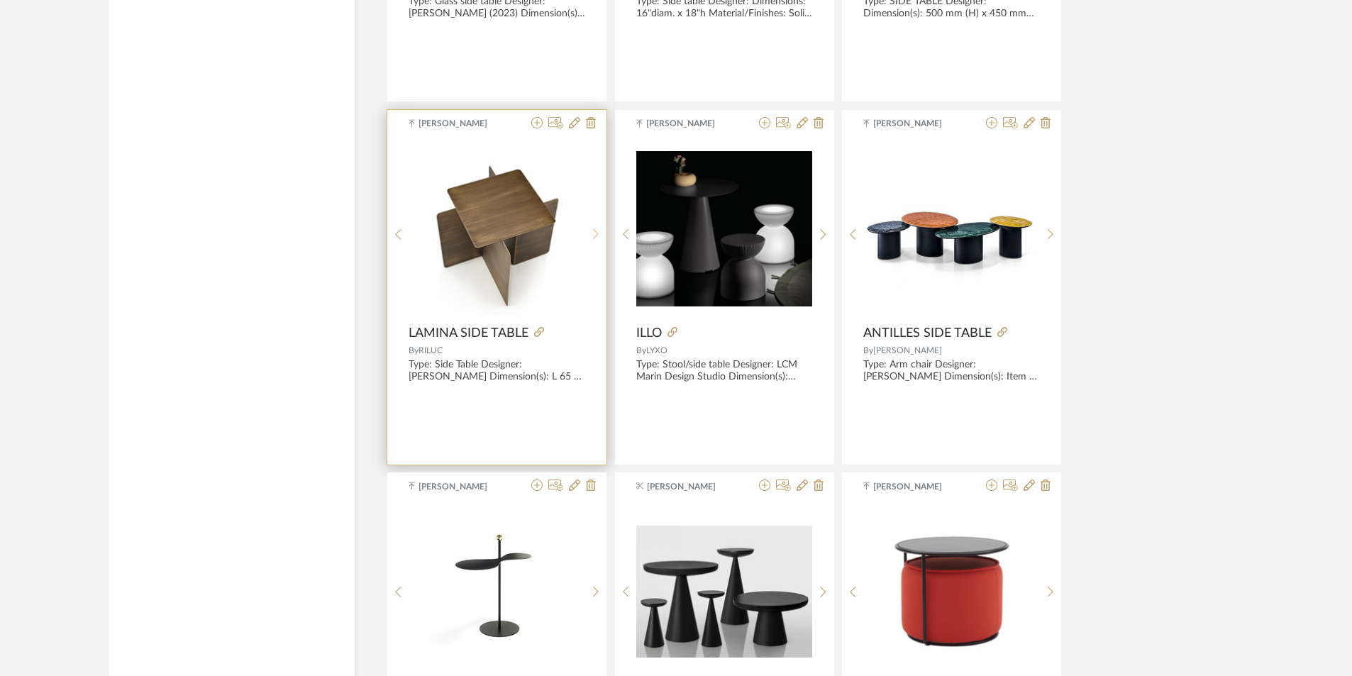
click at [593, 241] on div at bounding box center [596, 234] width 22 height 189
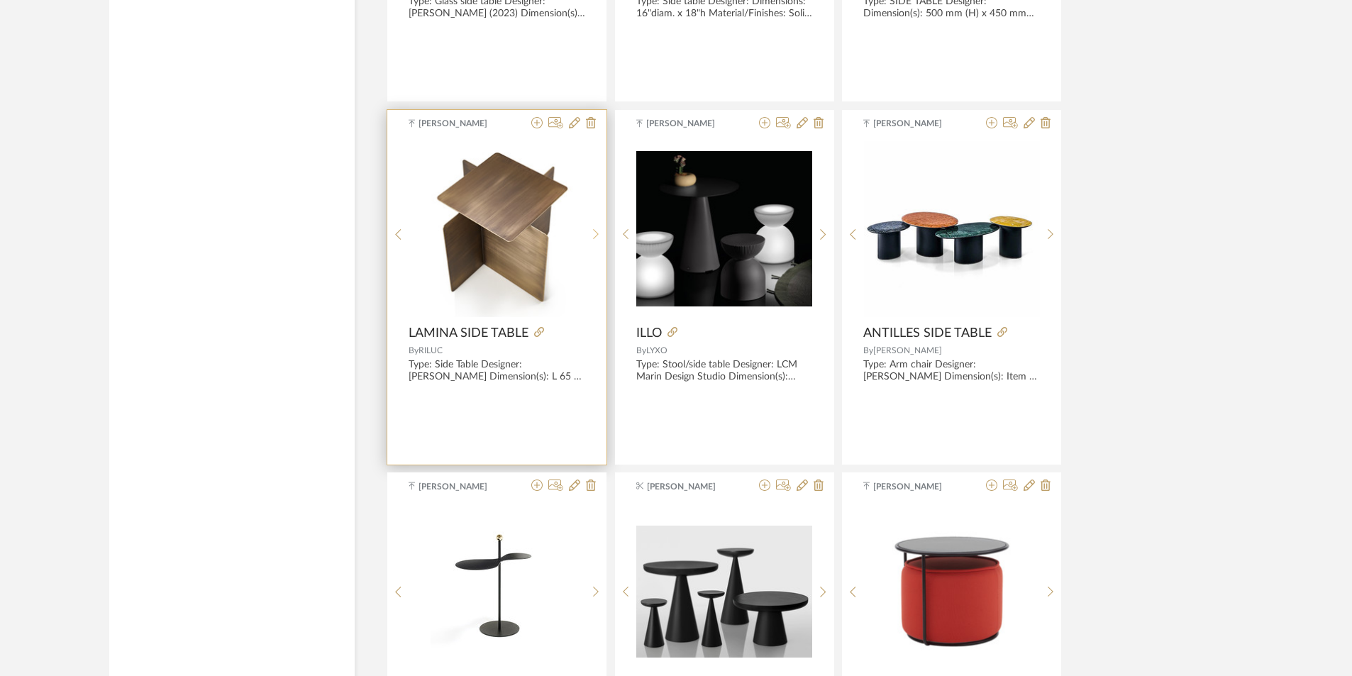
click at [593, 241] on div at bounding box center [596, 234] width 22 height 189
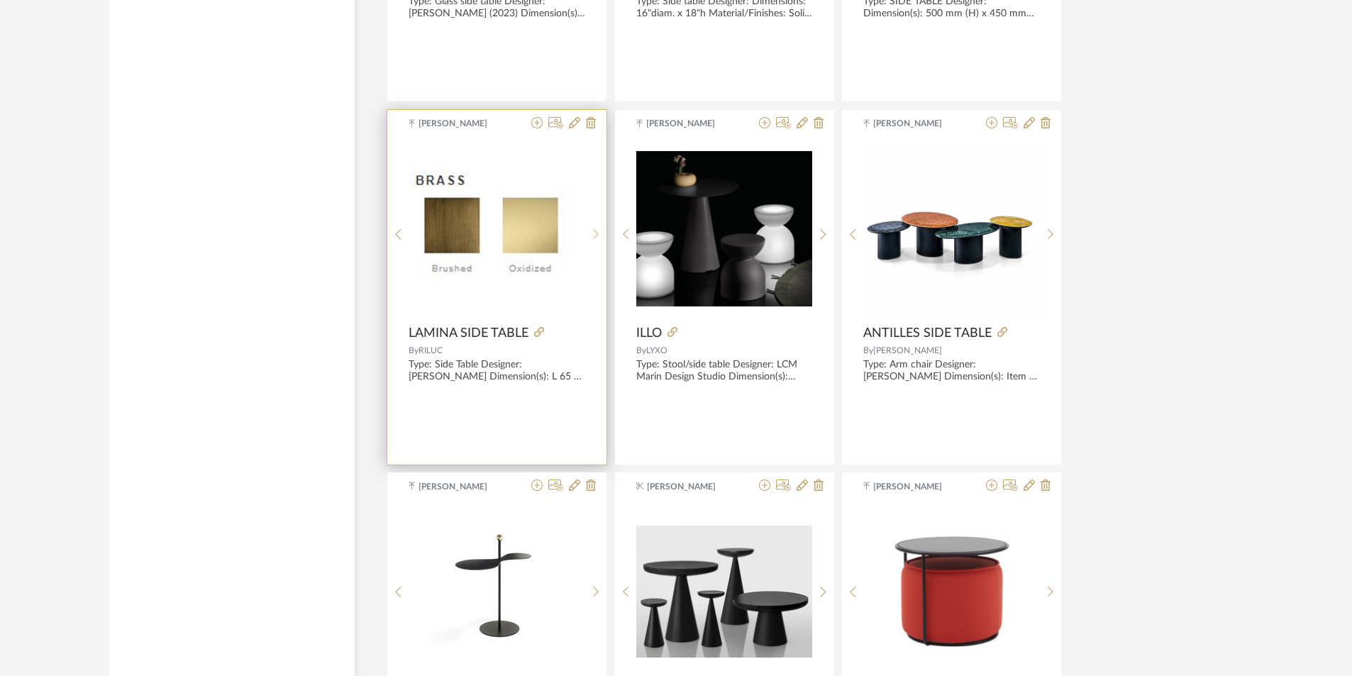
click at [593, 241] on div at bounding box center [596, 234] width 22 height 189
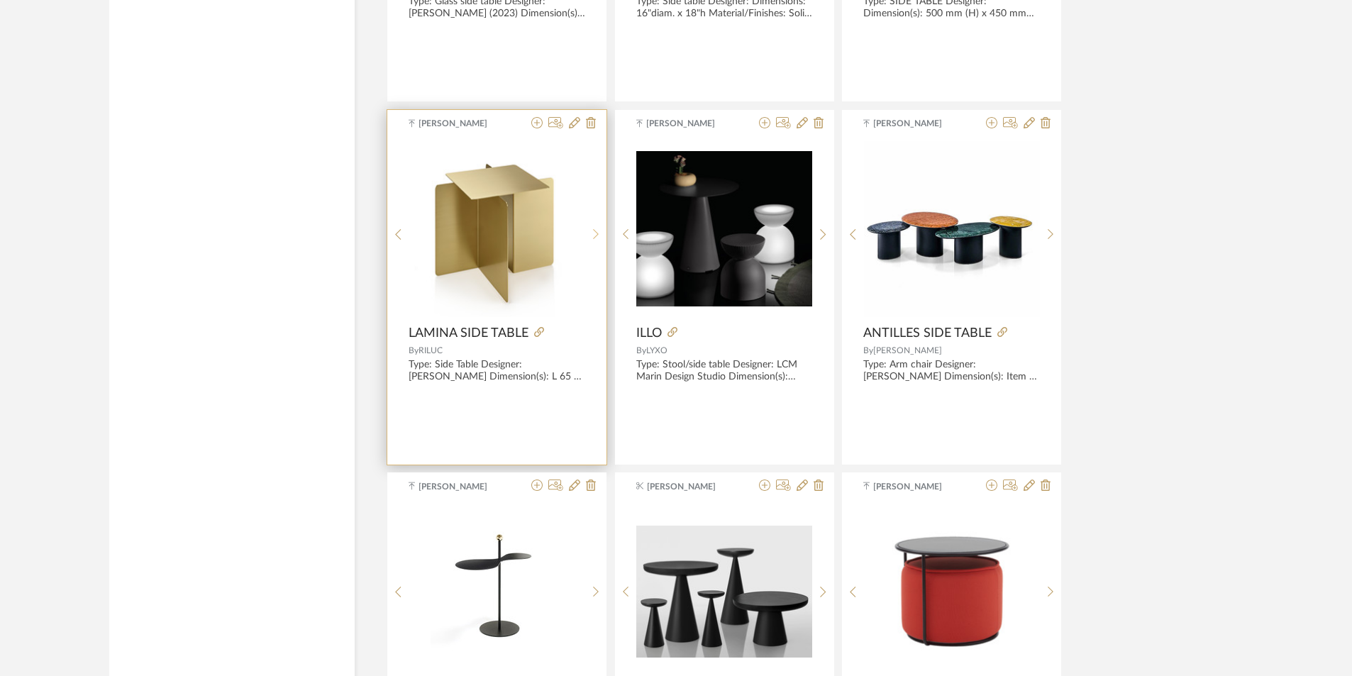
click at [593, 241] on div at bounding box center [596, 234] width 22 height 189
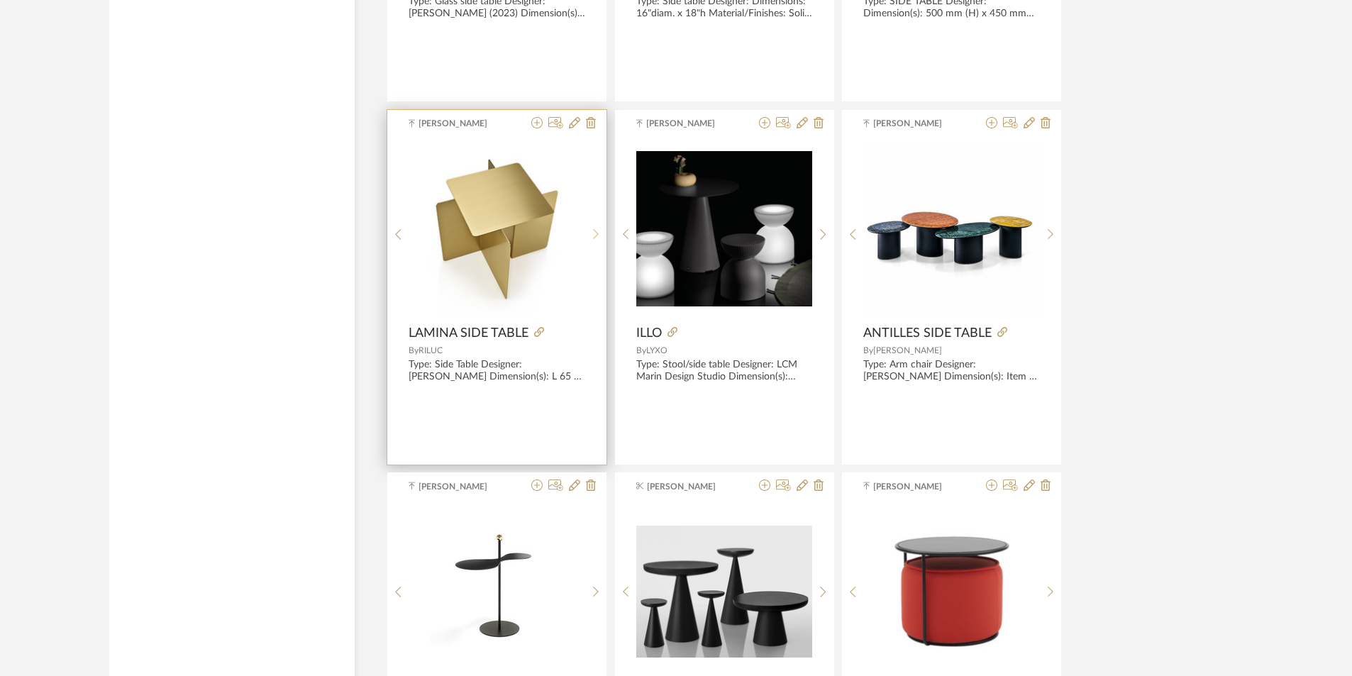
click at [593, 241] on div at bounding box center [596, 234] width 22 height 189
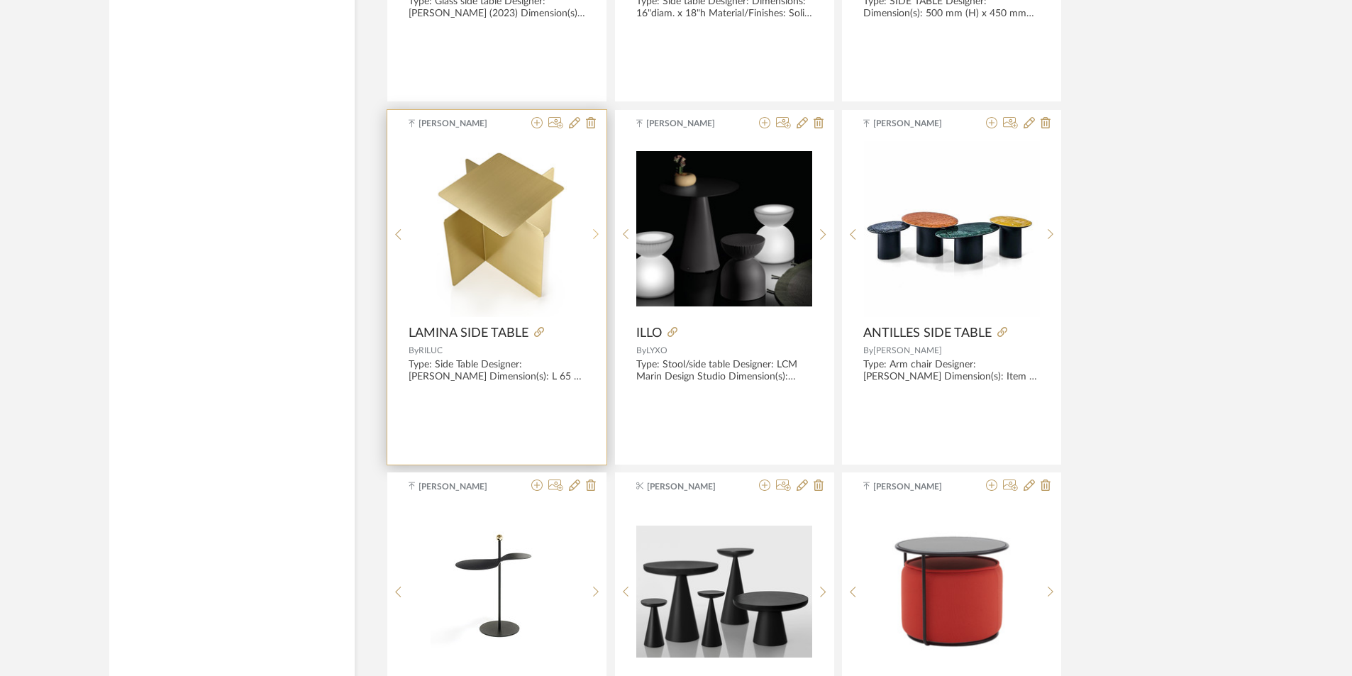
click at [593, 241] on div at bounding box center [596, 234] width 22 height 189
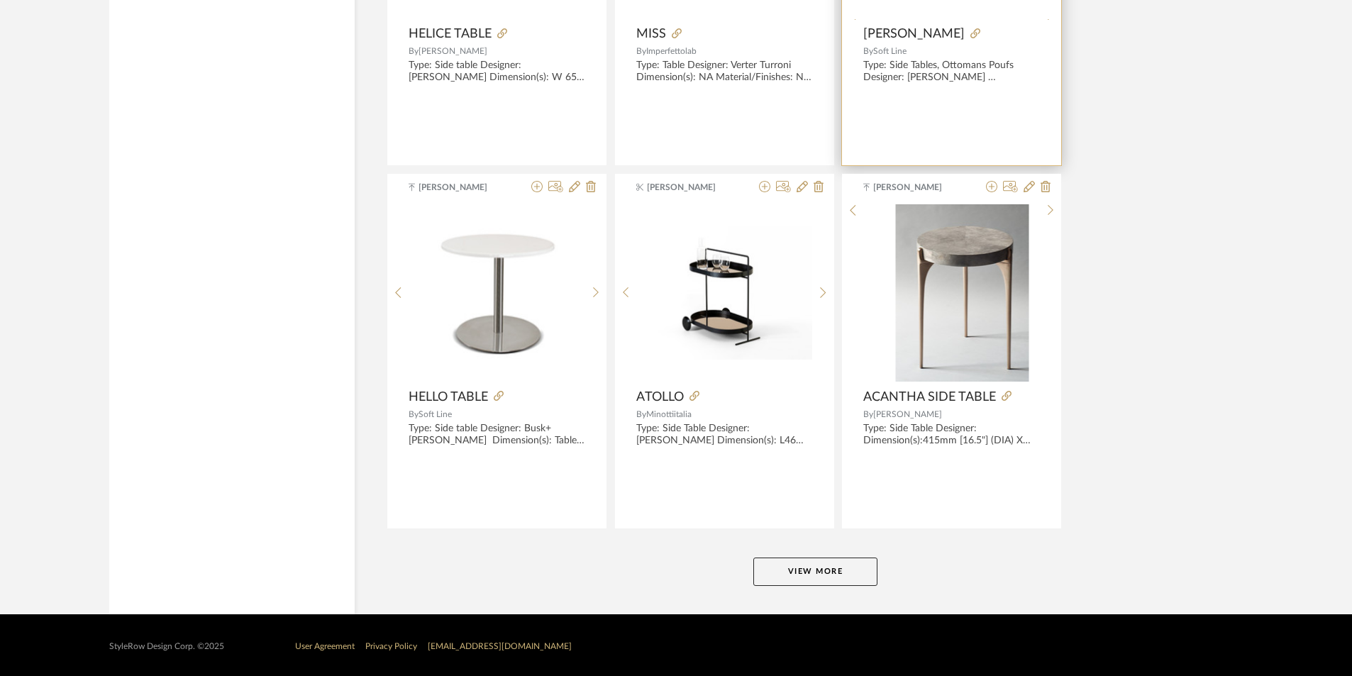
scroll to position [8506, 0]
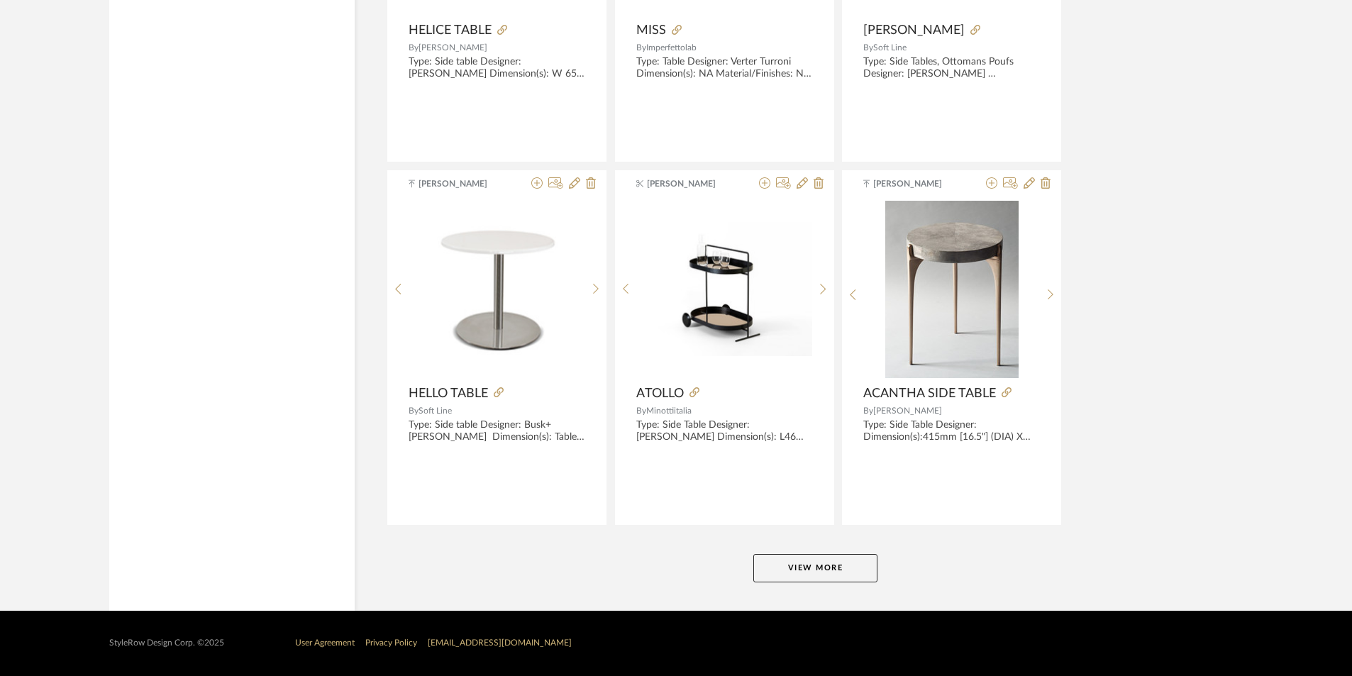
click at [826, 572] on button "View More" at bounding box center [815, 568] width 124 height 28
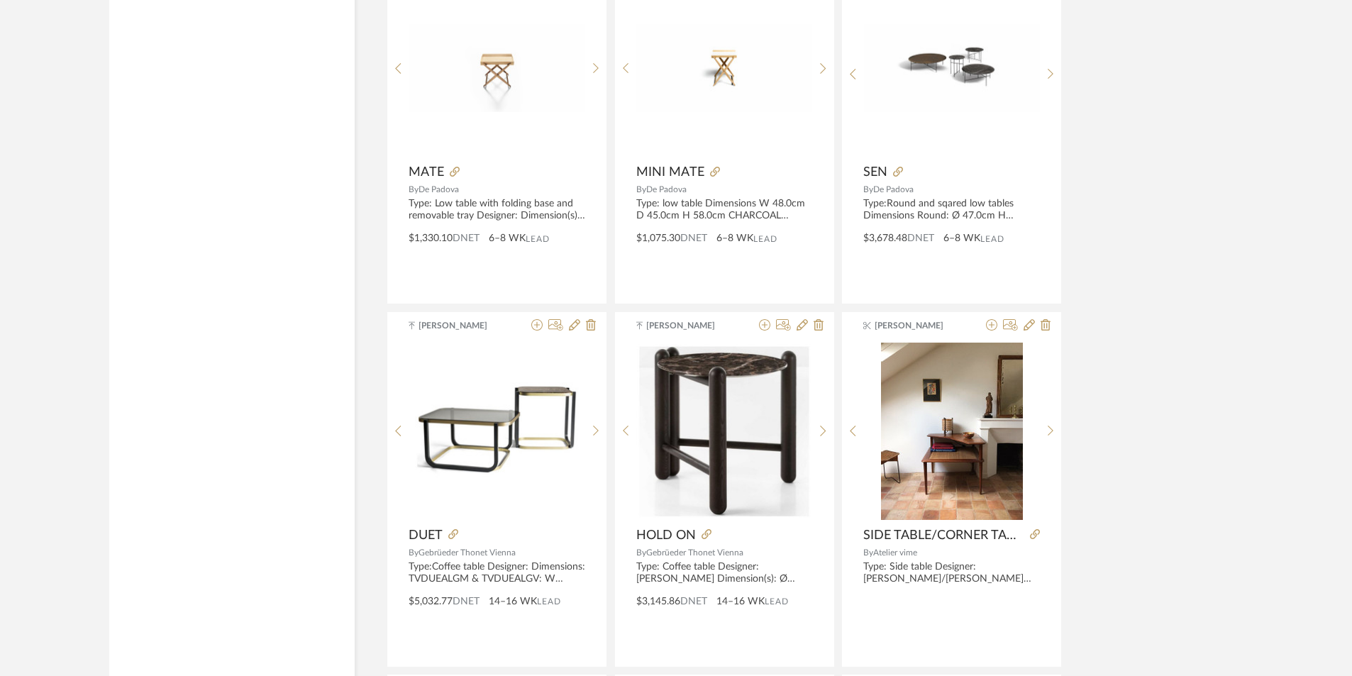
scroll to position [11995, 0]
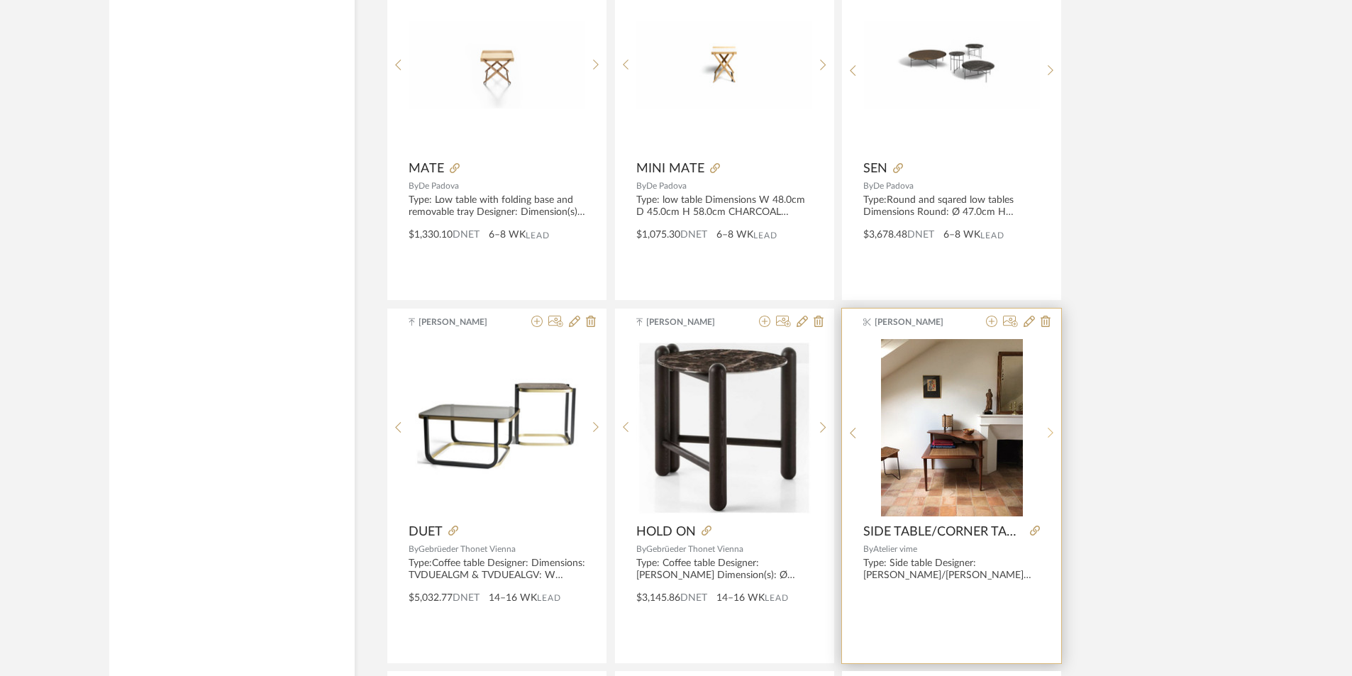
click at [1052, 433] on icon at bounding box center [1050, 433] width 6 height 11
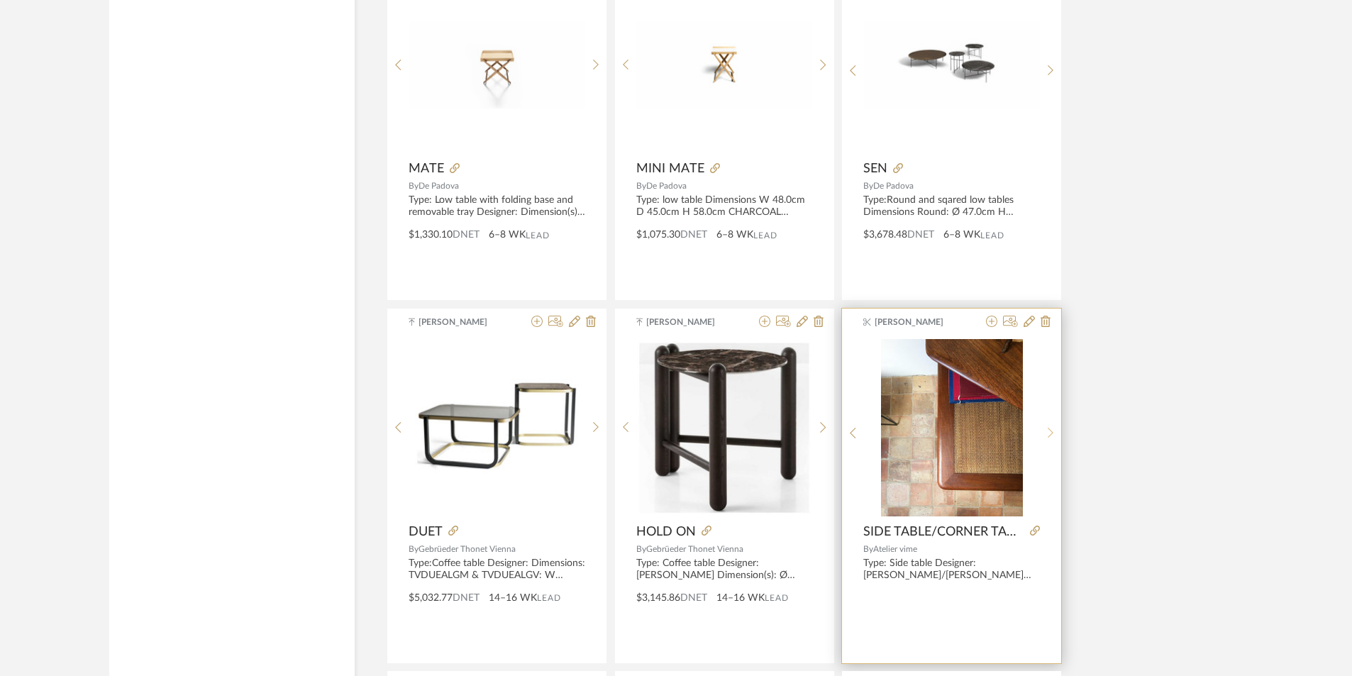
click at [1052, 433] on icon at bounding box center [1050, 433] width 6 height 11
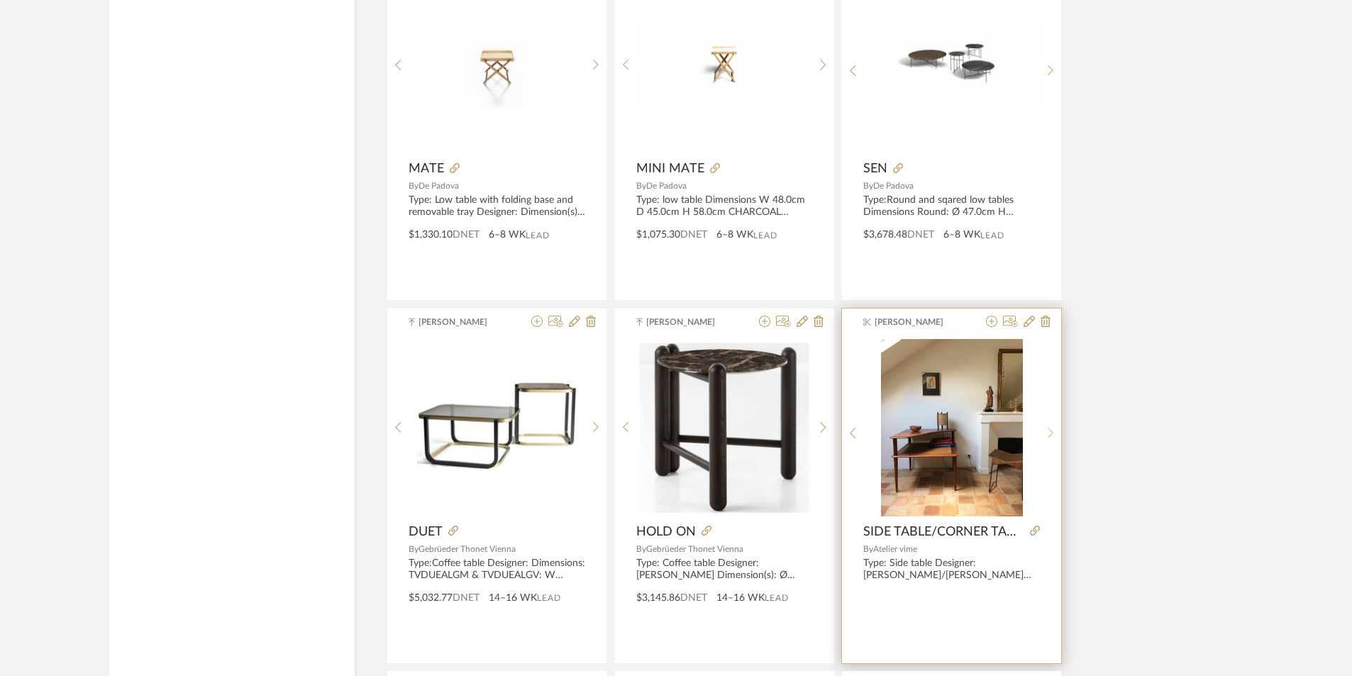
click at [1052, 433] on icon at bounding box center [1050, 433] width 6 height 11
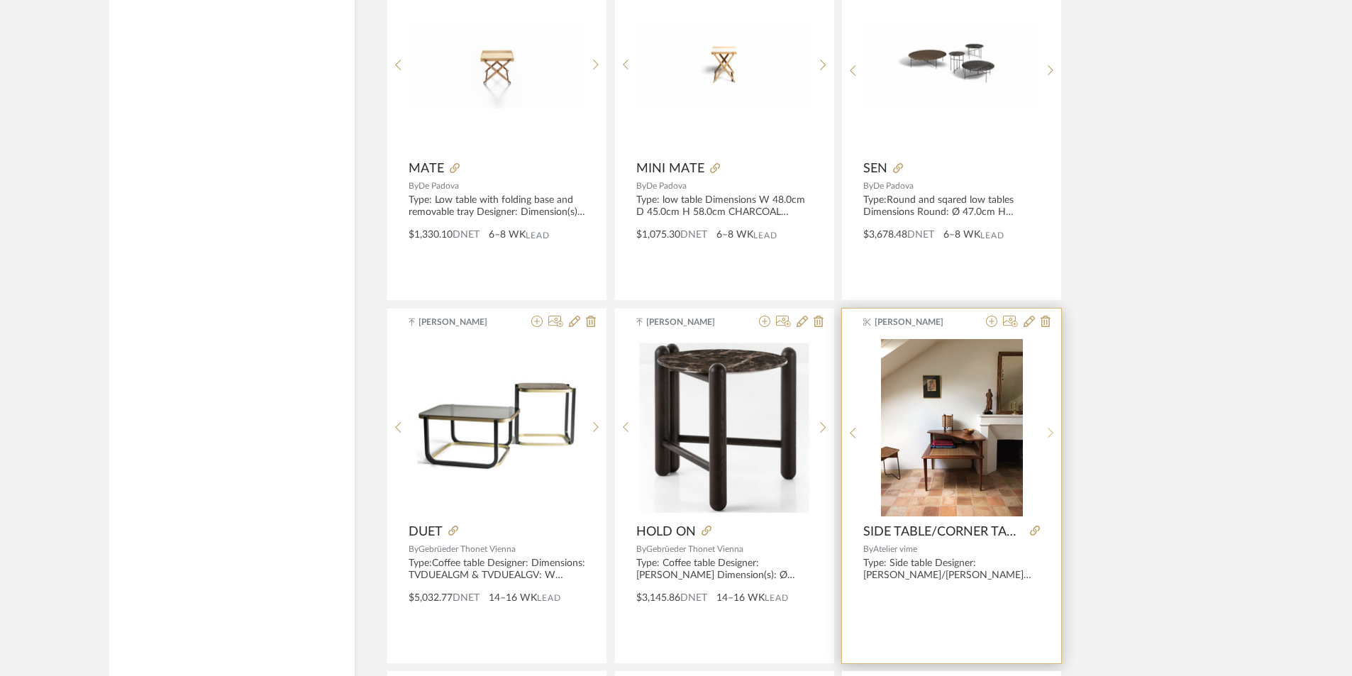
click at [1052, 433] on icon at bounding box center [1050, 433] width 6 height 11
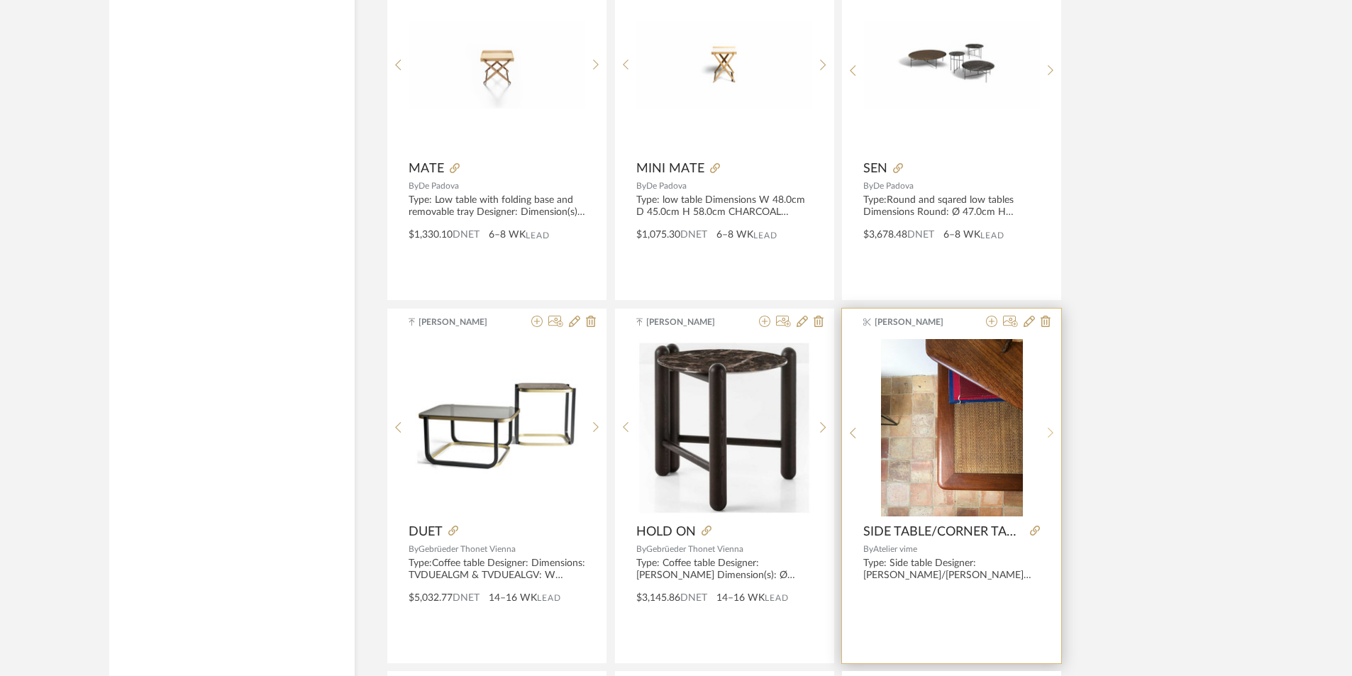
click at [1044, 433] on sr-next-btn at bounding box center [1051, 433] width 22 height 12
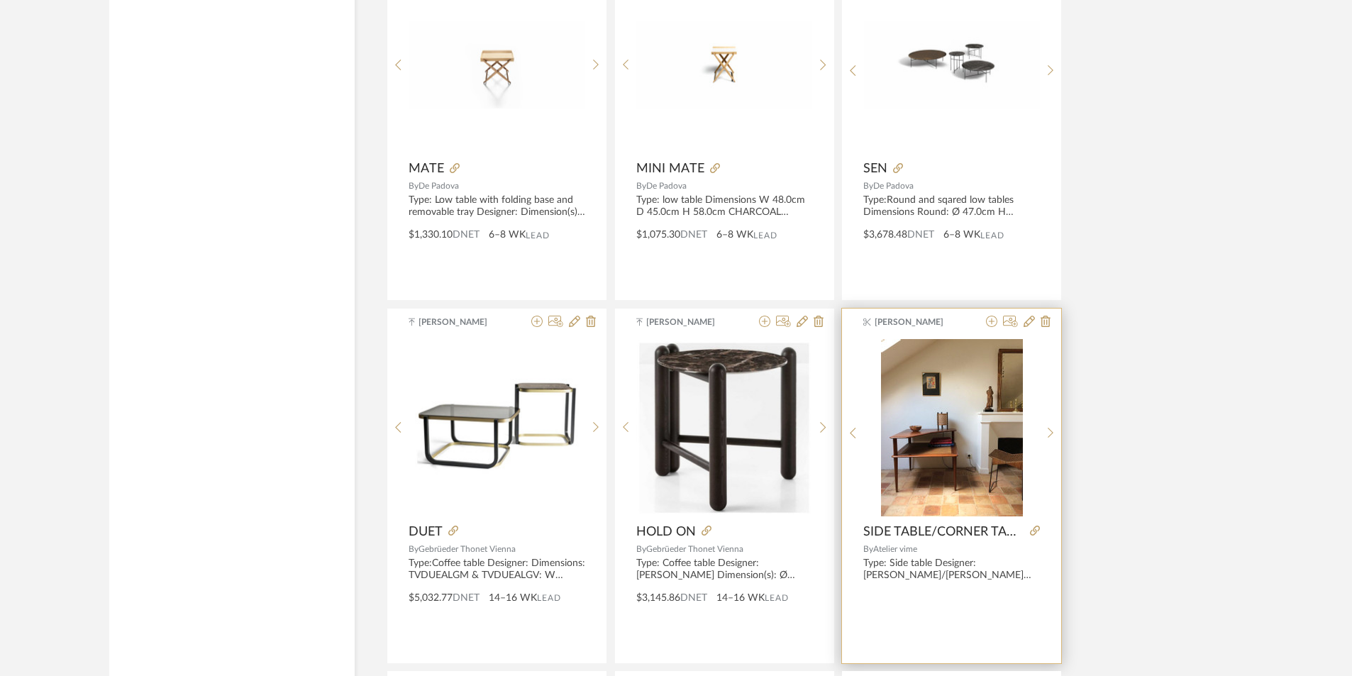
click at [965, 408] on img "2" at bounding box center [952, 427] width 142 height 177
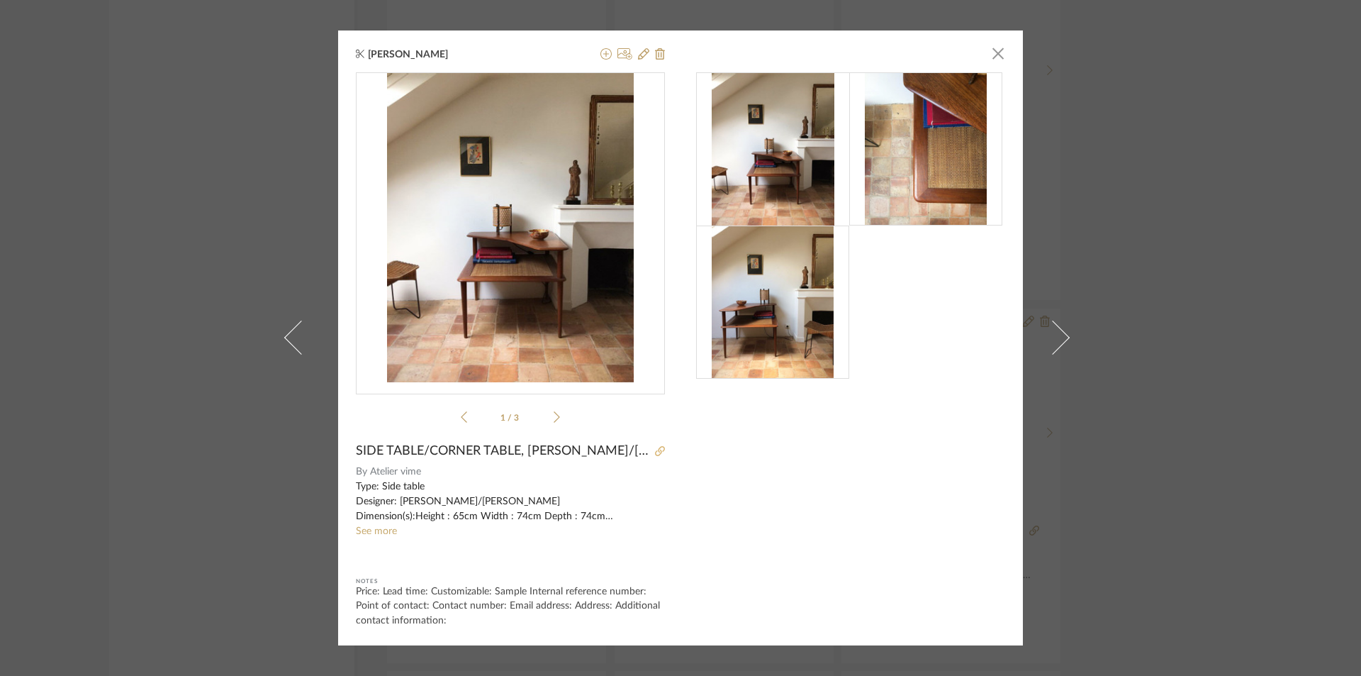
click at [655, 447] on icon at bounding box center [660, 451] width 10 height 10
click at [997, 50] on span "button" at bounding box center [998, 53] width 28 height 28
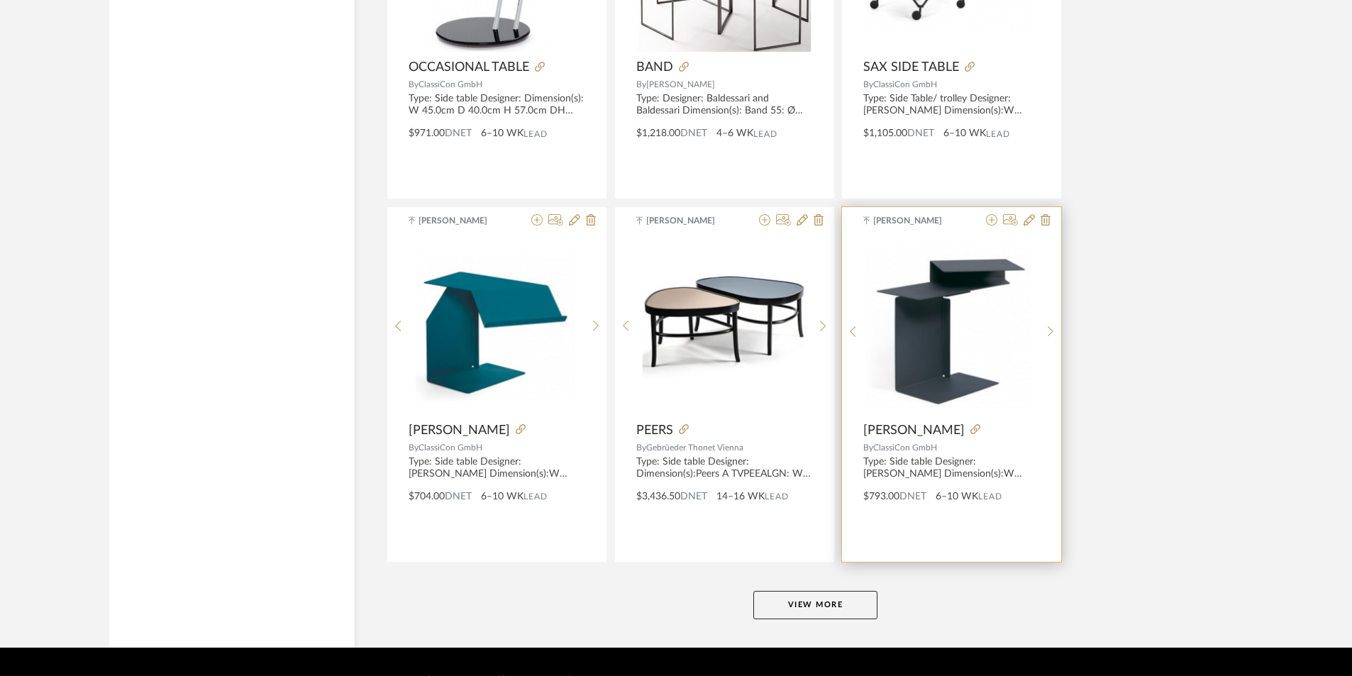
scroll to position [12846, 0]
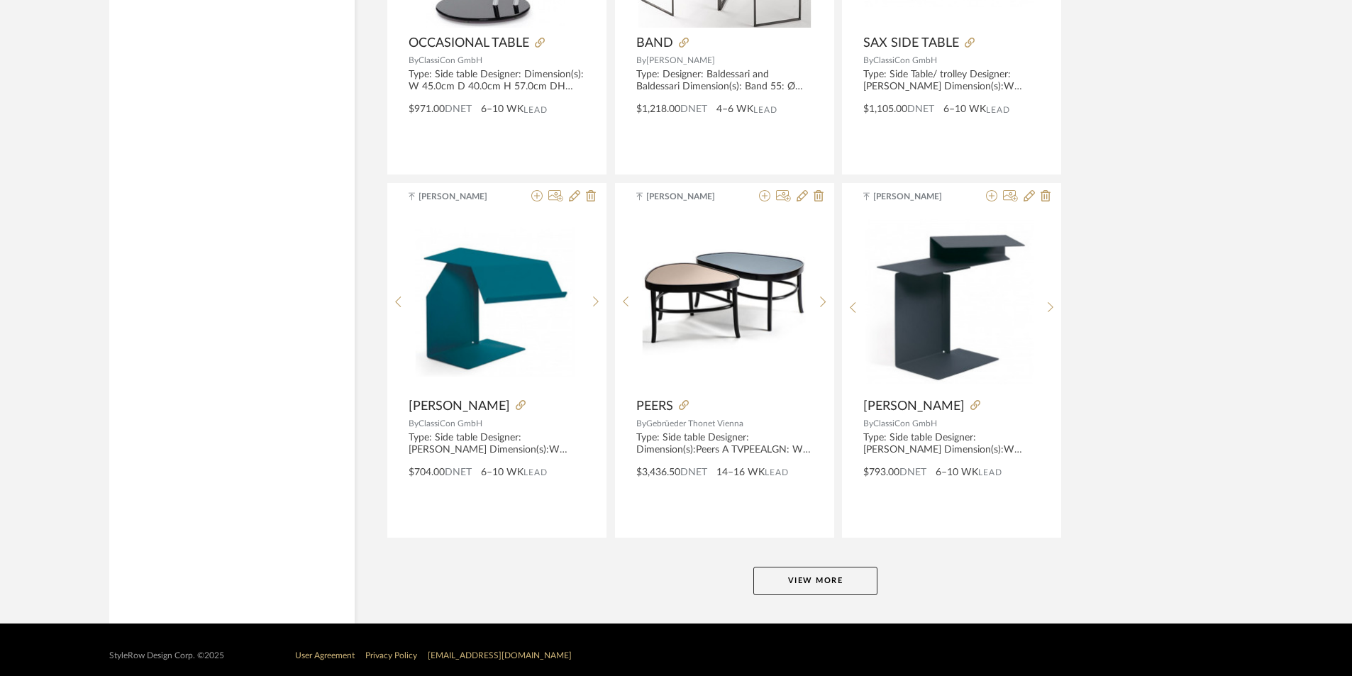
click at [840, 580] on button "View More" at bounding box center [815, 581] width 124 height 28
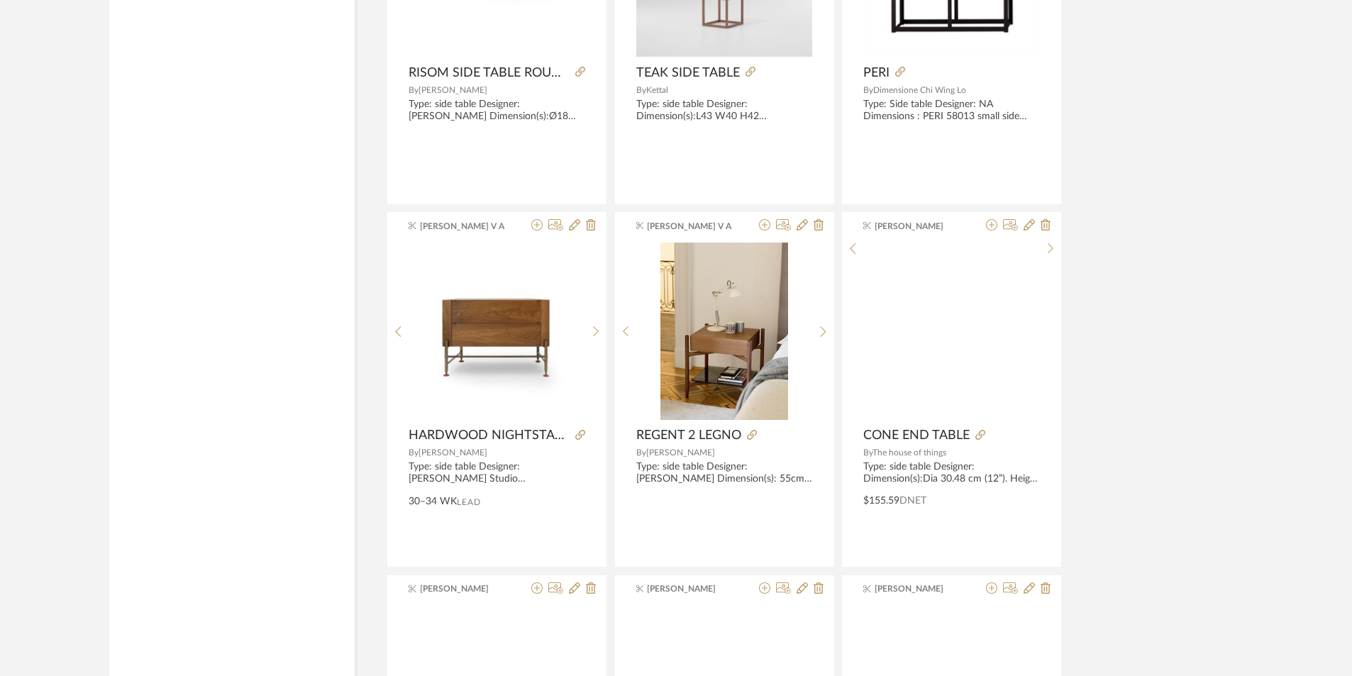
scroll to position [16843, 0]
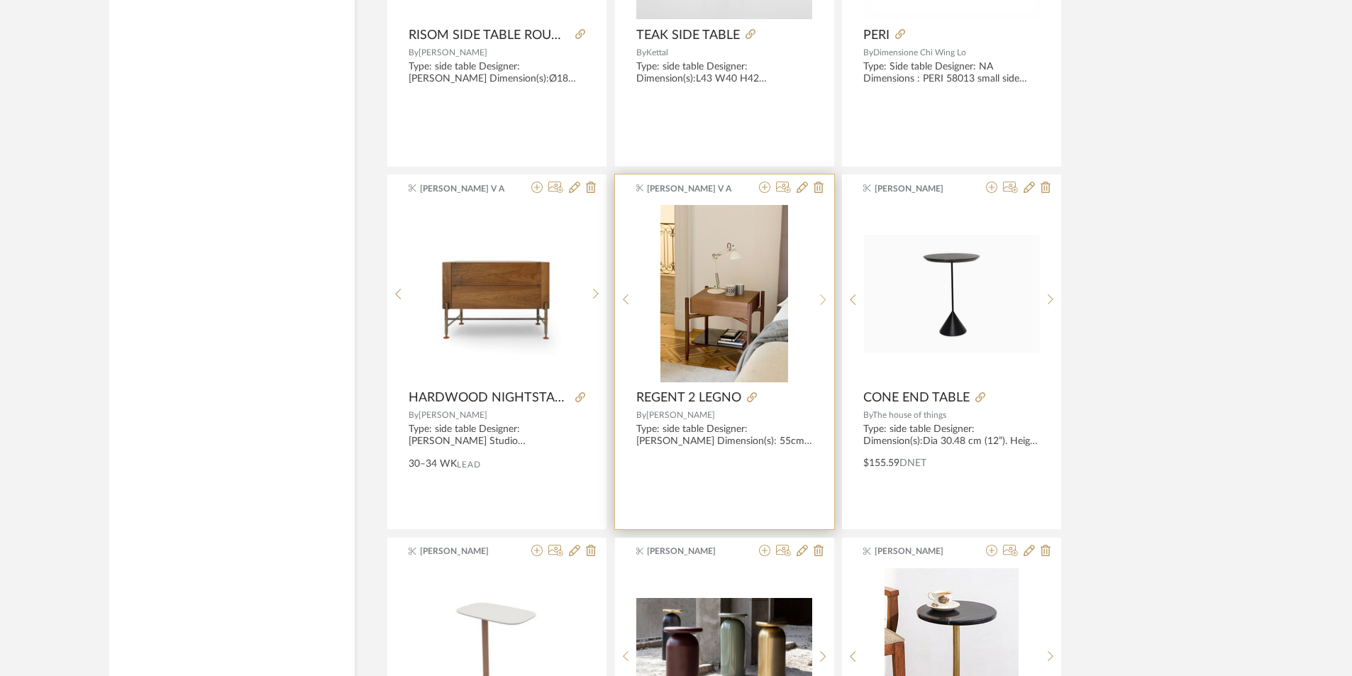
click at [815, 292] on div at bounding box center [823, 299] width 22 height 189
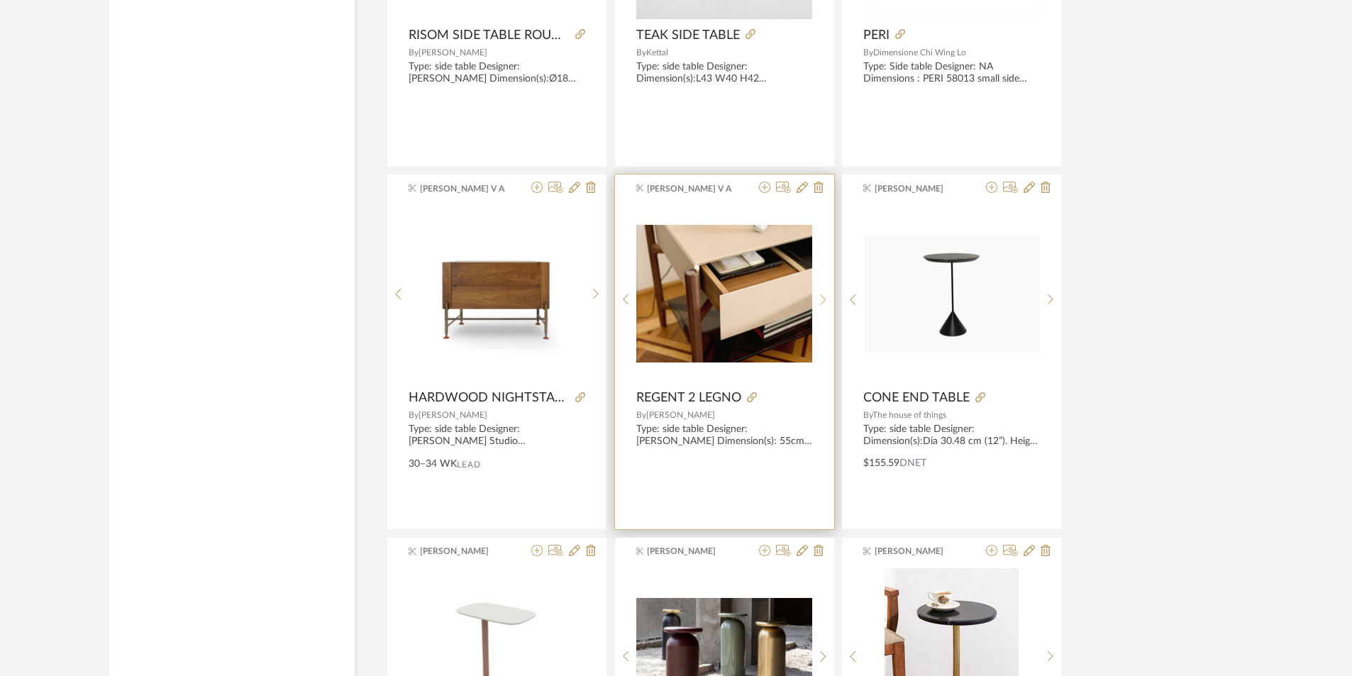
click at [815, 292] on div at bounding box center [823, 299] width 22 height 189
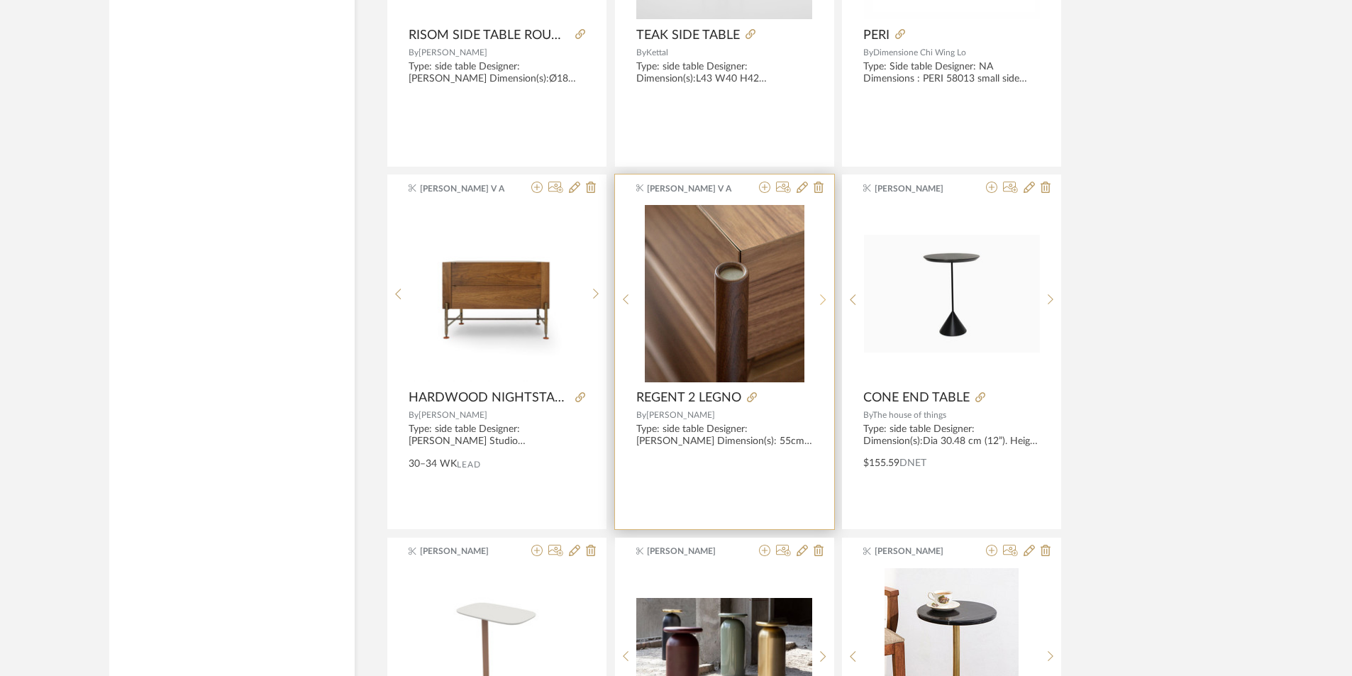
click at [815, 292] on div at bounding box center [823, 299] width 22 height 189
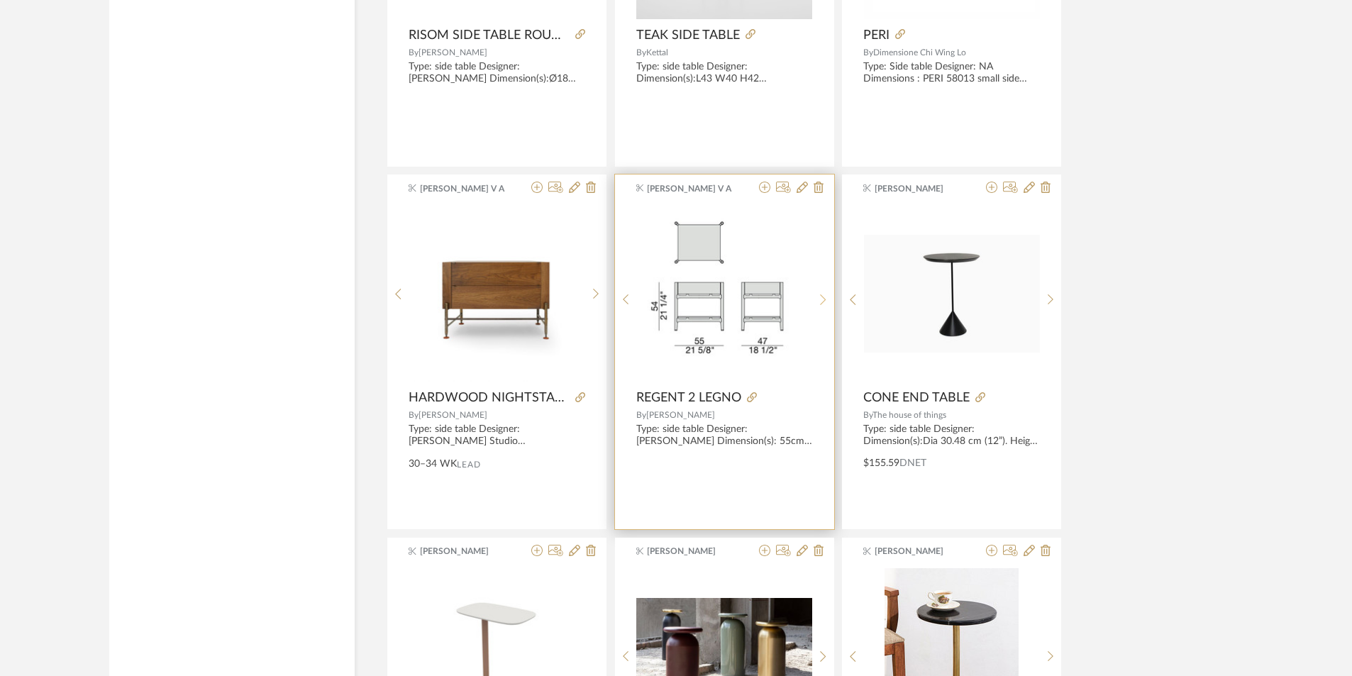
click at [815, 292] on div at bounding box center [823, 299] width 22 height 189
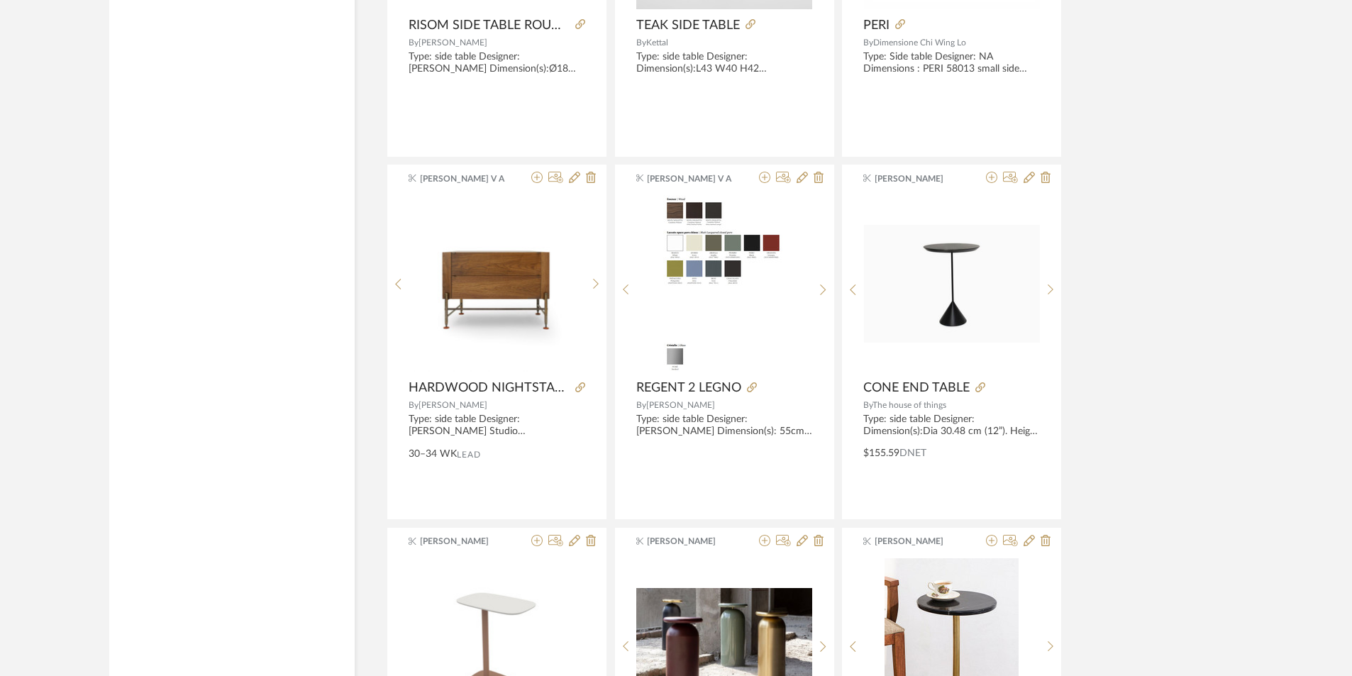
scroll to position [17211, 0]
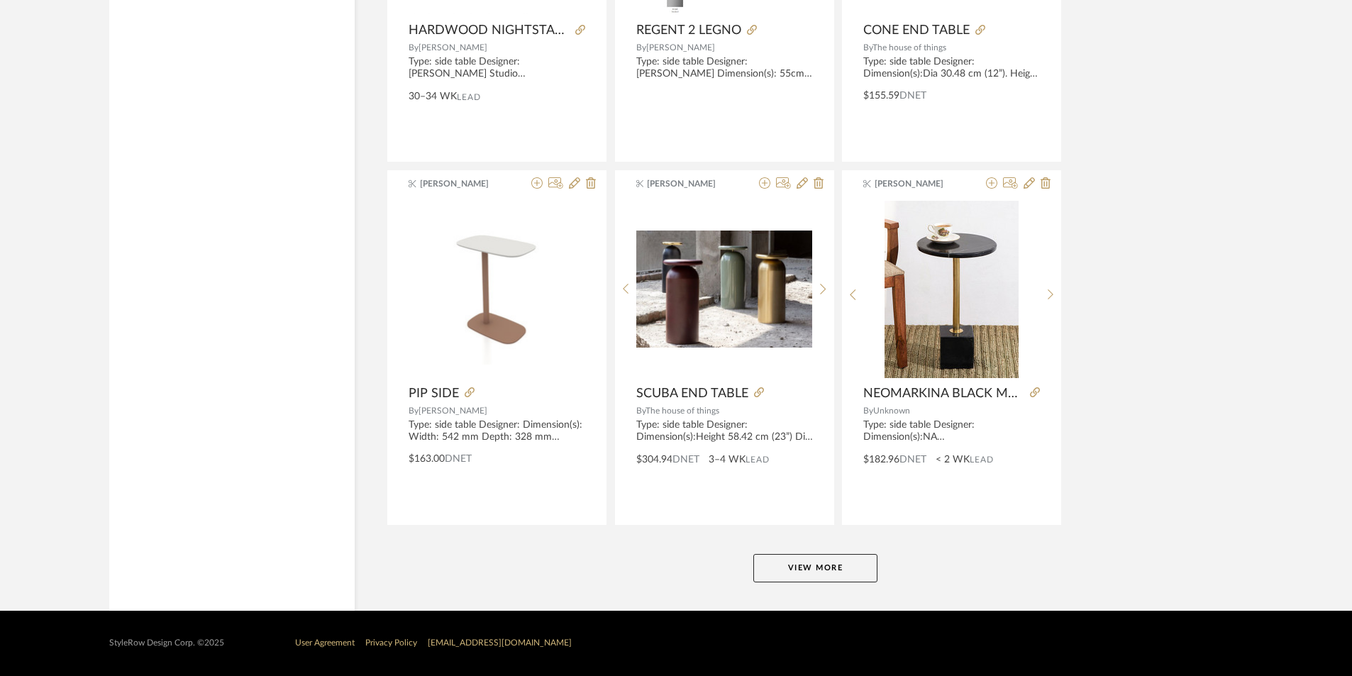
click at [835, 579] on button "View More" at bounding box center [815, 568] width 124 height 28
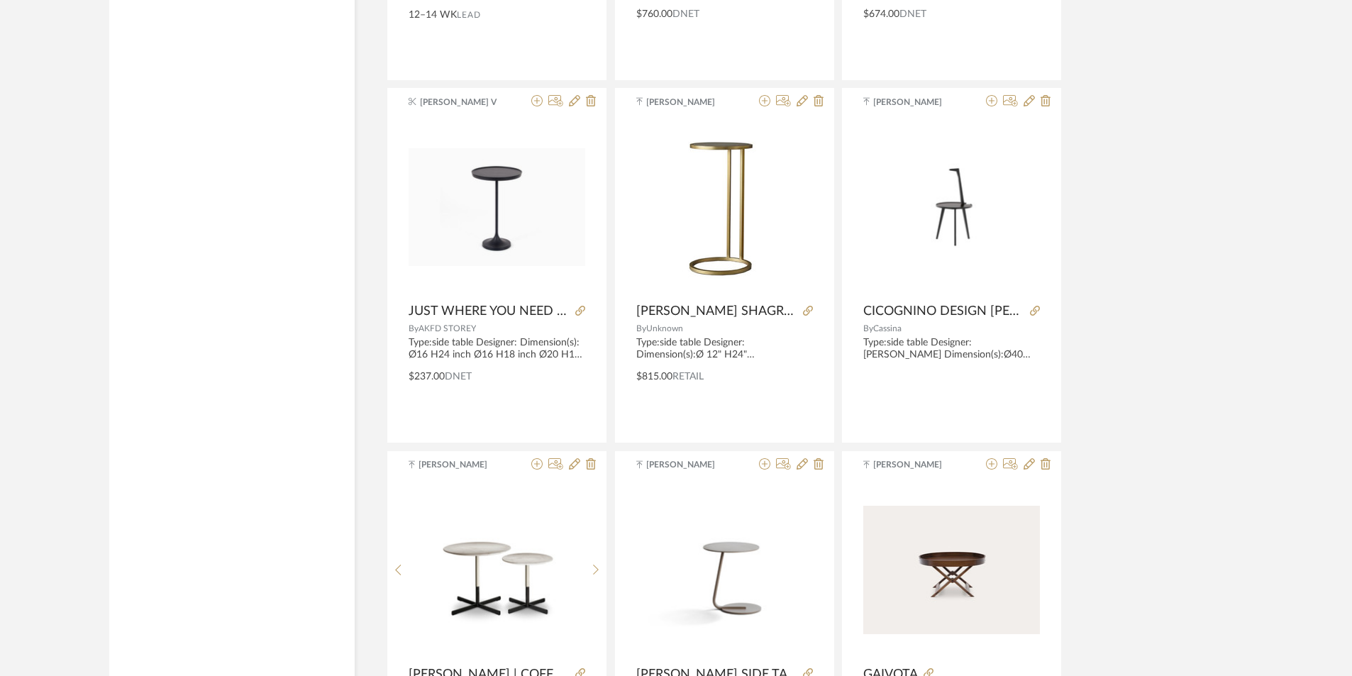
scroll to position [21148, 0]
